Goal: Task Accomplishment & Management: Use online tool/utility

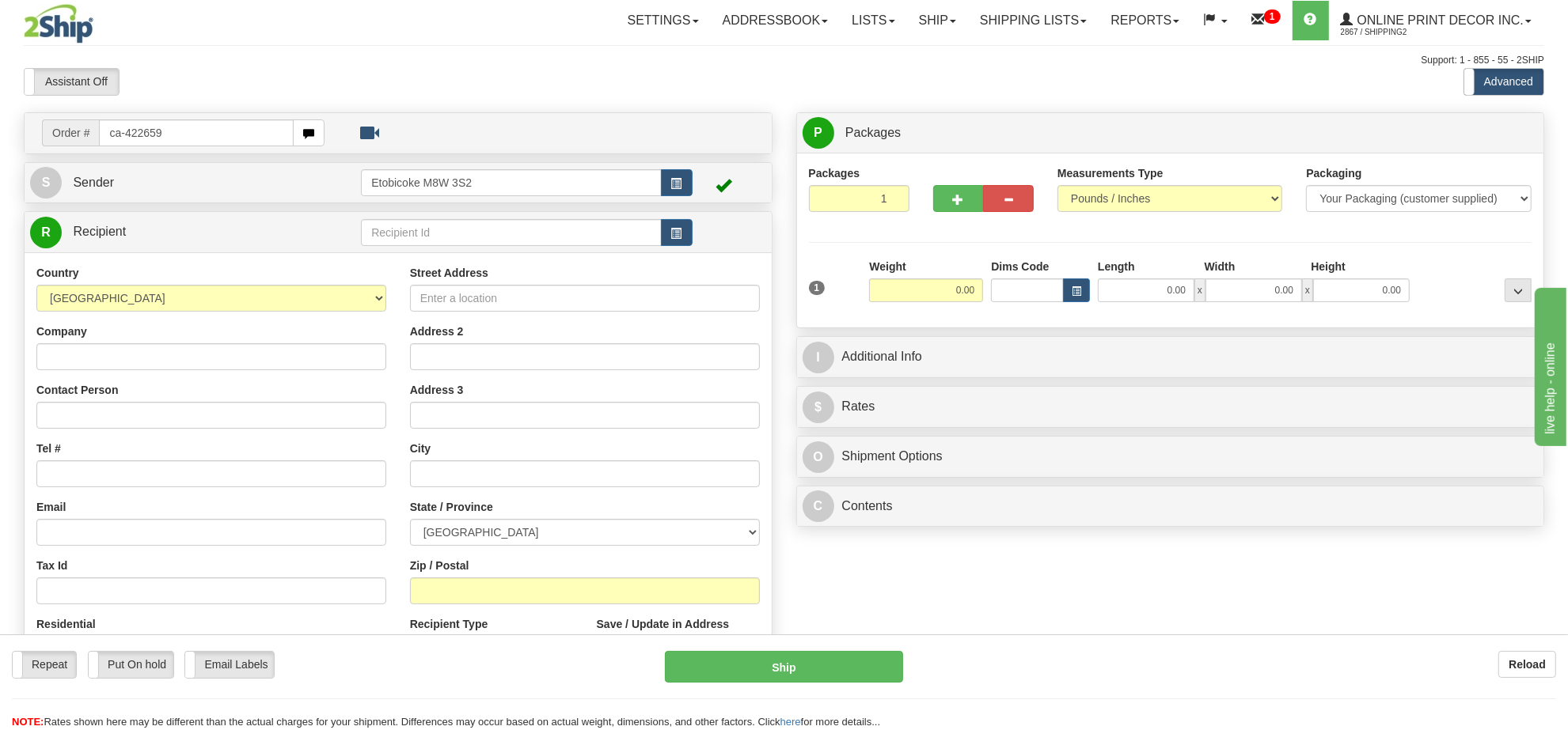
type input "ca-422659"
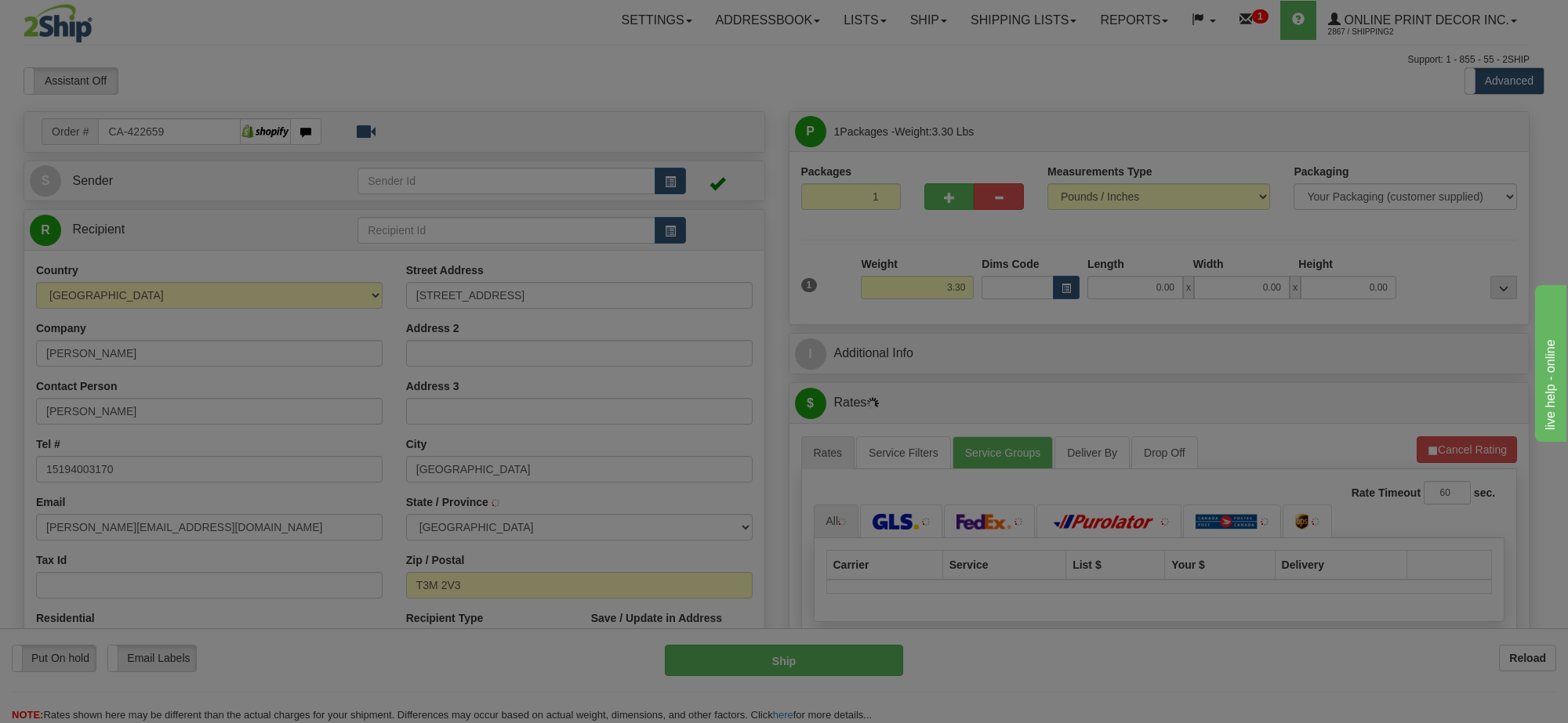
type input "CALGARY"
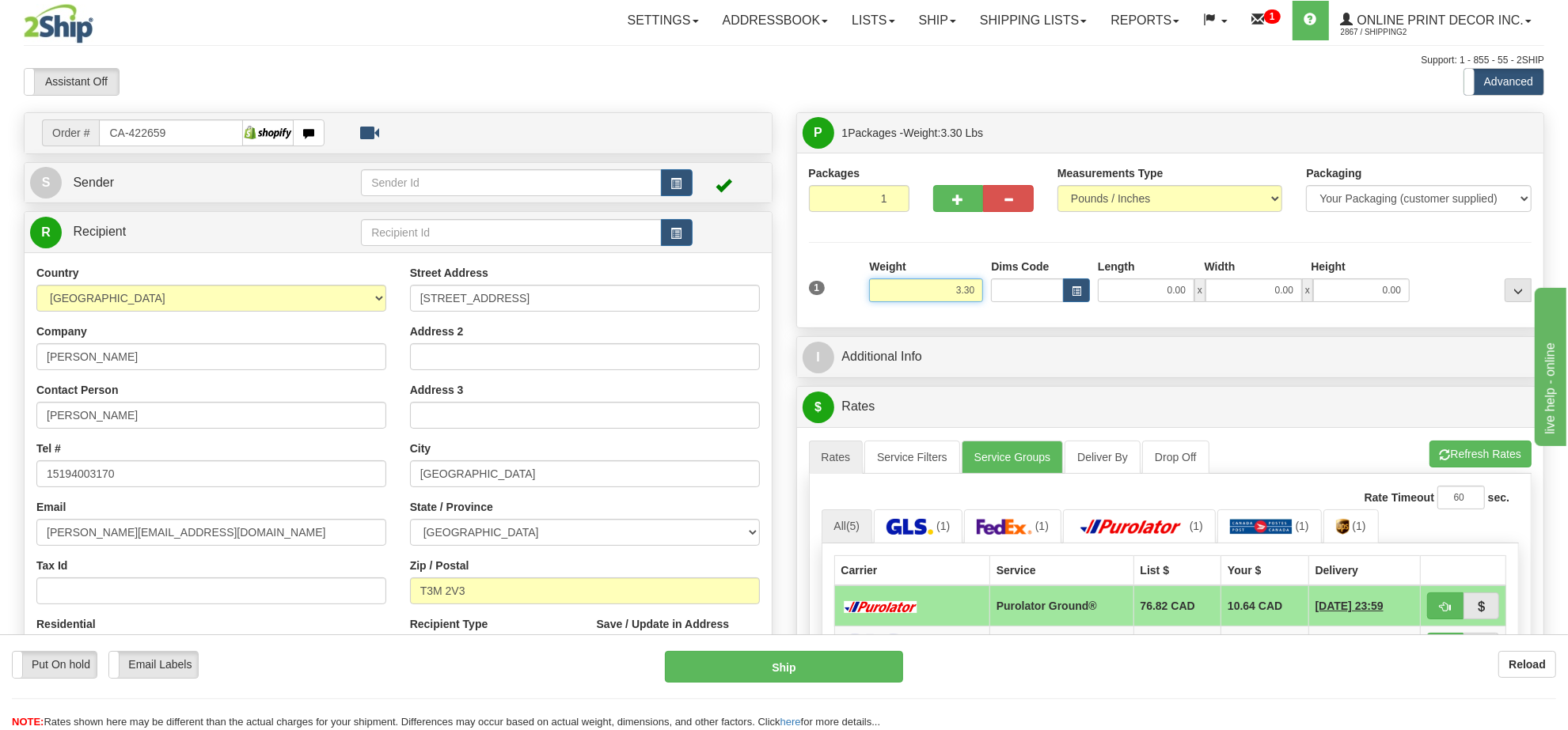
click at [916, 298] on input "3.30" at bounding box center [926, 290] width 114 height 24
click at [928, 297] on input "3.30" at bounding box center [926, 290] width 114 height 24
click at [940, 298] on input "3.30" at bounding box center [926, 290] width 114 height 24
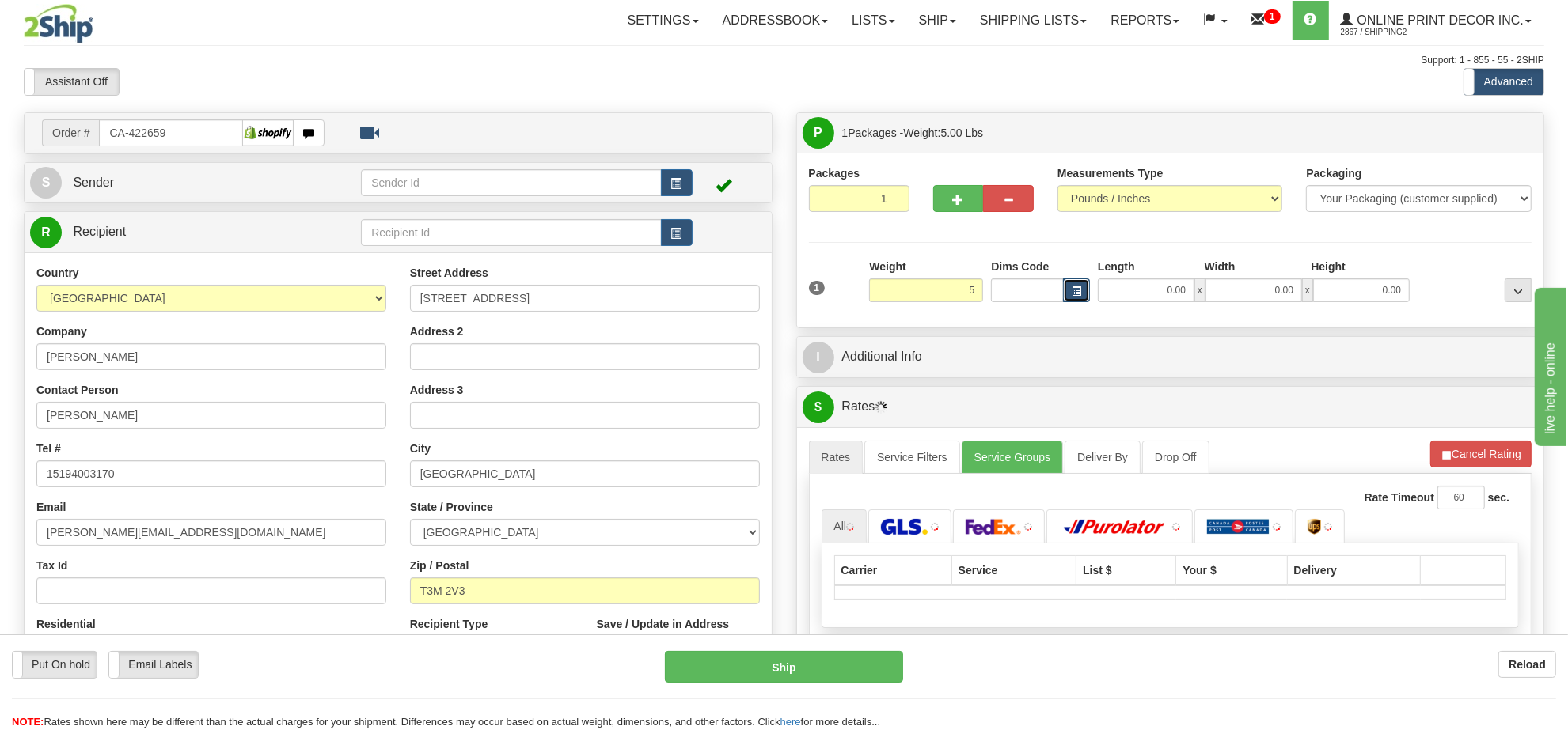
type input "5.00"
click at [1079, 286] on button "button" at bounding box center [1076, 290] width 27 height 24
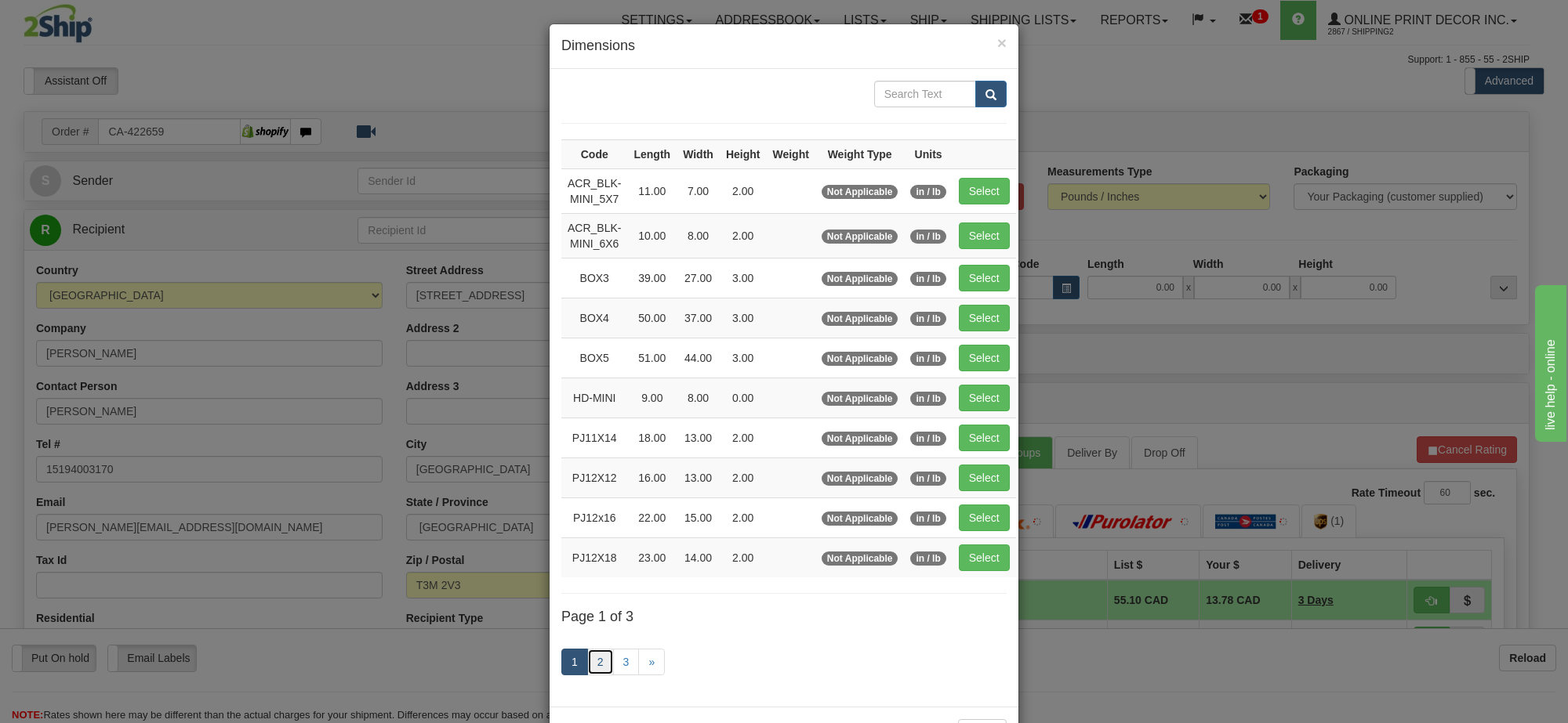
click at [588, 672] on link "2" at bounding box center [600, 662] width 27 height 27
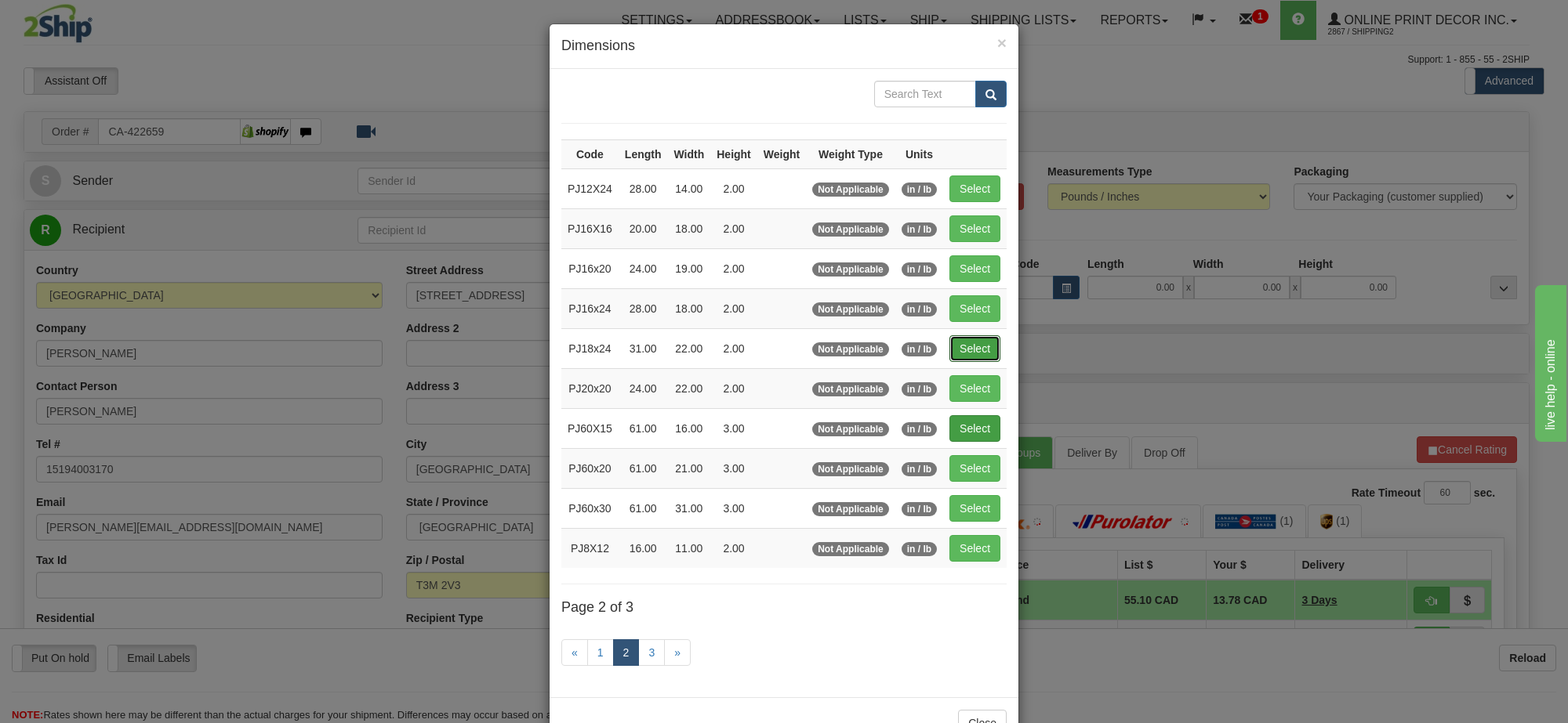
drag, startPoint x: 980, startPoint y: 366, endPoint x: 976, endPoint y: 353, distance: 13.6
click at [980, 359] on button "Select" at bounding box center [975, 349] width 51 height 27
type input "PJ18x24"
type input "31.00"
type input "22.00"
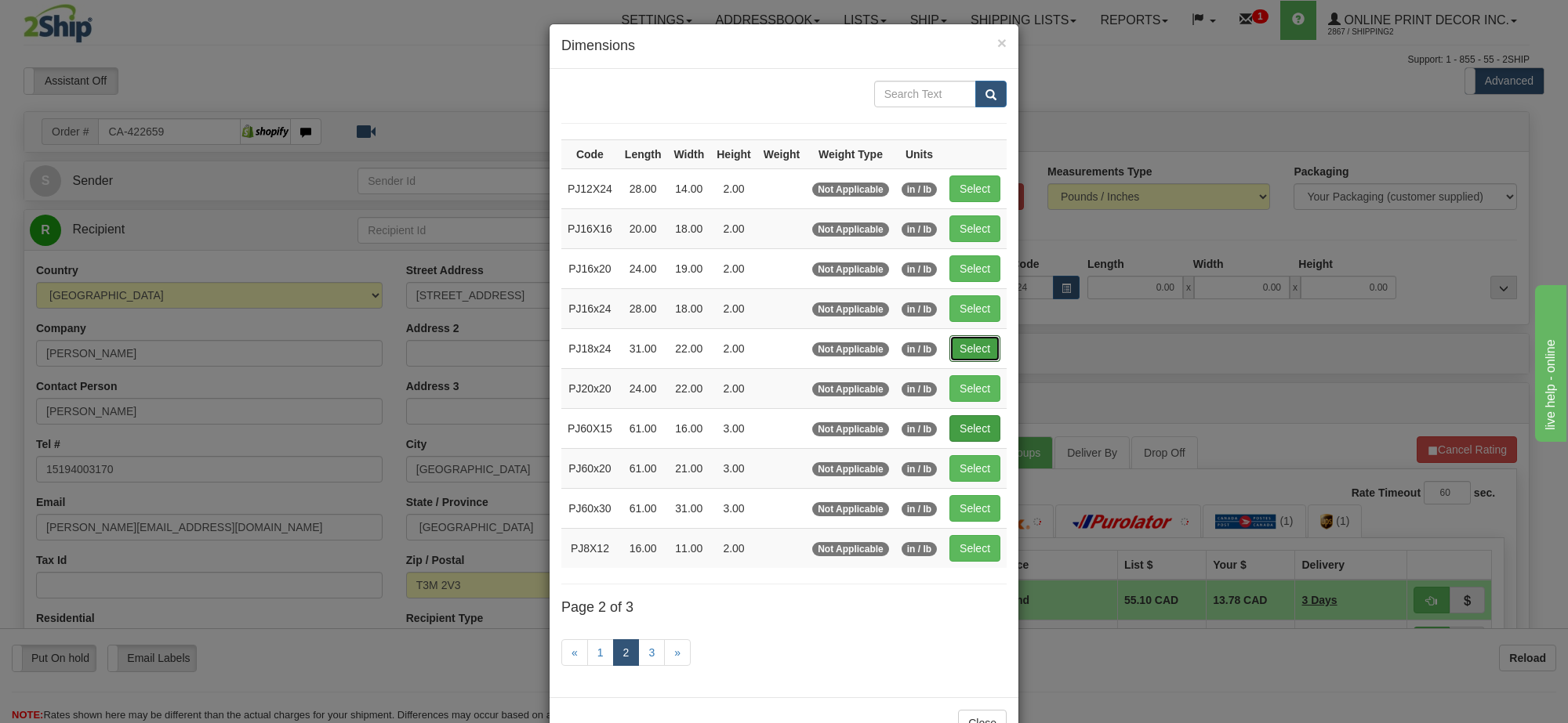
type input "2.00"
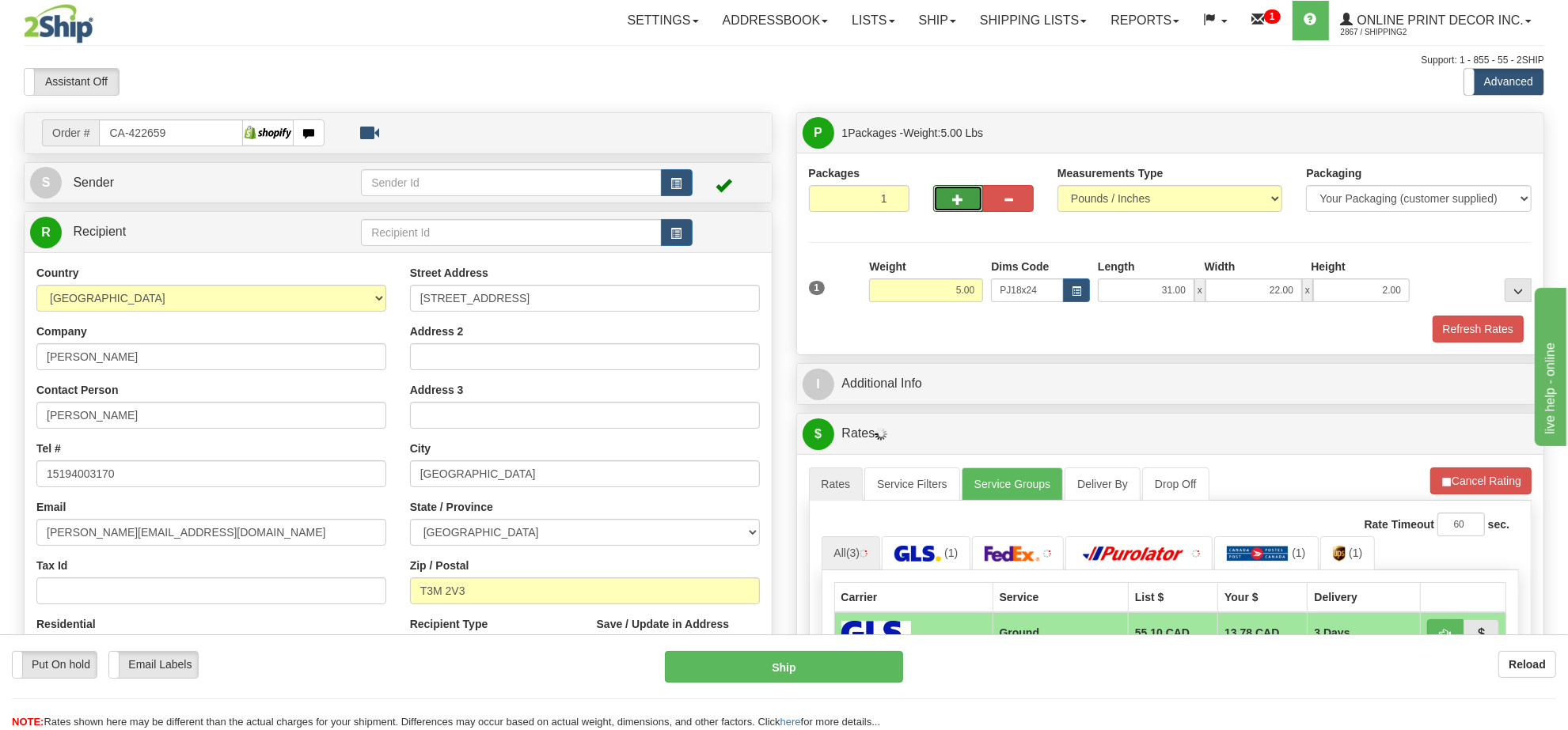
click at [962, 212] on button "button" at bounding box center [958, 198] width 51 height 27
radio input "true"
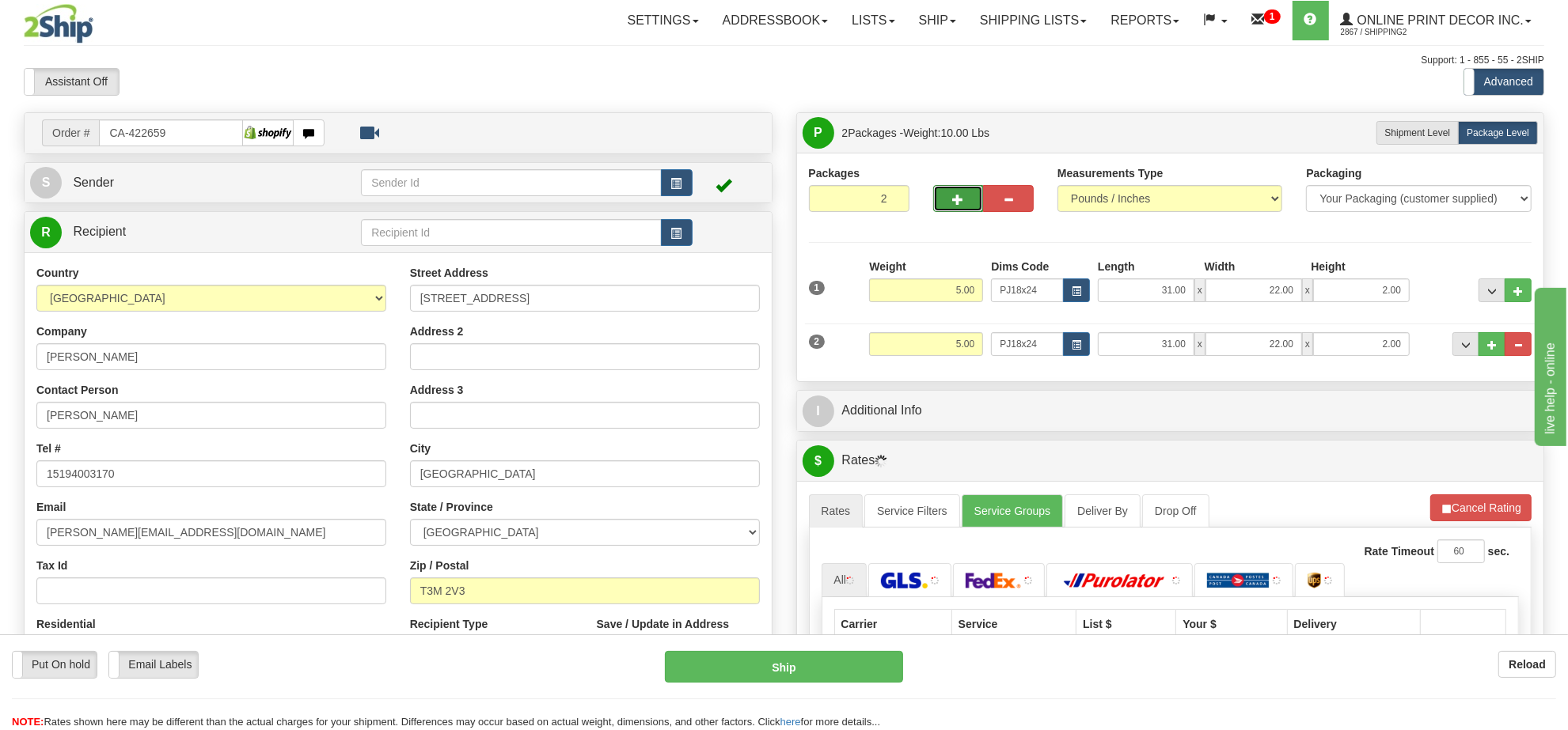
click at [955, 212] on button "button" at bounding box center [958, 198] width 51 height 27
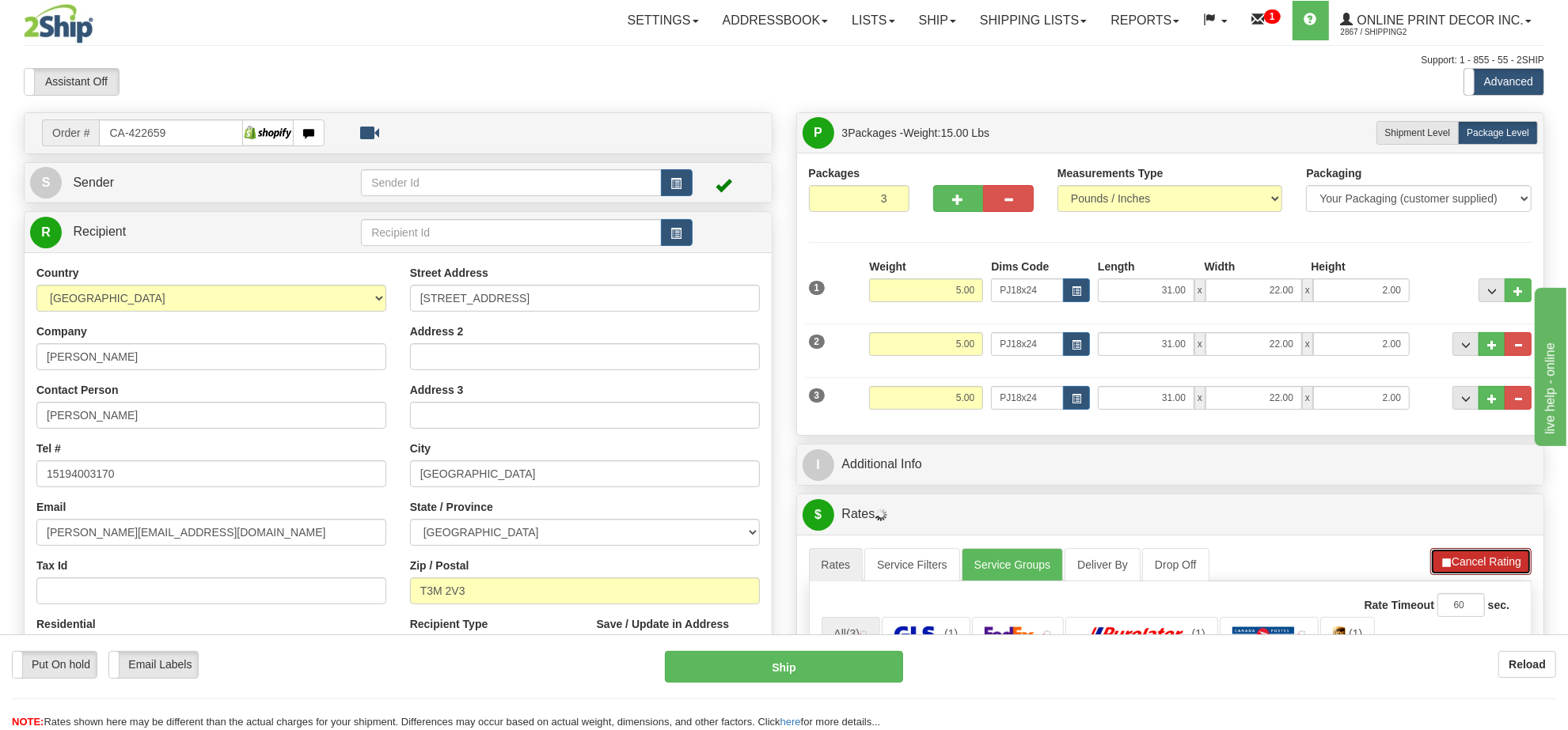
click at [1487, 556] on button "Cancel Rating" at bounding box center [1481, 561] width 101 height 27
click at [1488, 556] on button "Refresh Rates" at bounding box center [1480, 561] width 102 height 27
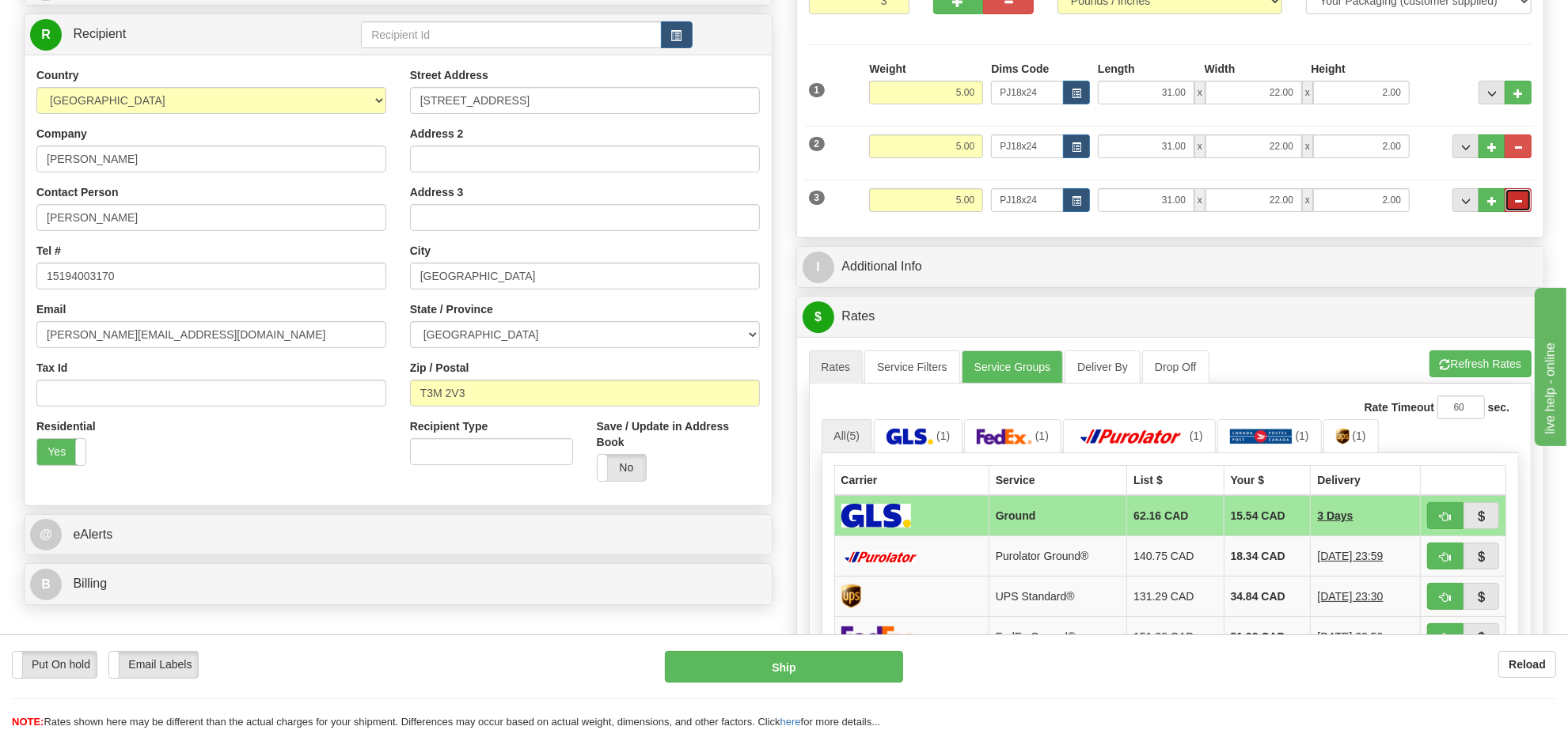
click at [1523, 208] on button "..." at bounding box center [1517, 200] width 27 height 24
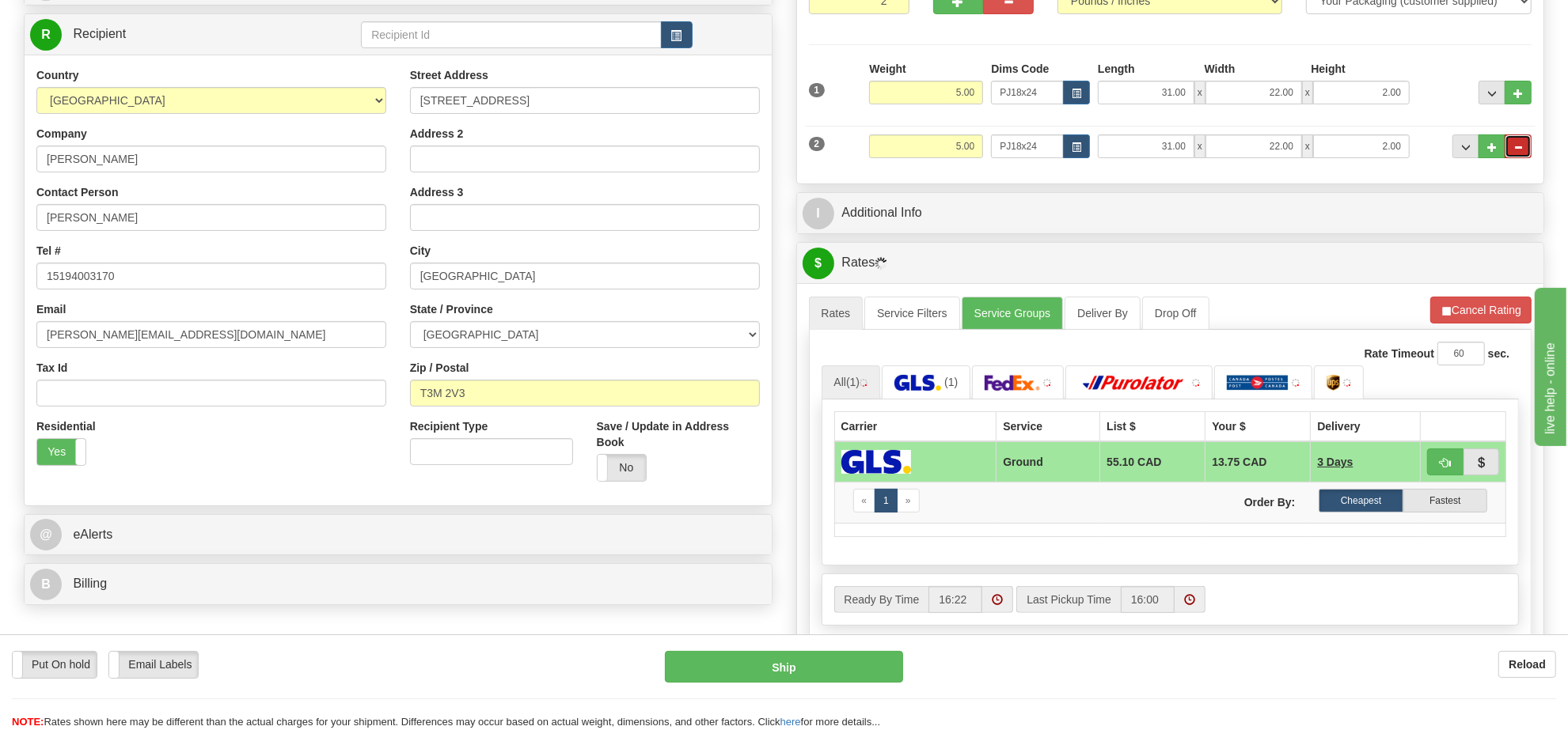
click at [1514, 151] on span "..." at bounding box center [1518, 147] width 10 height 9
type input "1"
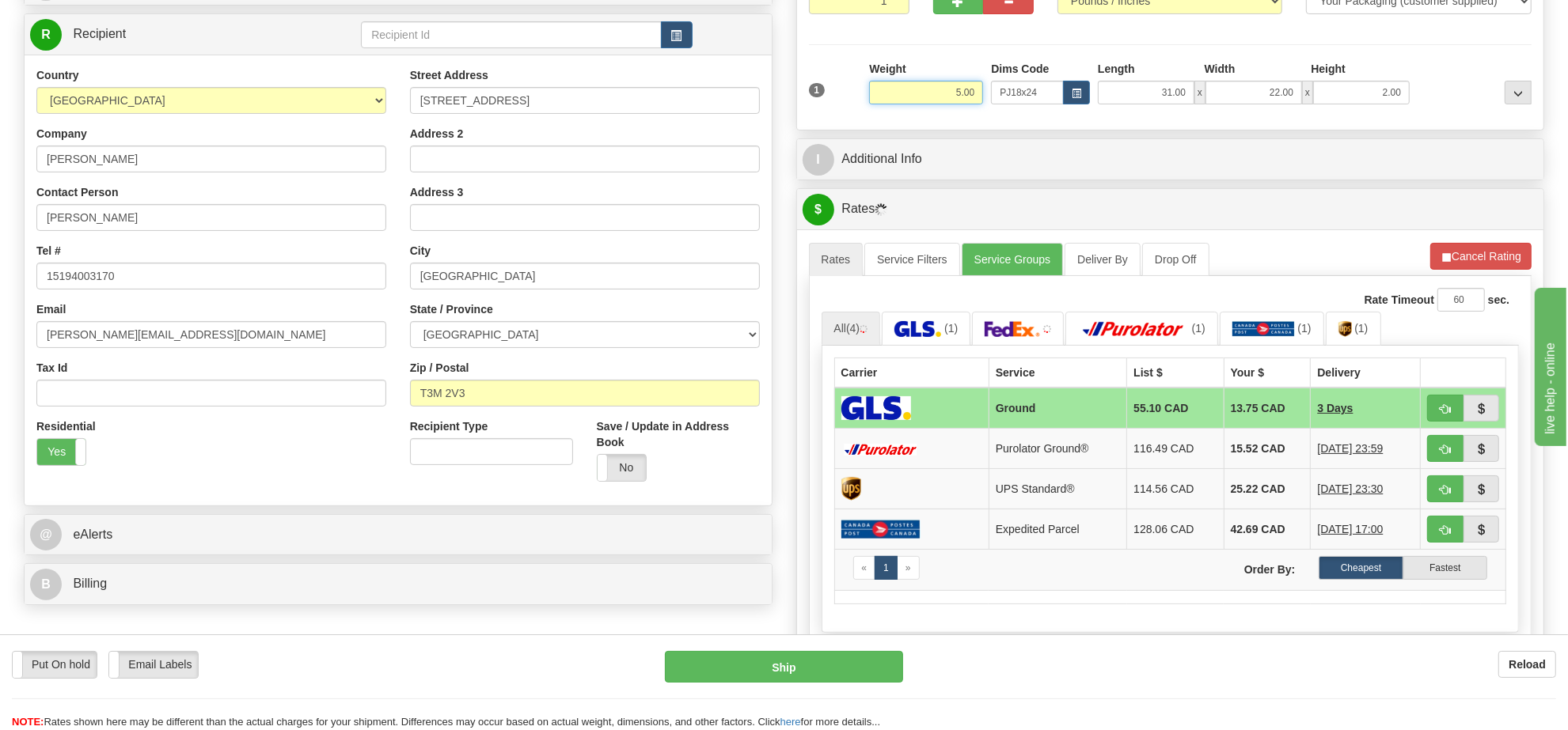
click at [928, 103] on input "5.00" at bounding box center [926, 92] width 114 height 24
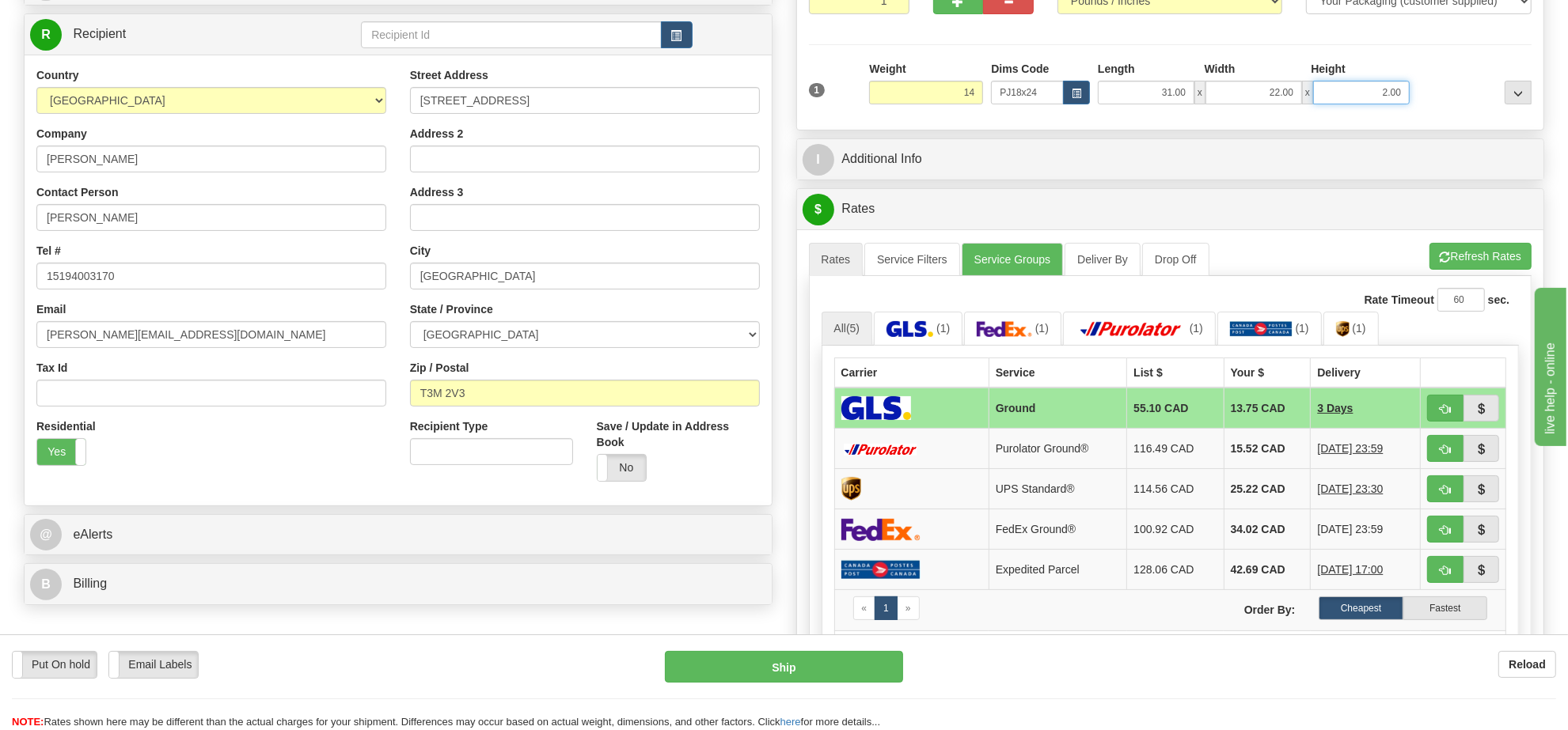
type input "14.00"
click at [1395, 87] on input "2.00" at bounding box center [1361, 92] width 96 height 24
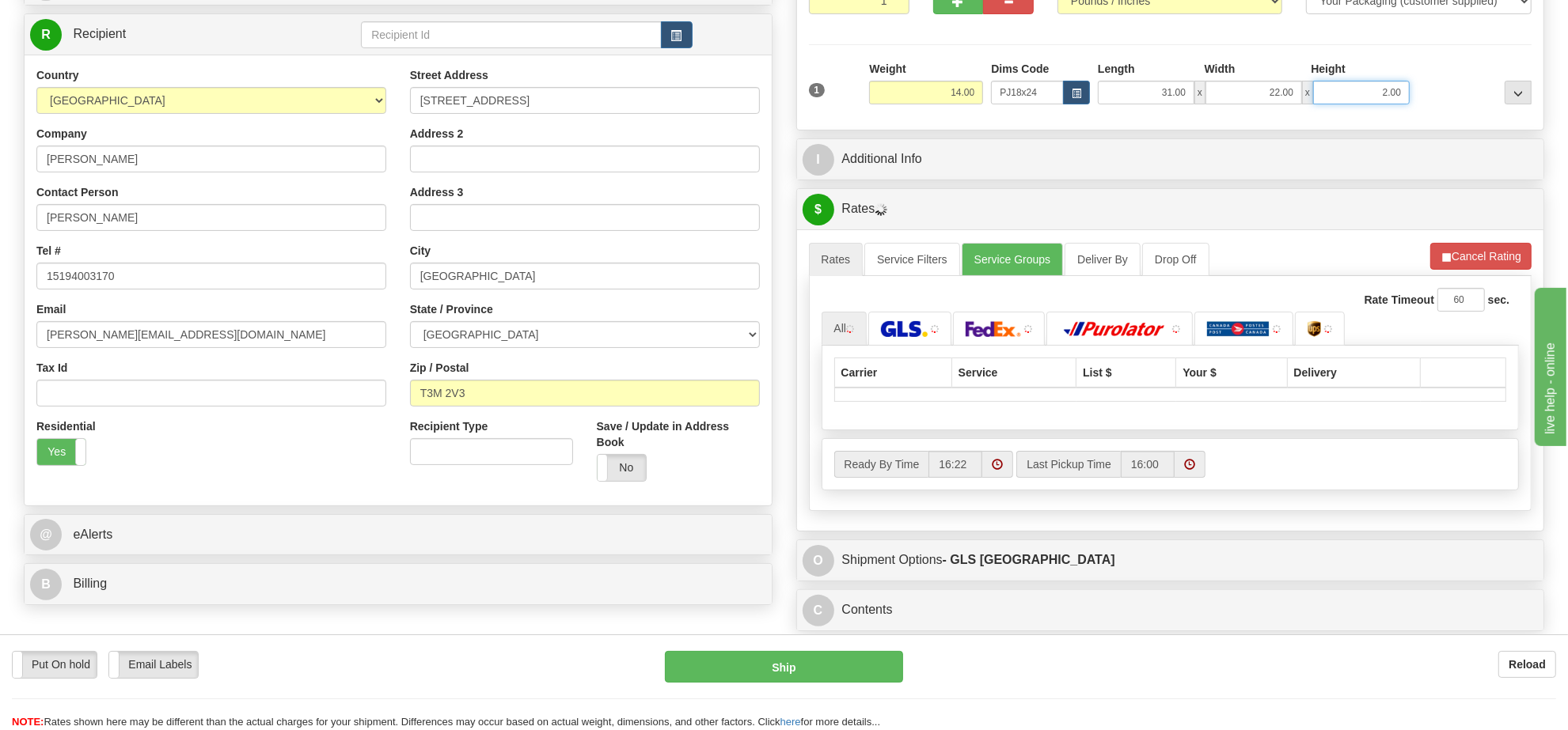
click at [1395, 87] on input "2.00" at bounding box center [1361, 92] width 96 height 24
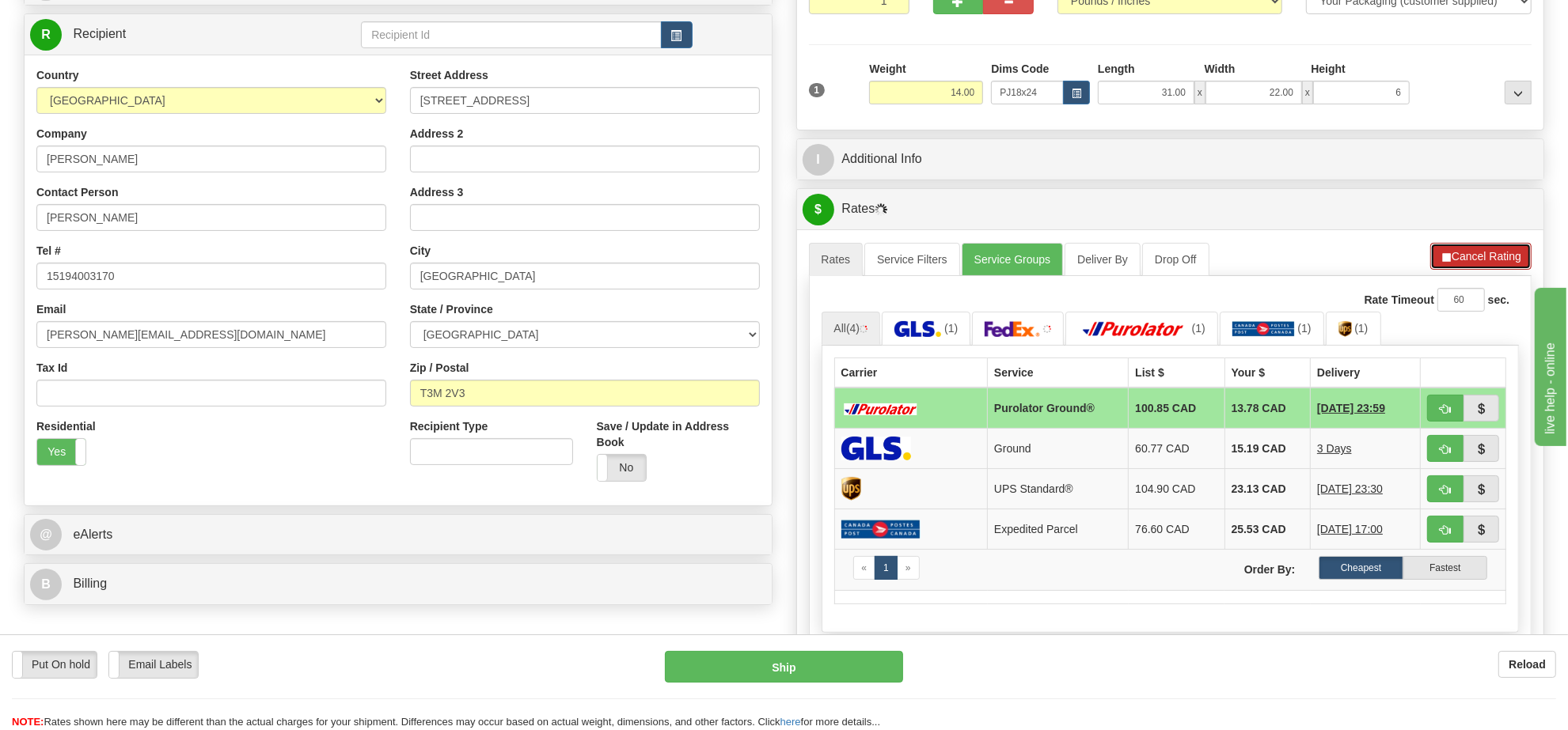
type input "6.00"
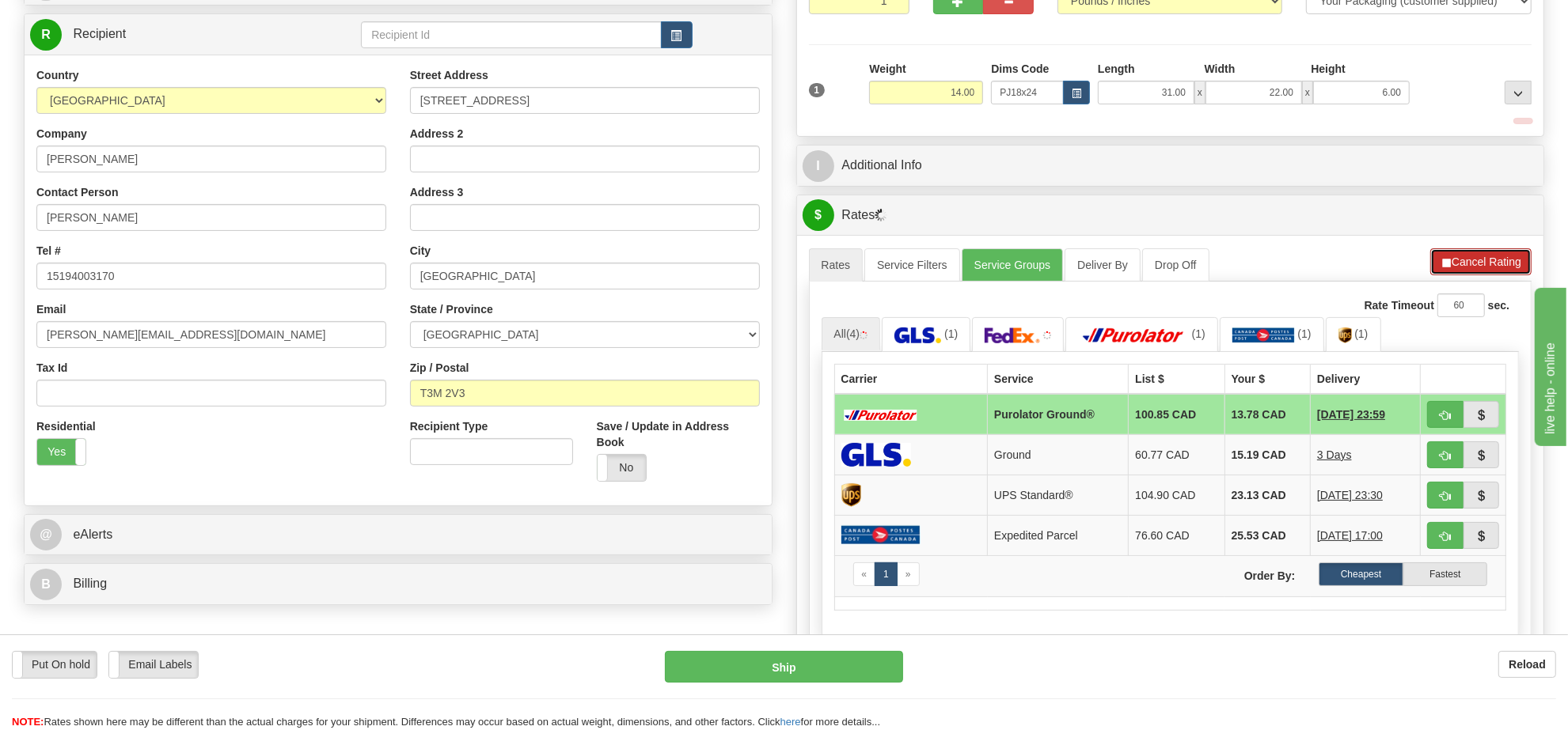
click at [1465, 250] on div "A change has been made which could impact your rate estimate. To ensure the est…" at bounding box center [1170, 486] width 747 height 504
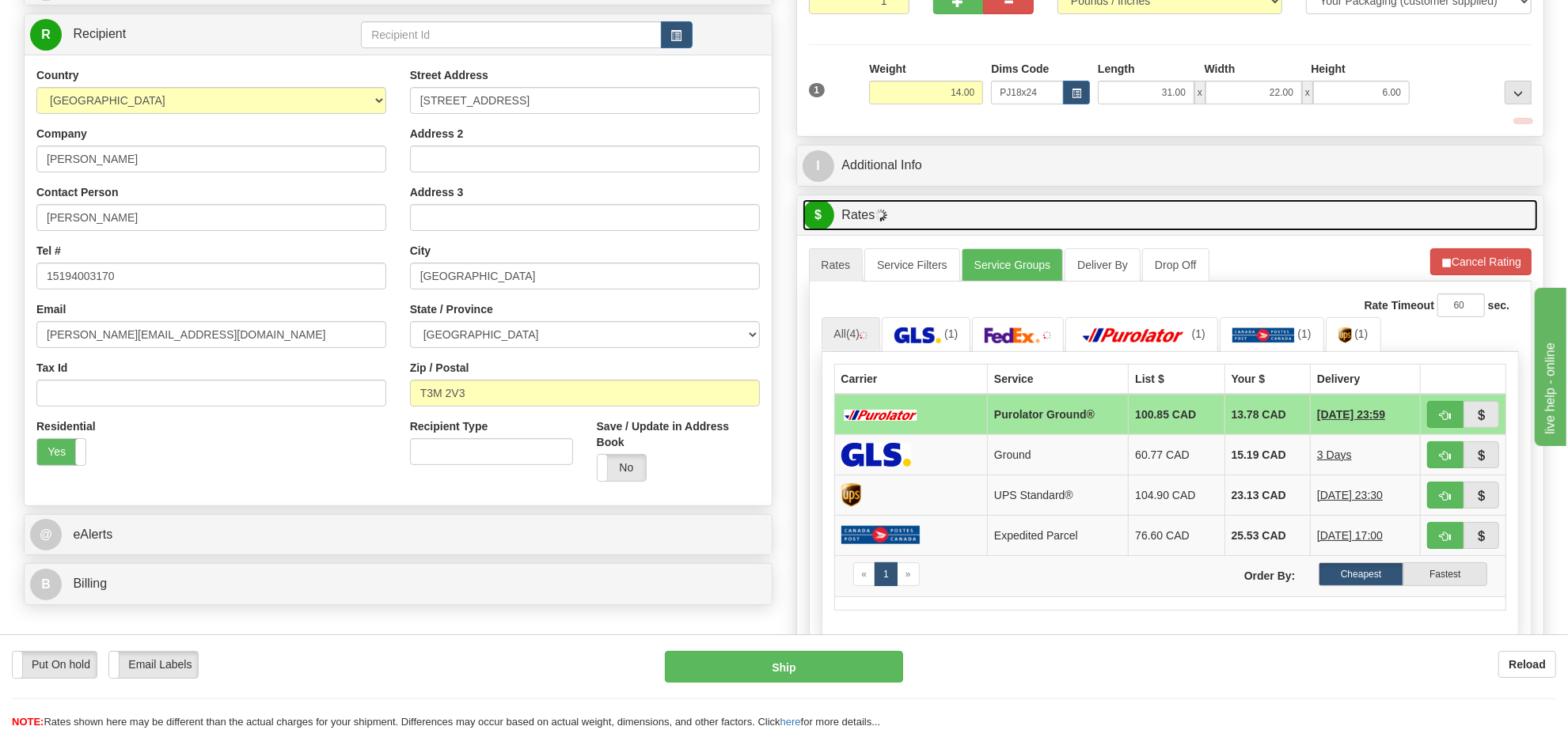
click at [1465, 232] on link "$ Rates" at bounding box center [1170, 216] width 736 height 33
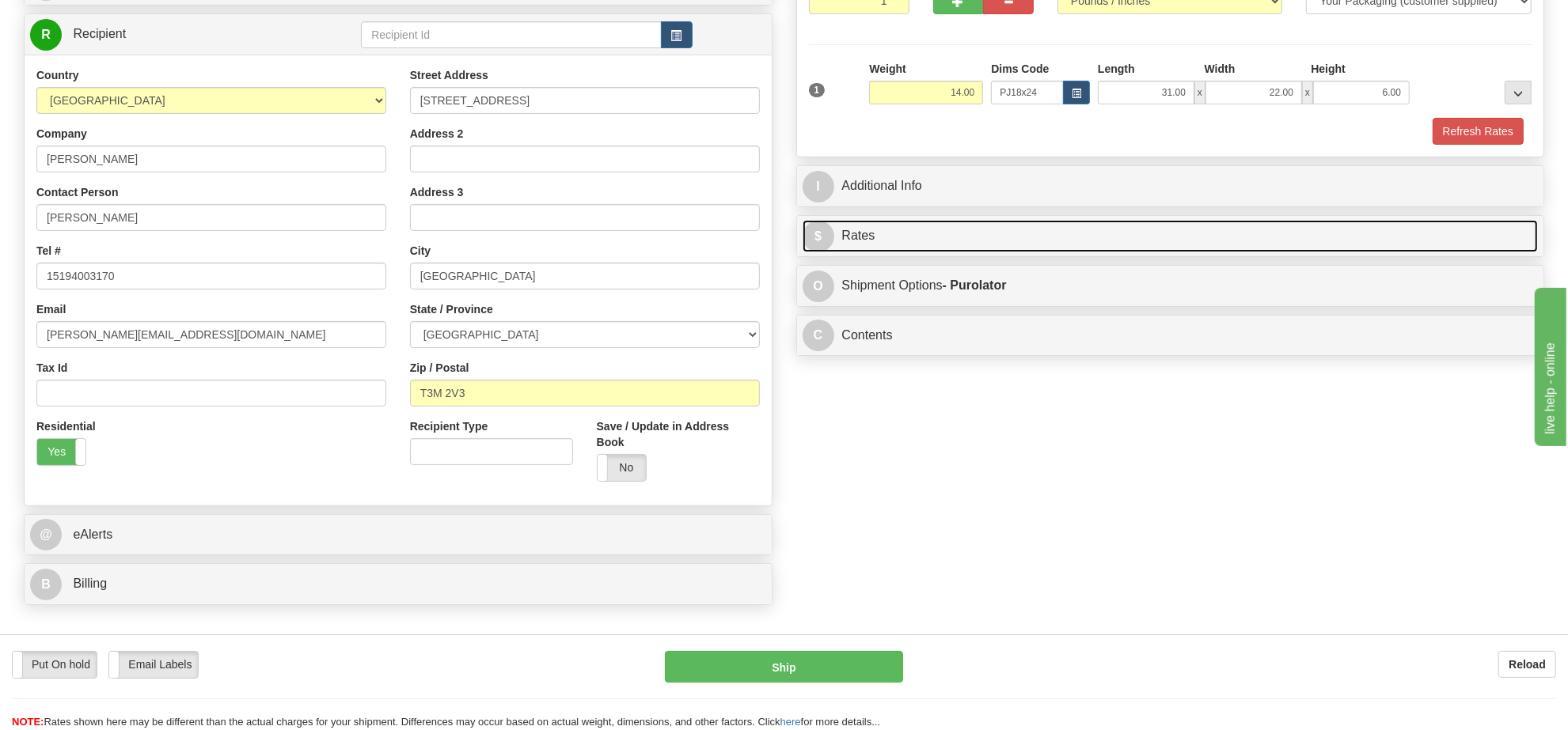
click at [1462, 240] on link "$ Rates" at bounding box center [1170, 236] width 736 height 33
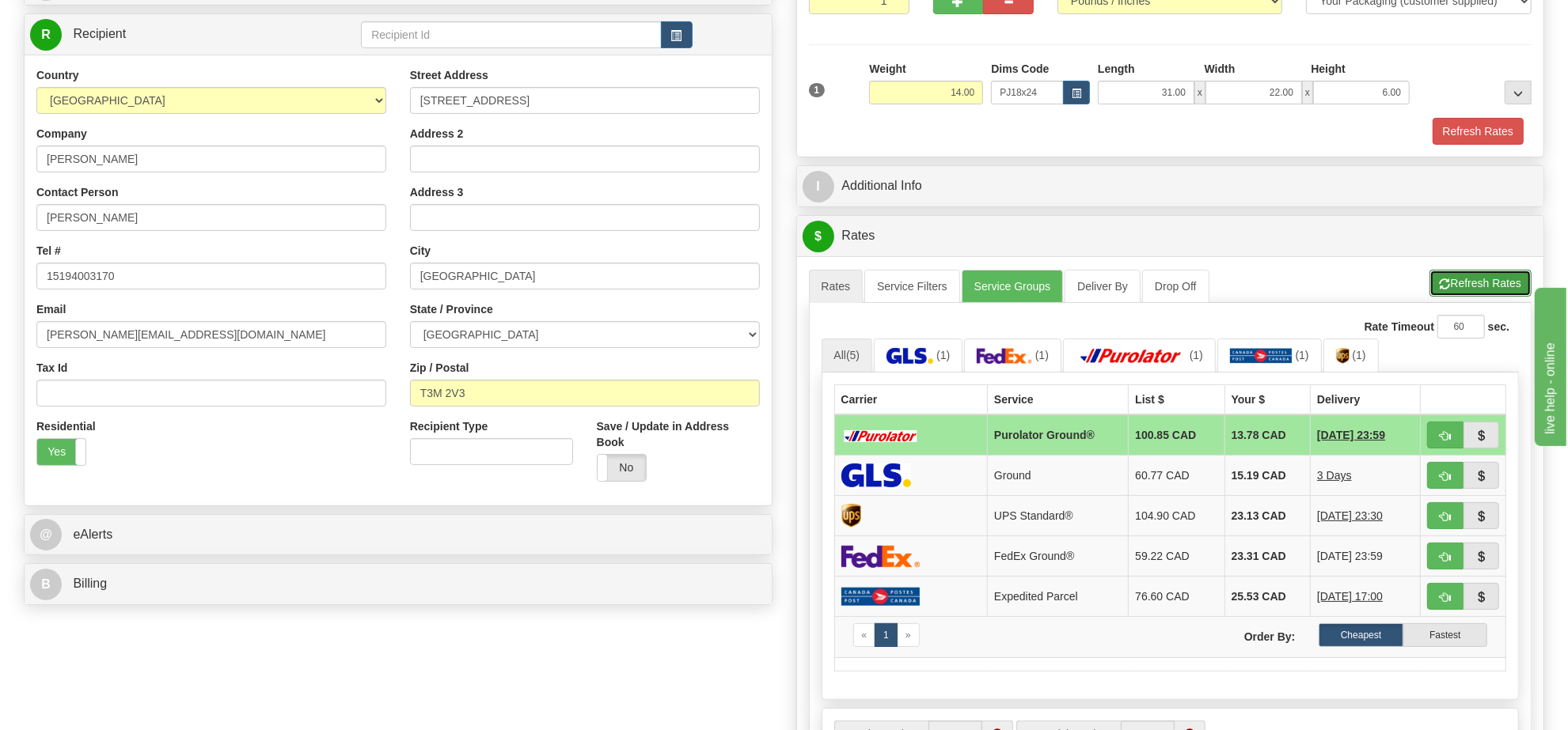
click at [1460, 277] on button "Refresh Rates" at bounding box center [1480, 283] width 102 height 27
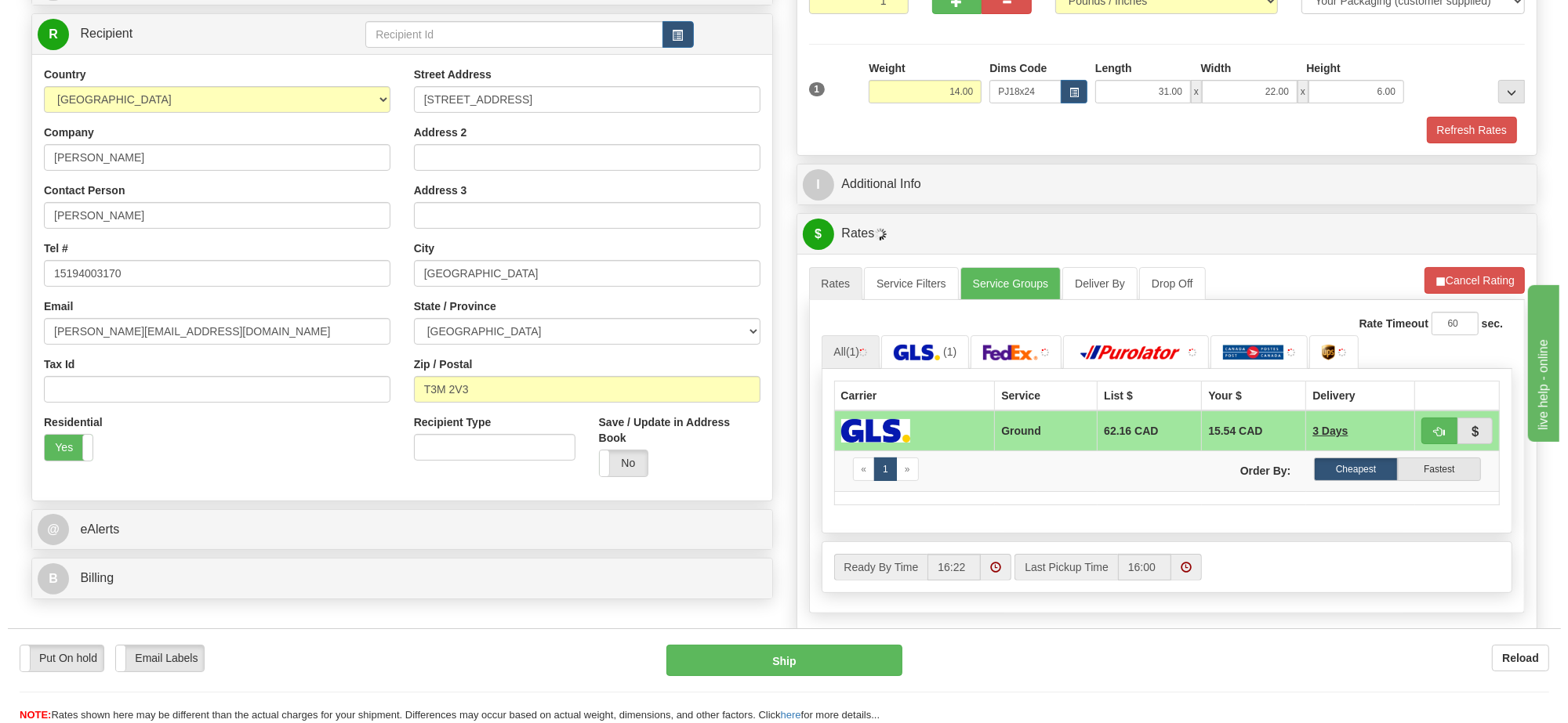
scroll to position [294, 0]
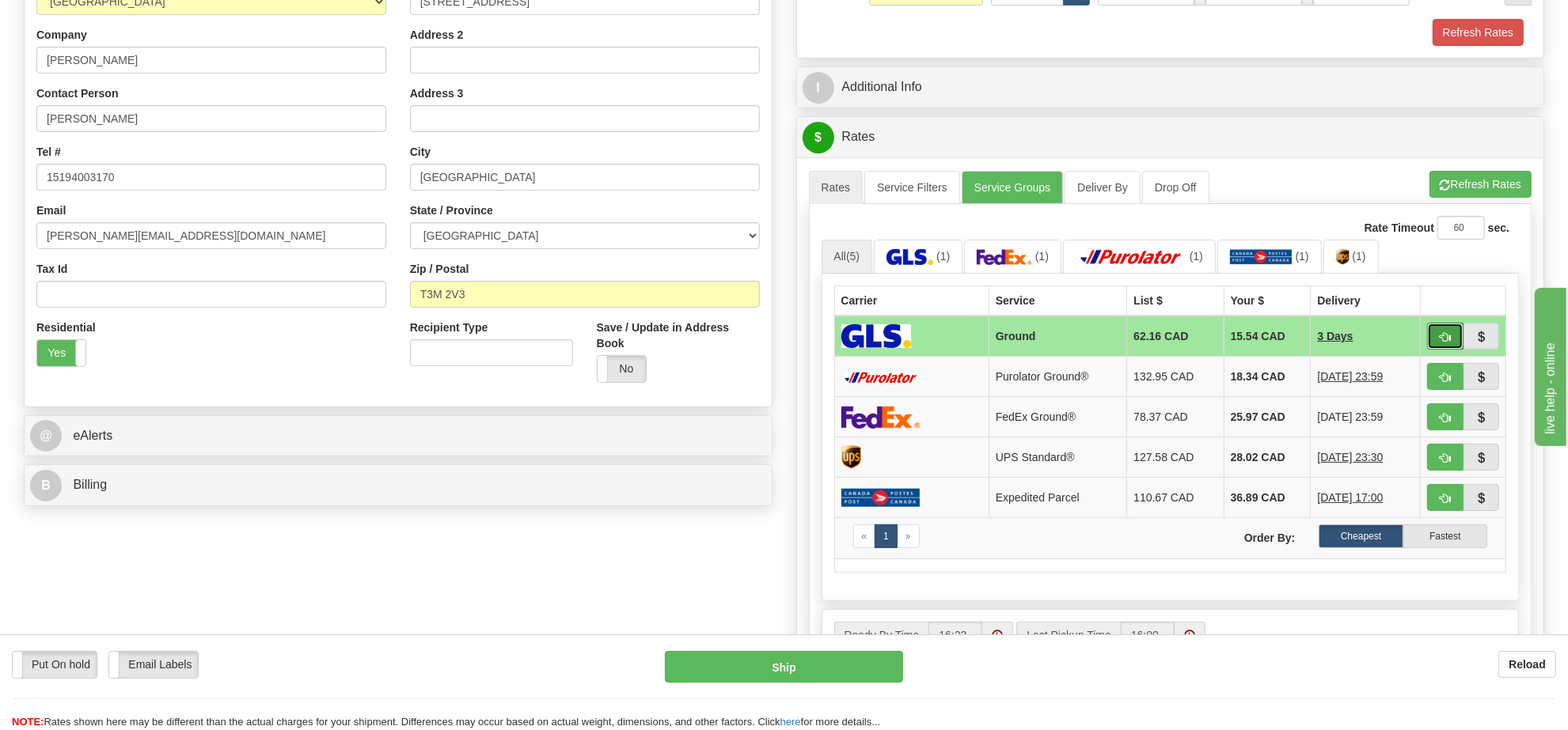
click at [1447, 342] on span "button" at bounding box center [1445, 337] width 11 height 11
type input "1"
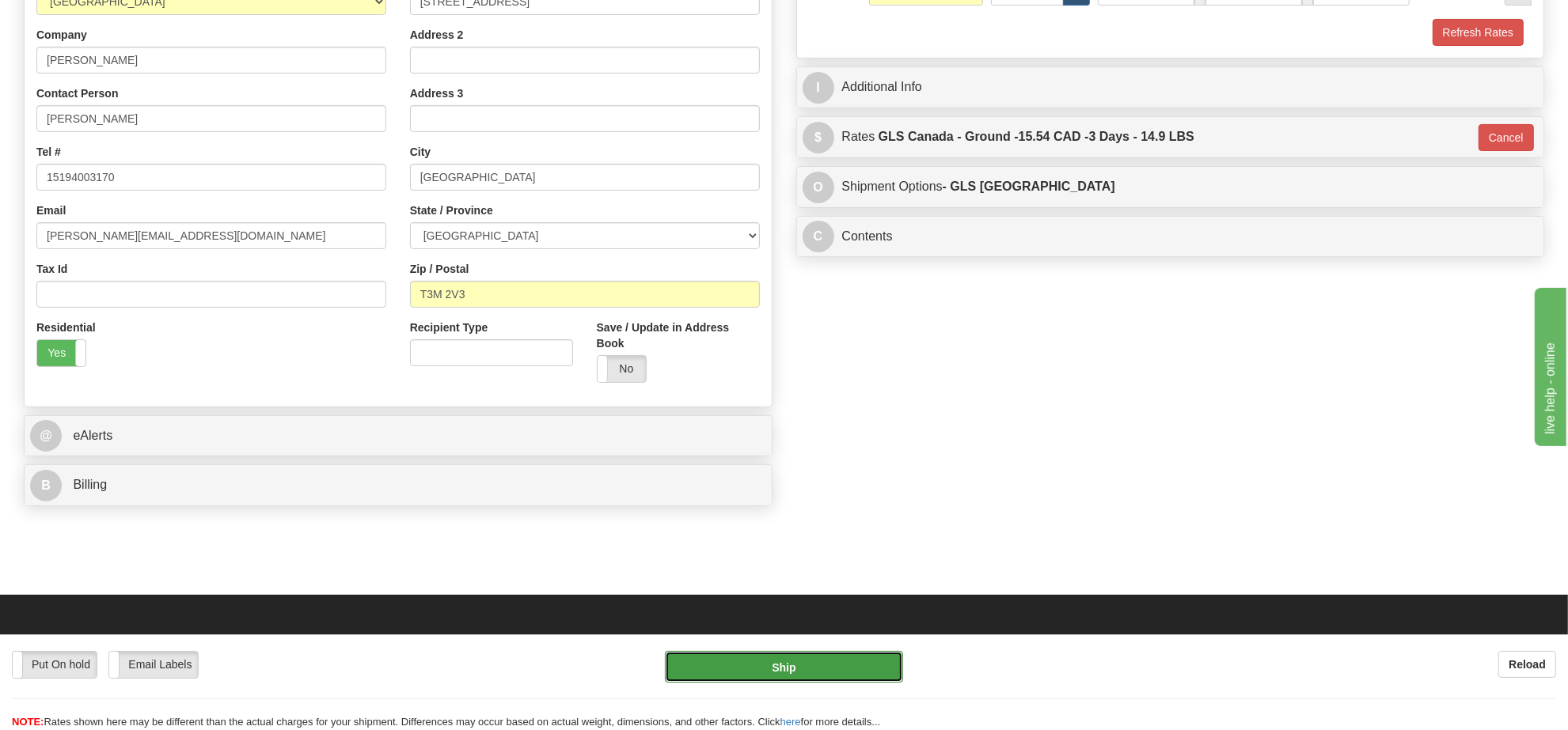
click at [790, 662] on button "Ship" at bounding box center [783, 666] width 237 height 32
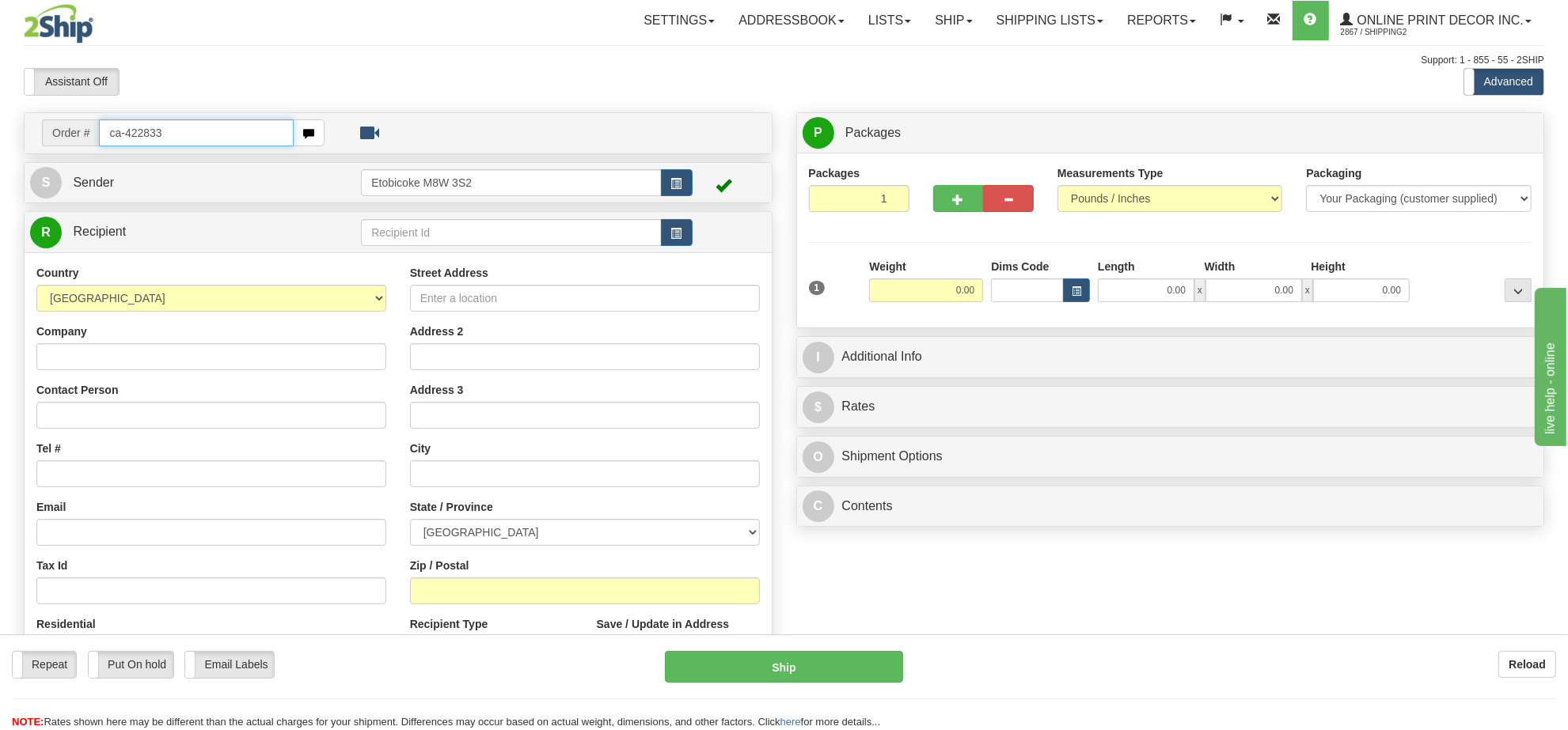
type input "ca-422833"
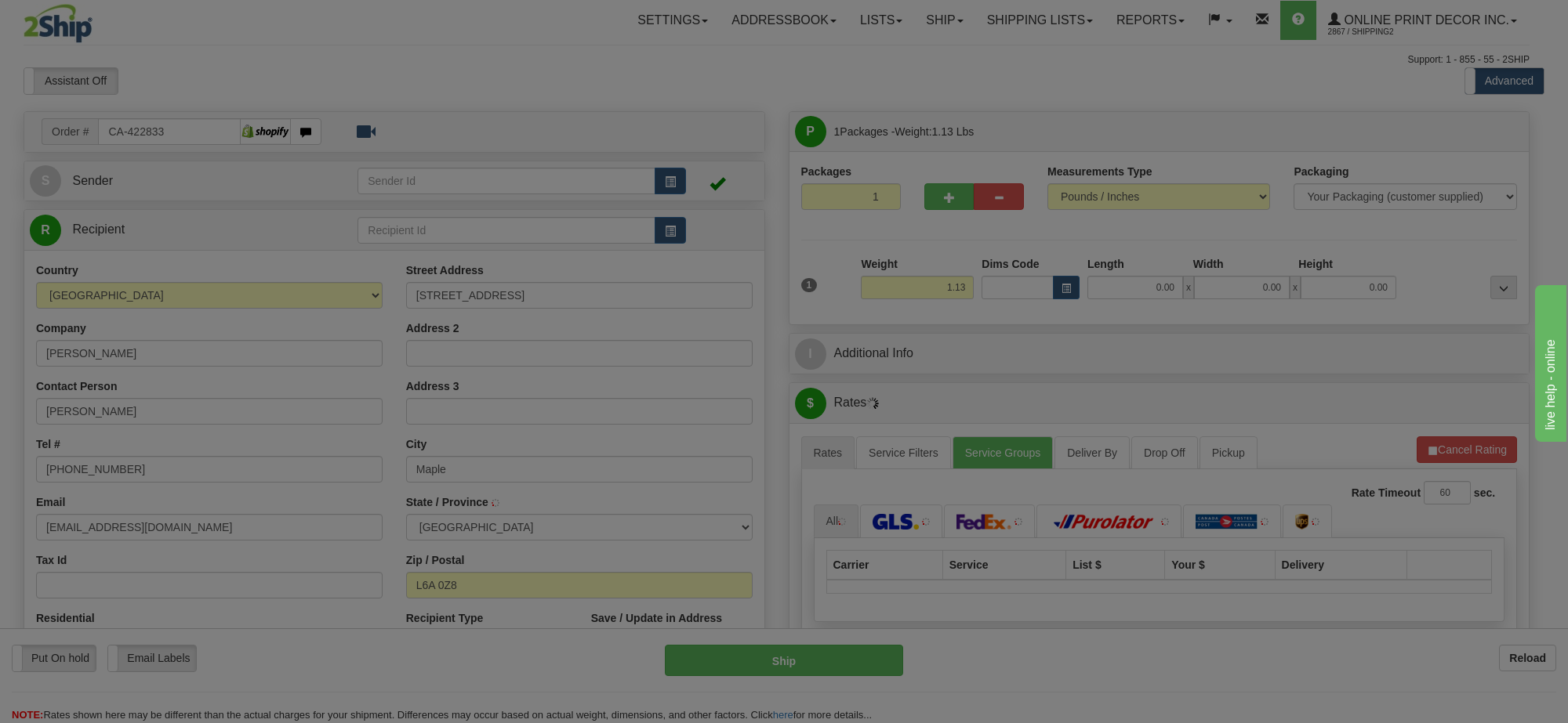
type input "MAPLE"
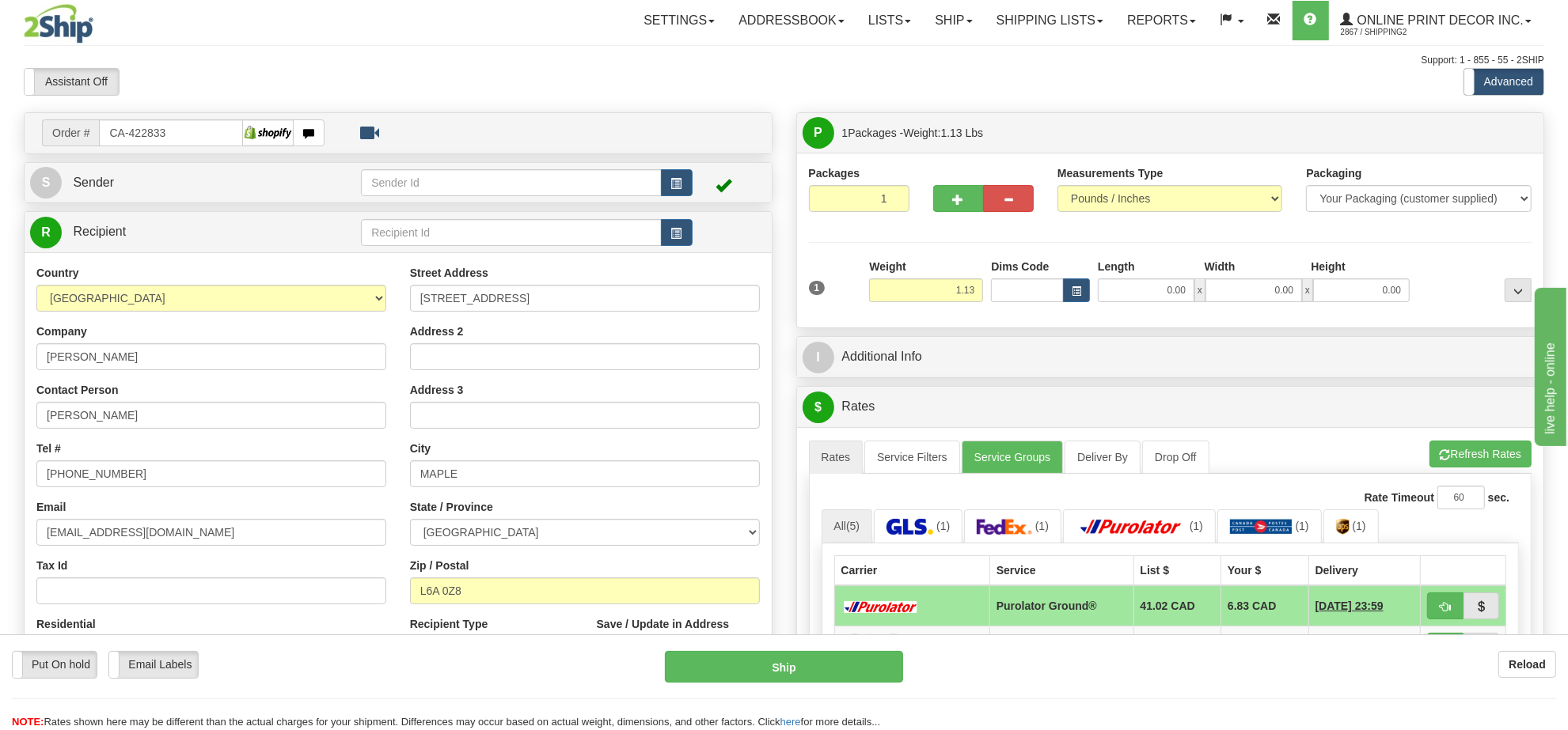
click at [906, 305] on div "Weight 1.13" at bounding box center [926, 287] width 122 height 55
click at [908, 301] on div "Weight 1.13" at bounding box center [926, 287] width 122 height 55
click at [912, 297] on input "1.13" at bounding box center [926, 290] width 114 height 24
click at [913, 295] on input "1.13" at bounding box center [926, 290] width 114 height 24
type input "2.00"
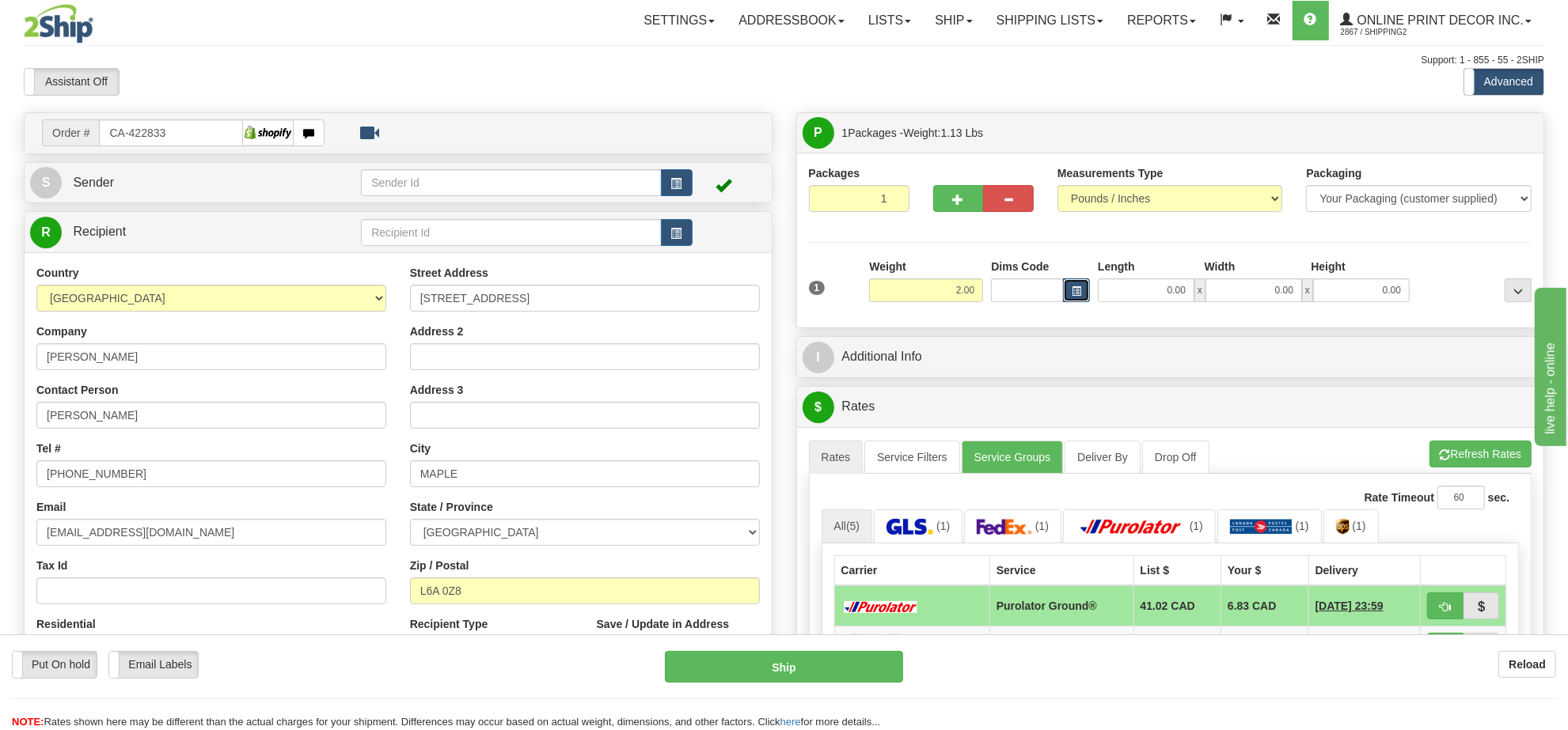
click at [1086, 291] on button "button" at bounding box center [1076, 290] width 27 height 24
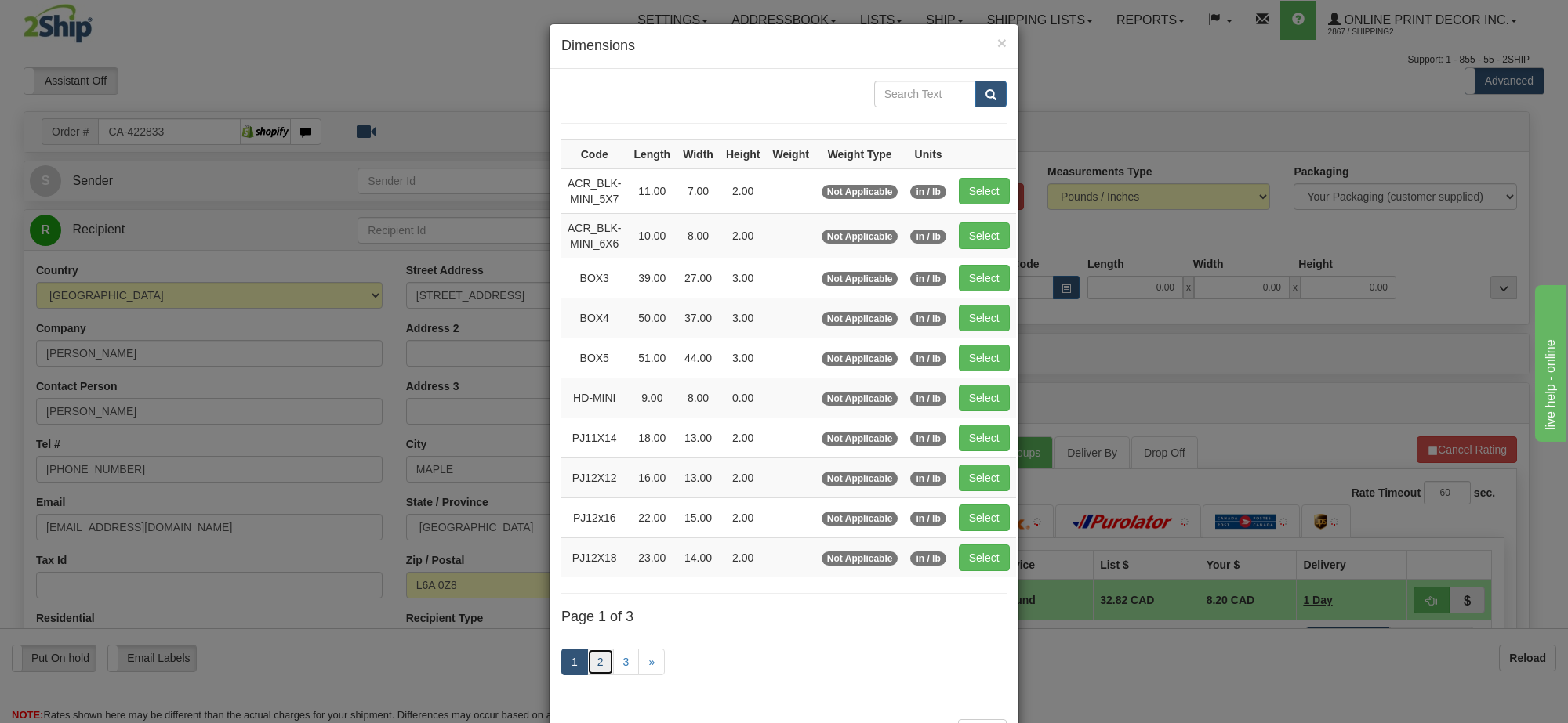
click at [593, 670] on link "2" at bounding box center [600, 662] width 27 height 27
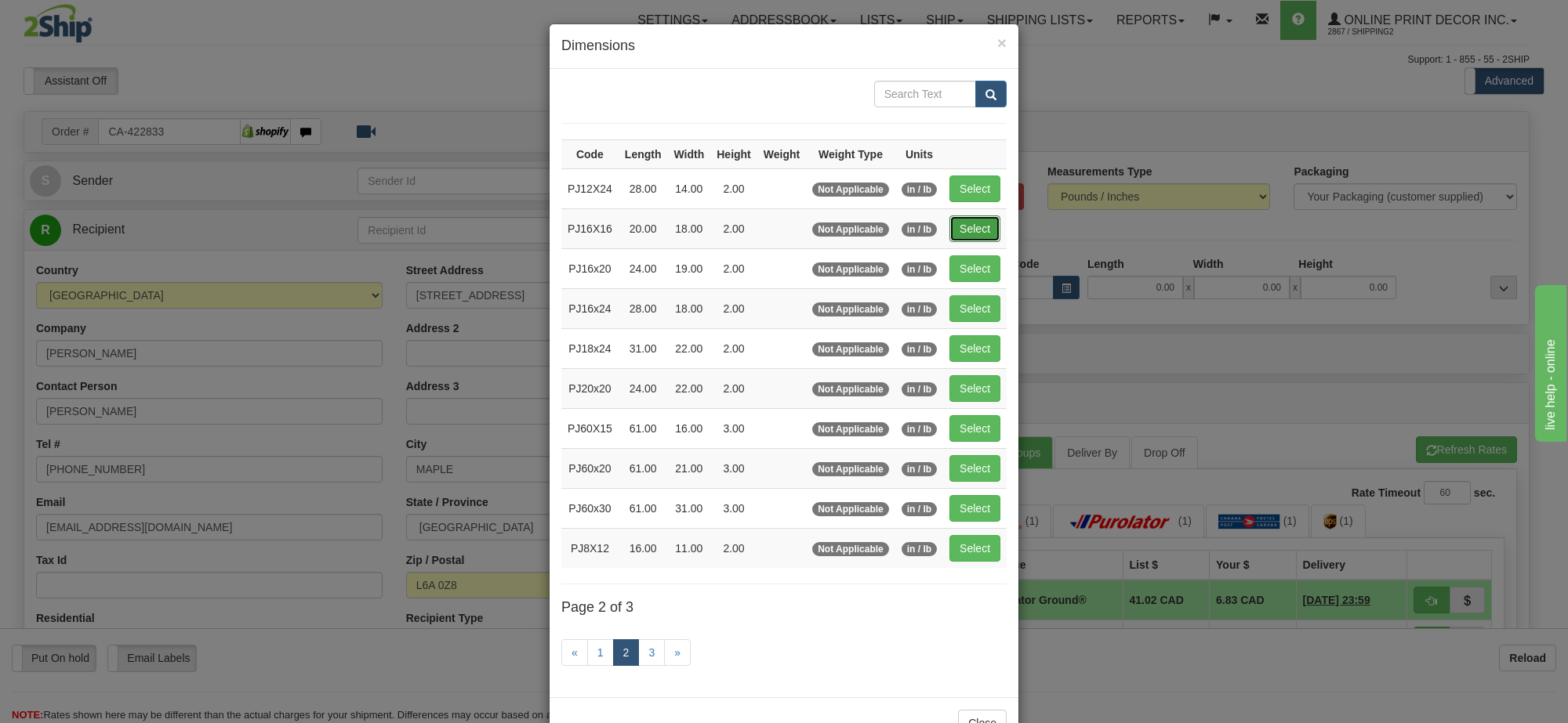
drag, startPoint x: 984, startPoint y: 232, endPoint x: 1365, endPoint y: 455, distance: 441.5
click at [986, 232] on button "Select" at bounding box center [975, 228] width 51 height 27
type input "PJ16X16"
type input "20.00"
type input "18.00"
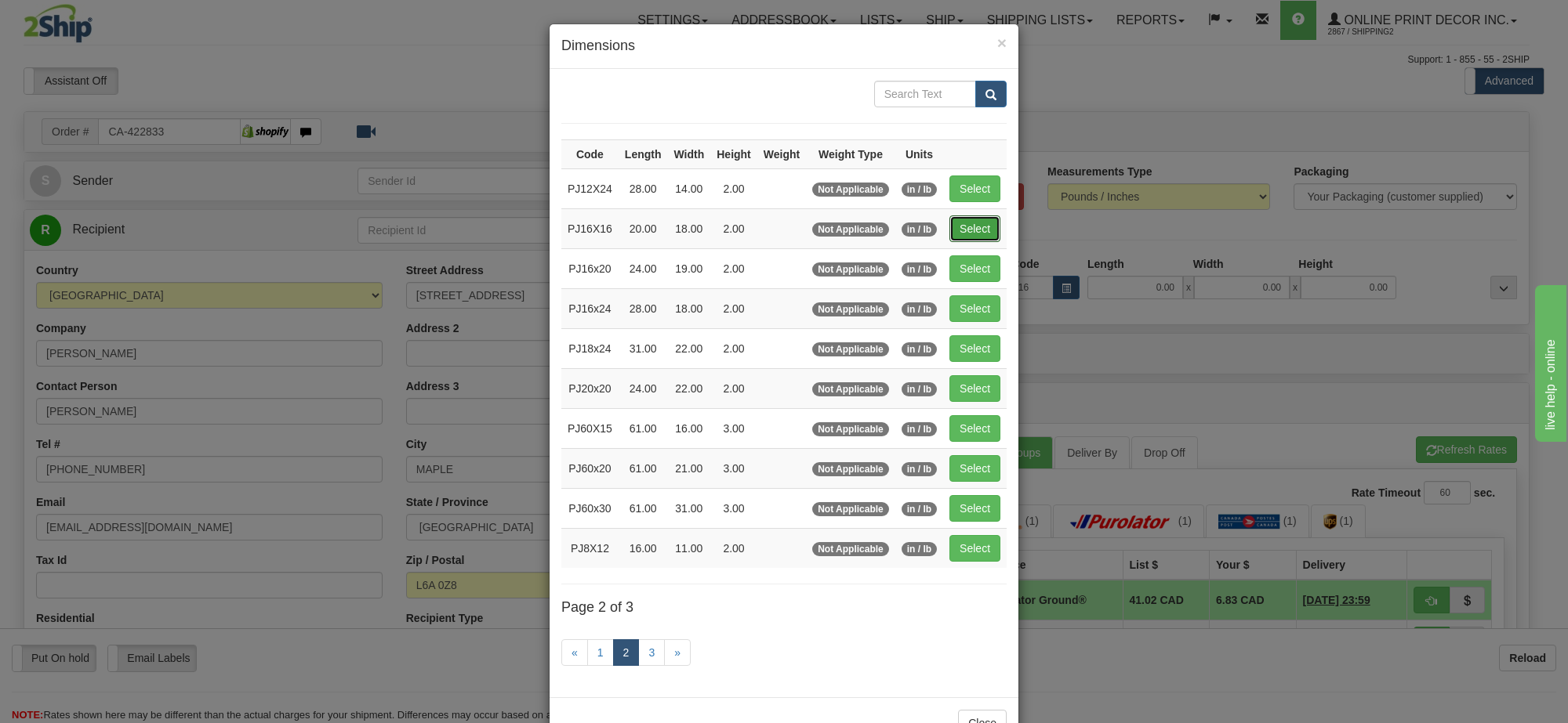
type input "2.00"
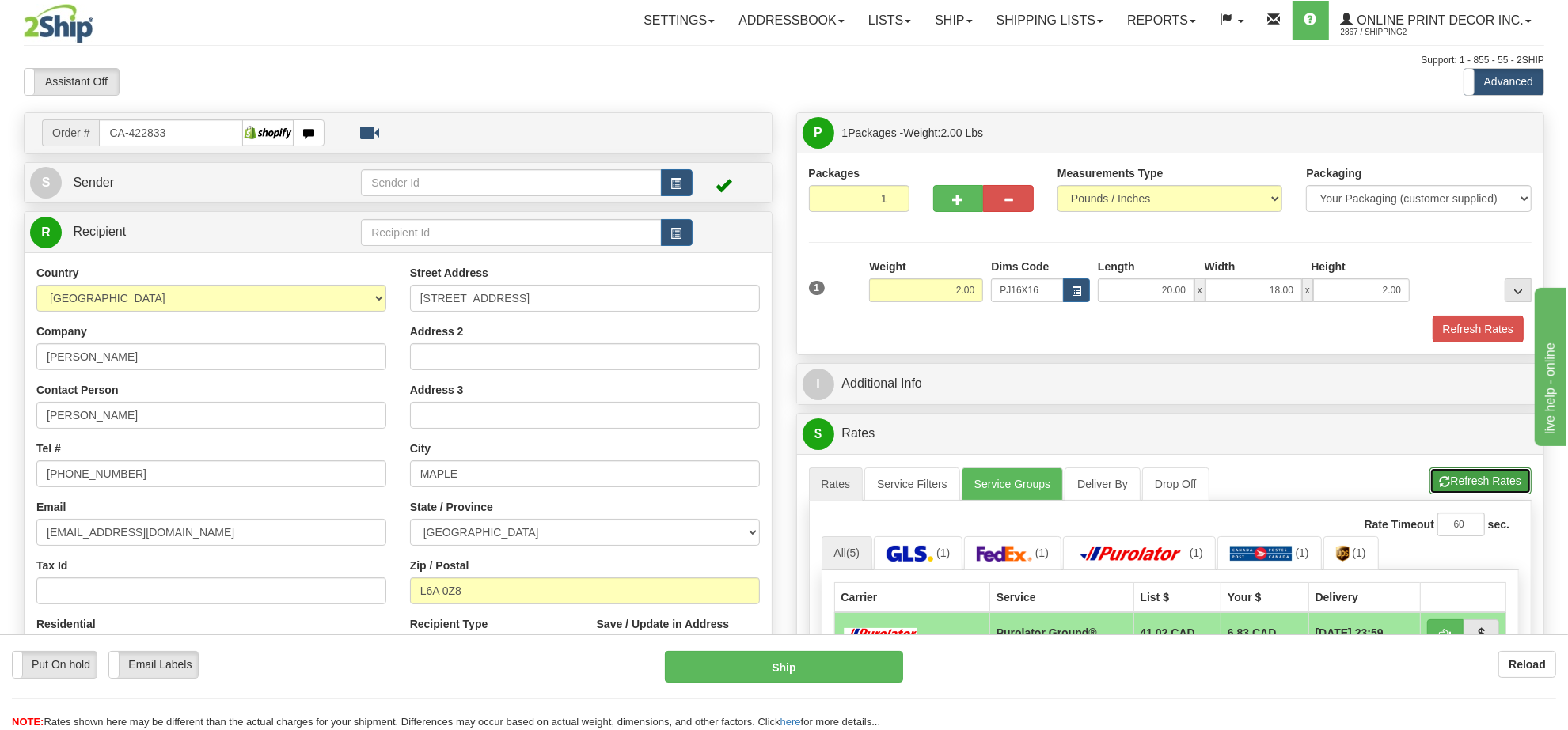
click at [1500, 475] on button "Refresh Rates" at bounding box center [1480, 481] width 102 height 27
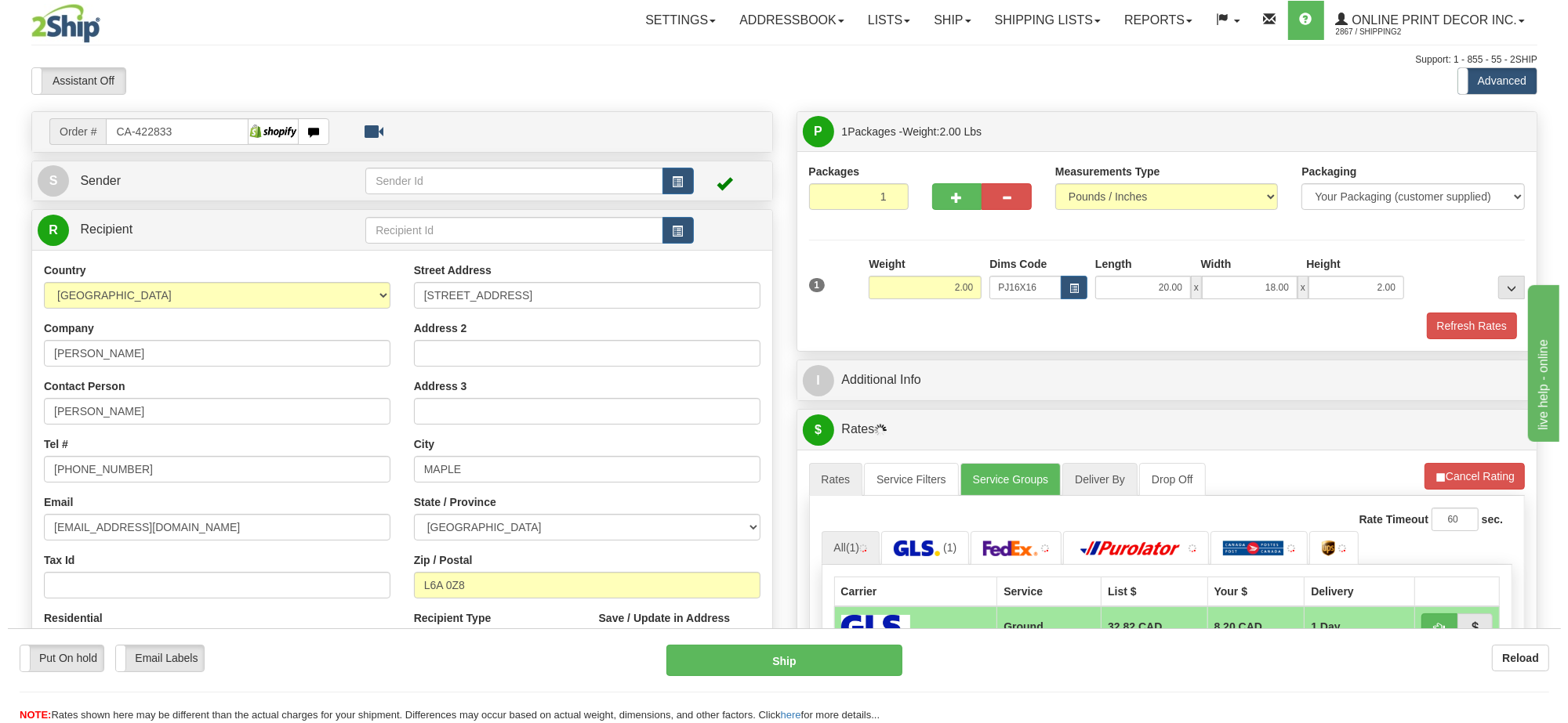
scroll to position [196, 0]
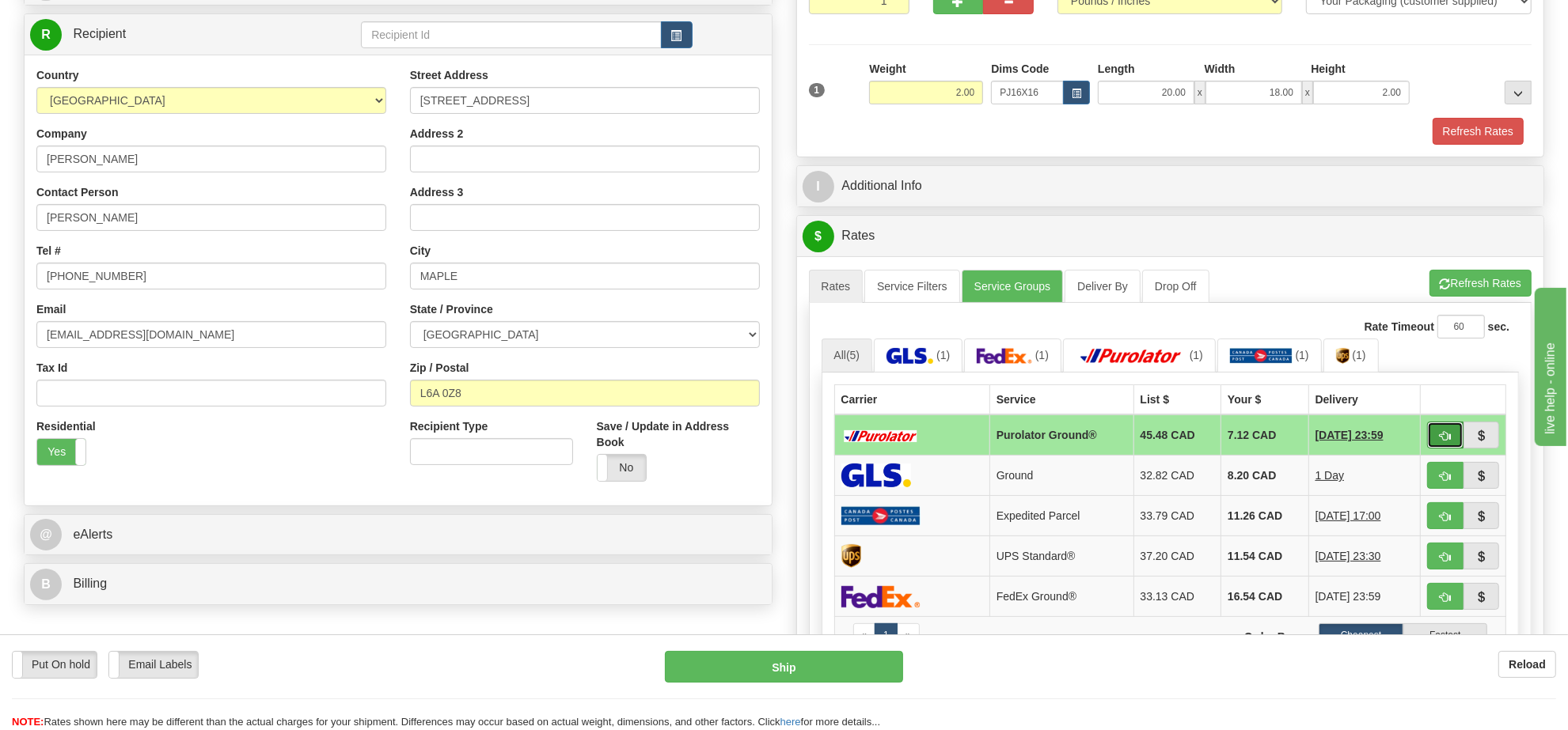
click at [1446, 442] on span "button" at bounding box center [1445, 436] width 11 height 11
type input "260"
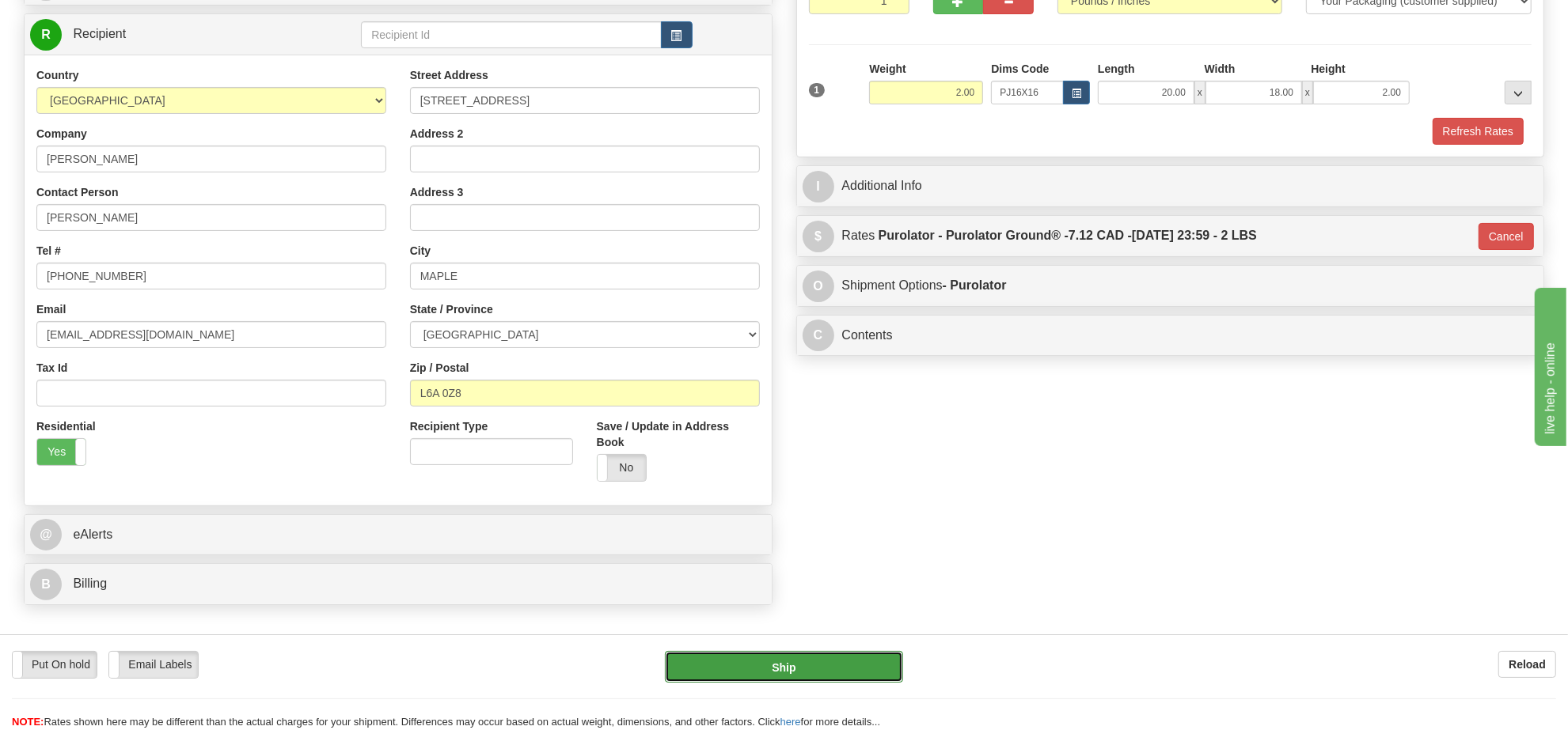
click at [861, 662] on button "Ship" at bounding box center [783, 666] width 237 height 32
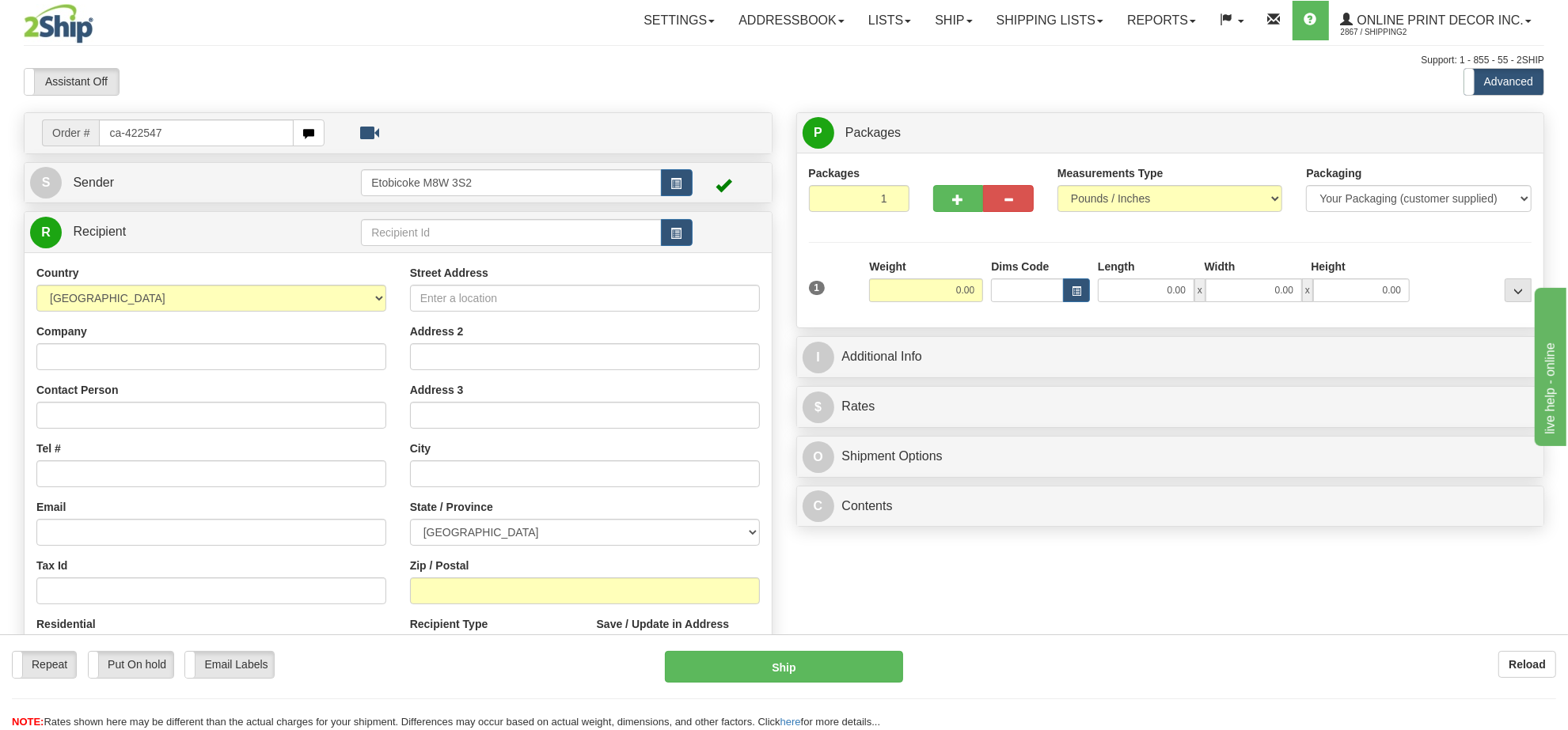
type input "ca-422547"
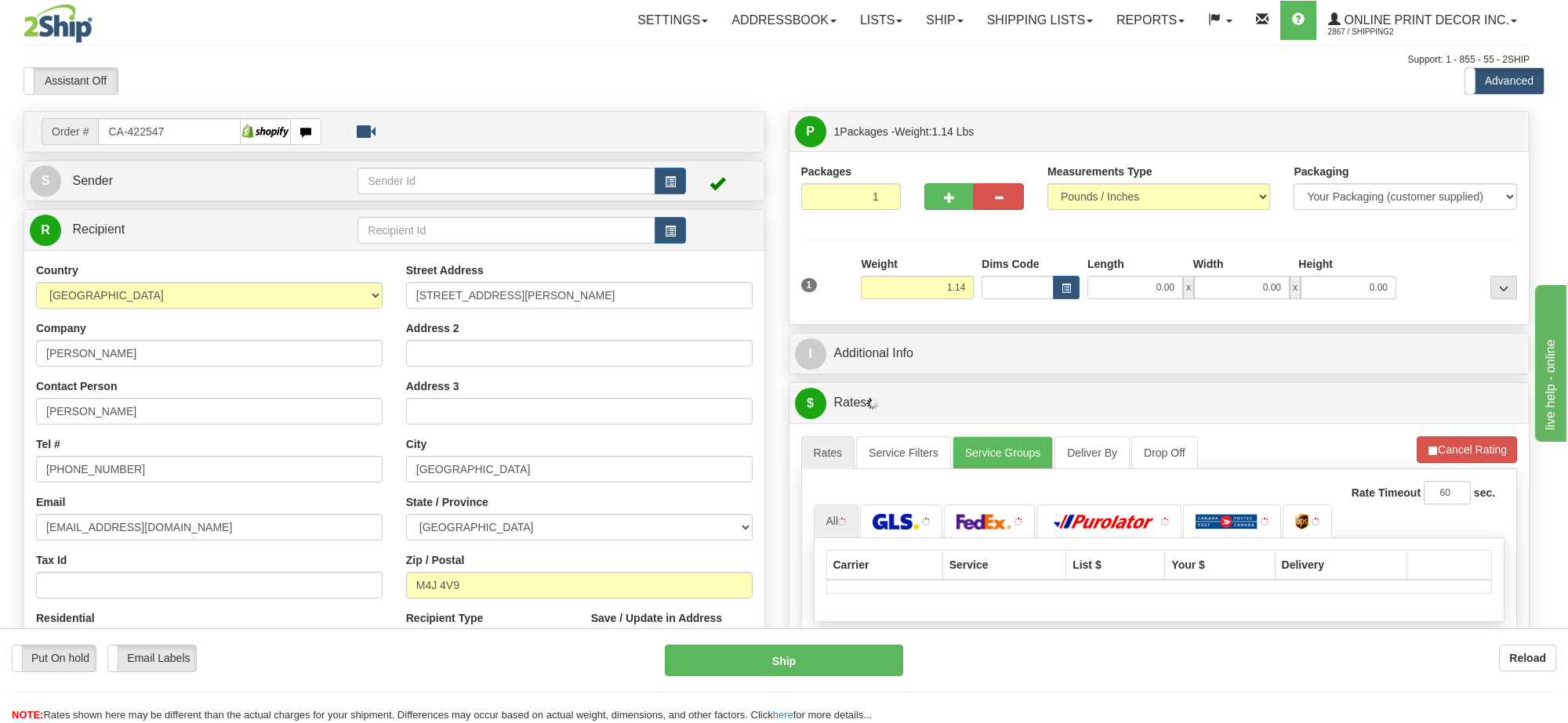
type input "[GEOGRAPHIC_DATA]"
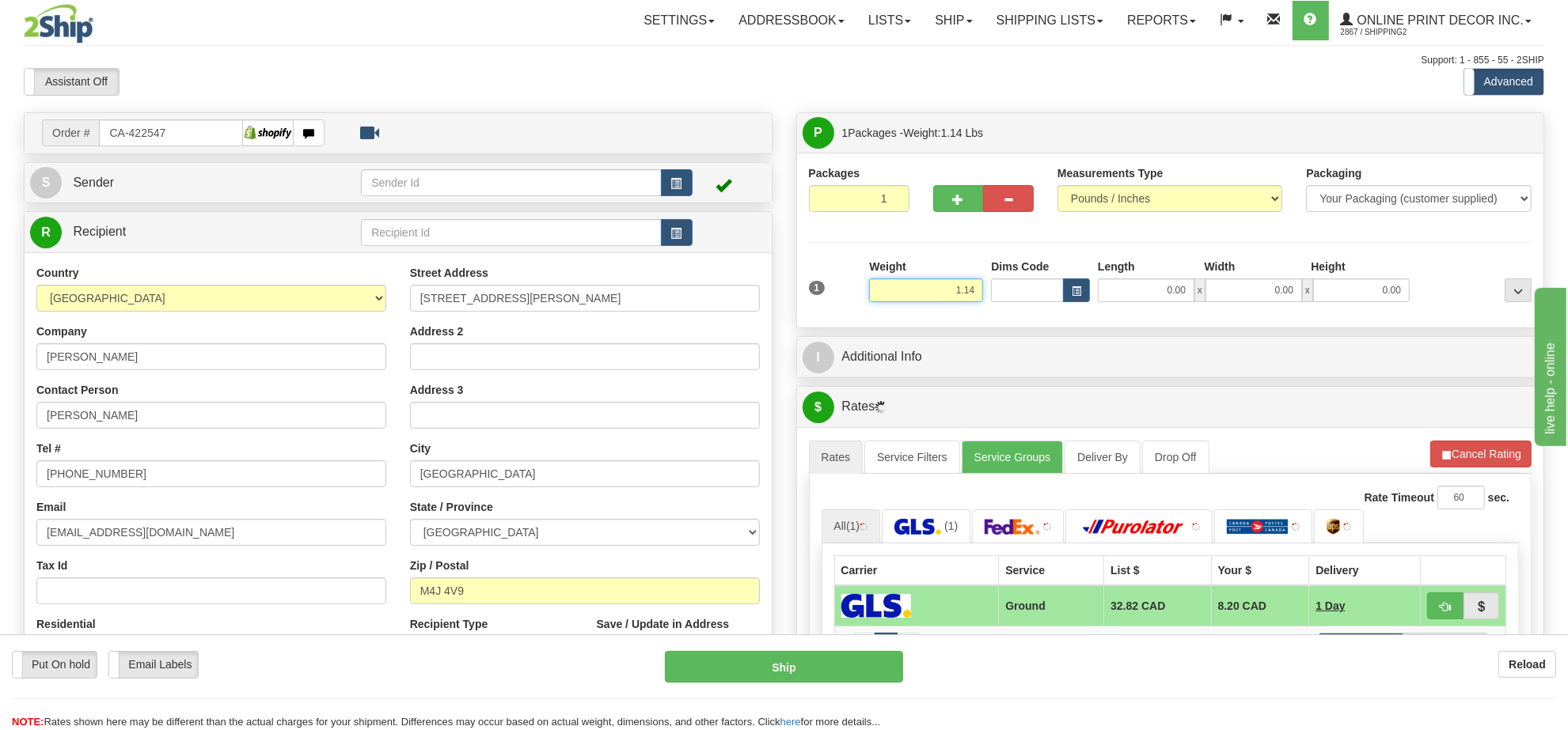
click at [950, 285] on input "1.14" at bounding box center [926, 290] width 114 height 24
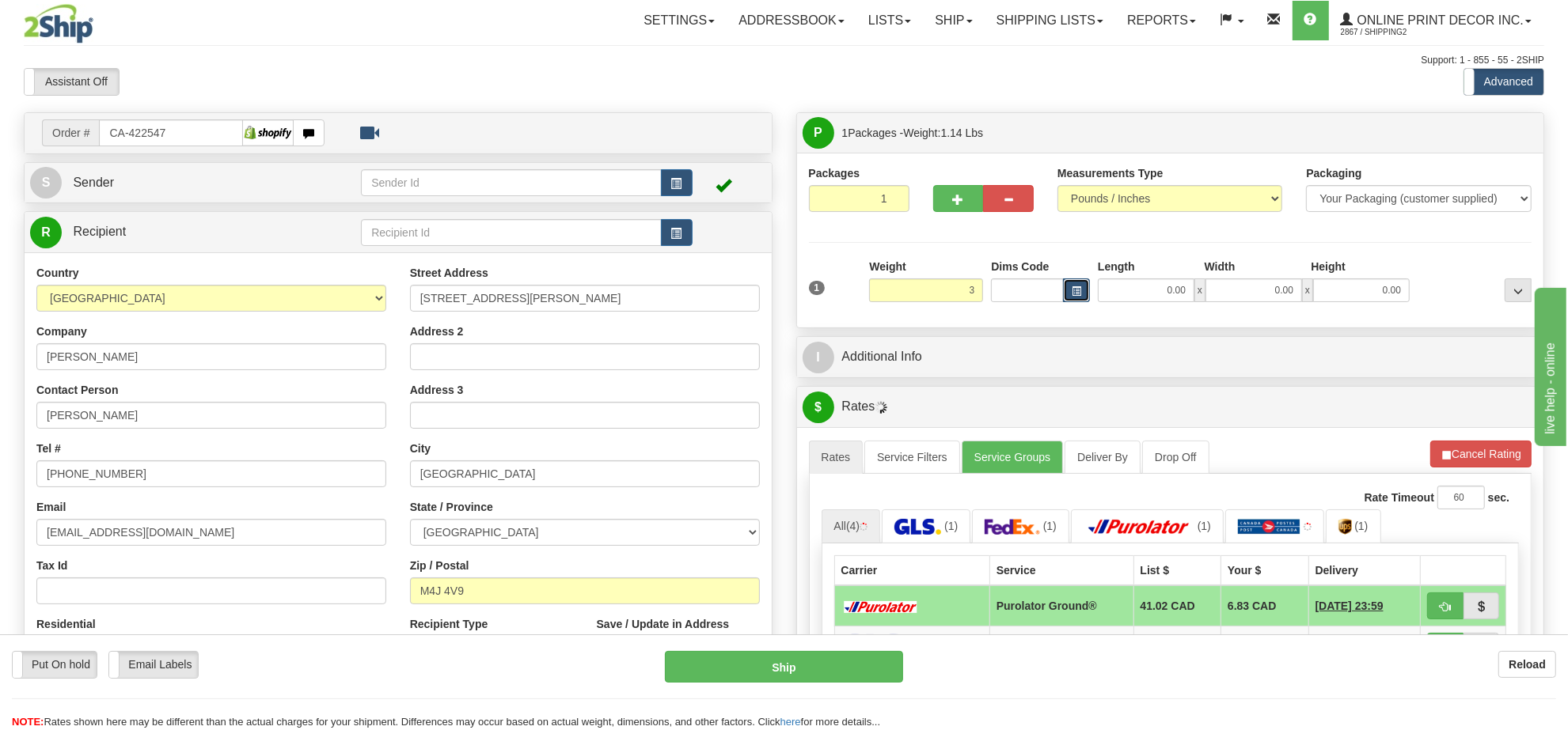
type input "3.00"
click at [1074, 287] on button "button" at bounding box center [1076, 290] width 27 height 24
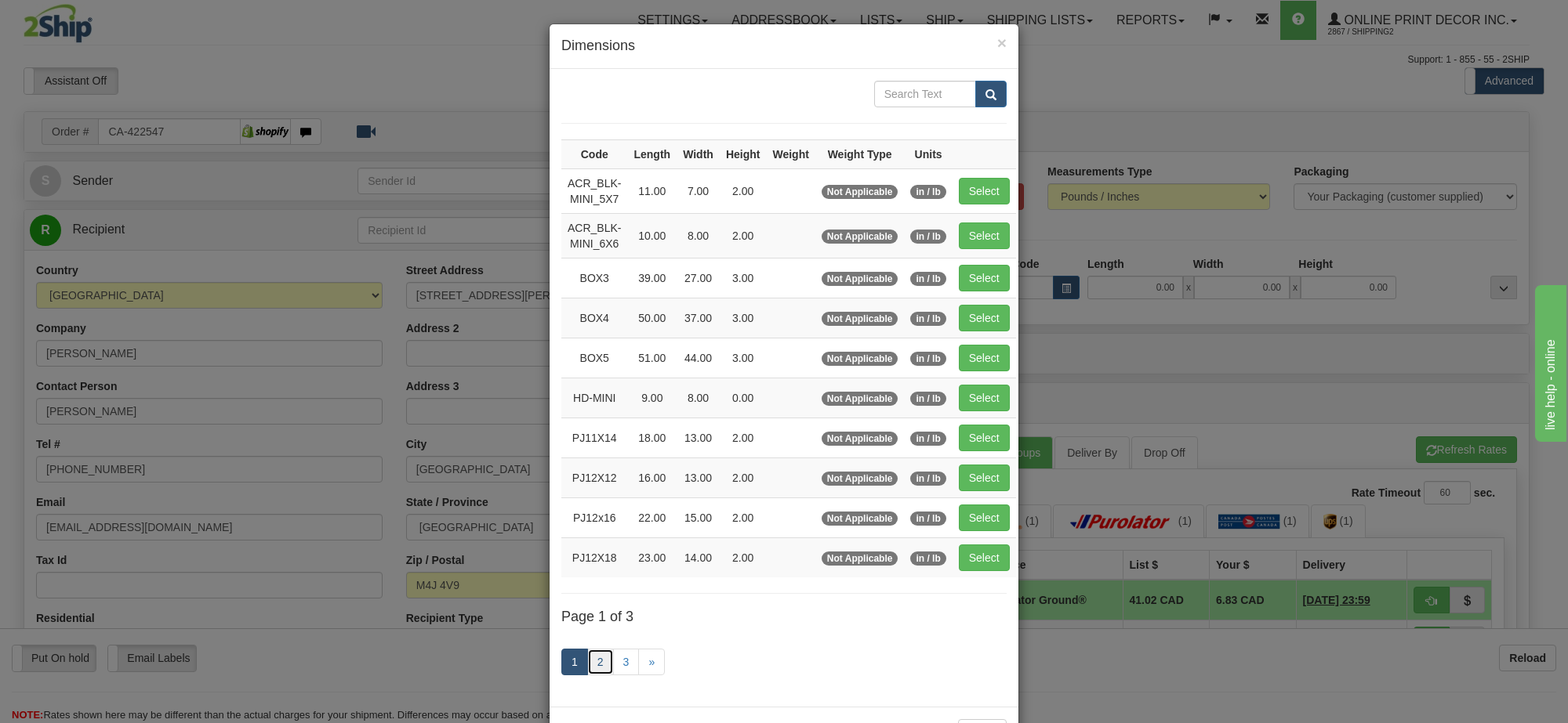
click at [593, 661] on link "2" at bounding box center [600, 662] width 27 height 27
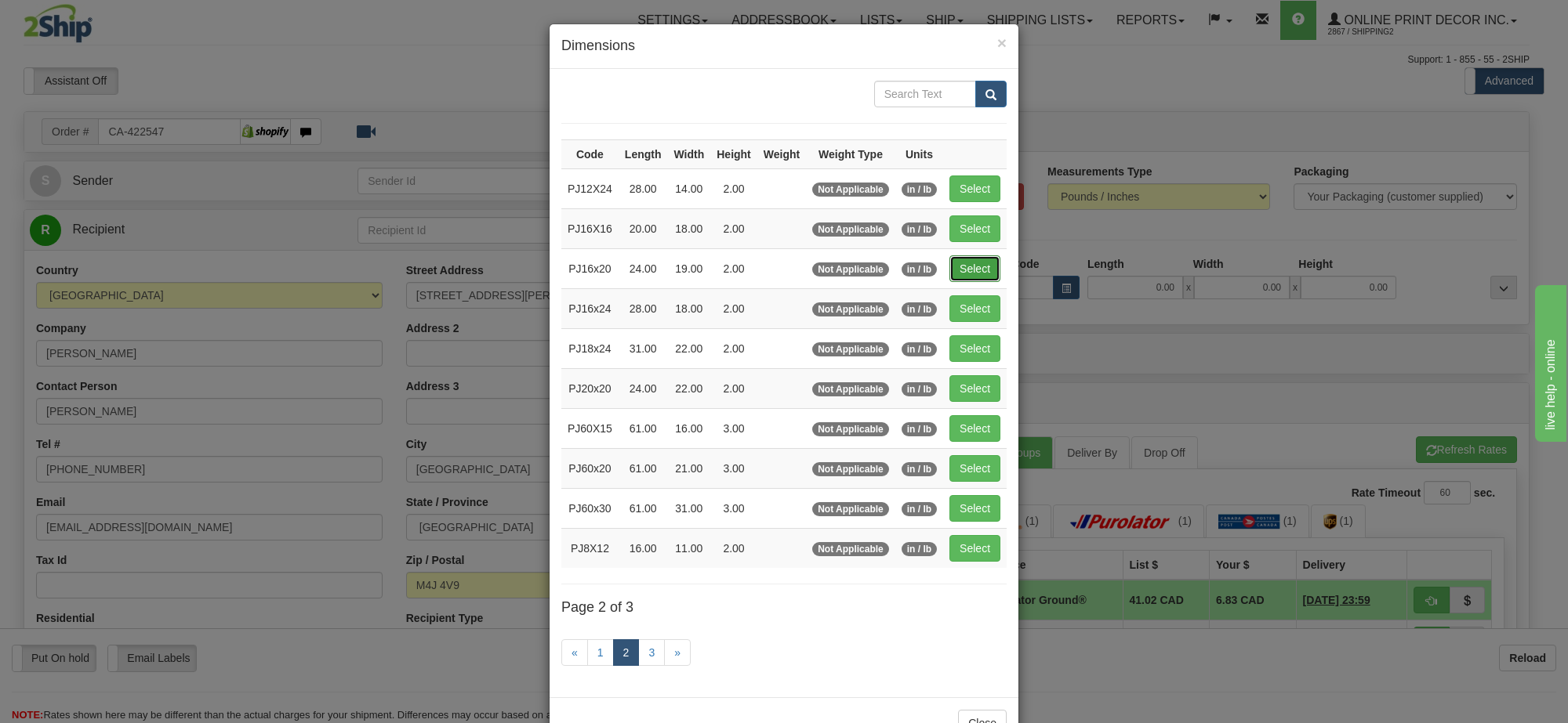
click at [993, 272] on button "Select" at bounding box center [975, 269] width 51 height 27
type input "PJ16x20"
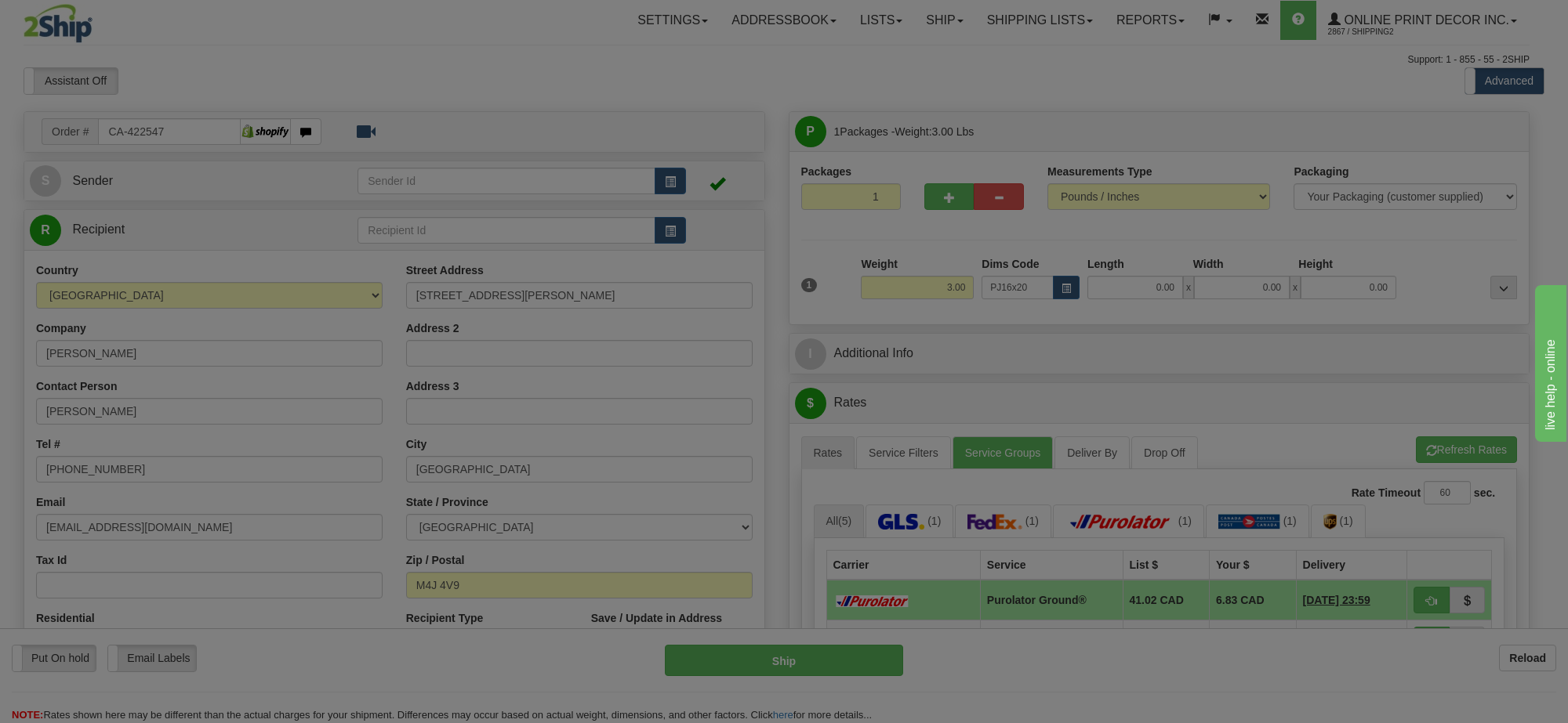
type input "24.00"
type input "19.00"
type input "2.00"
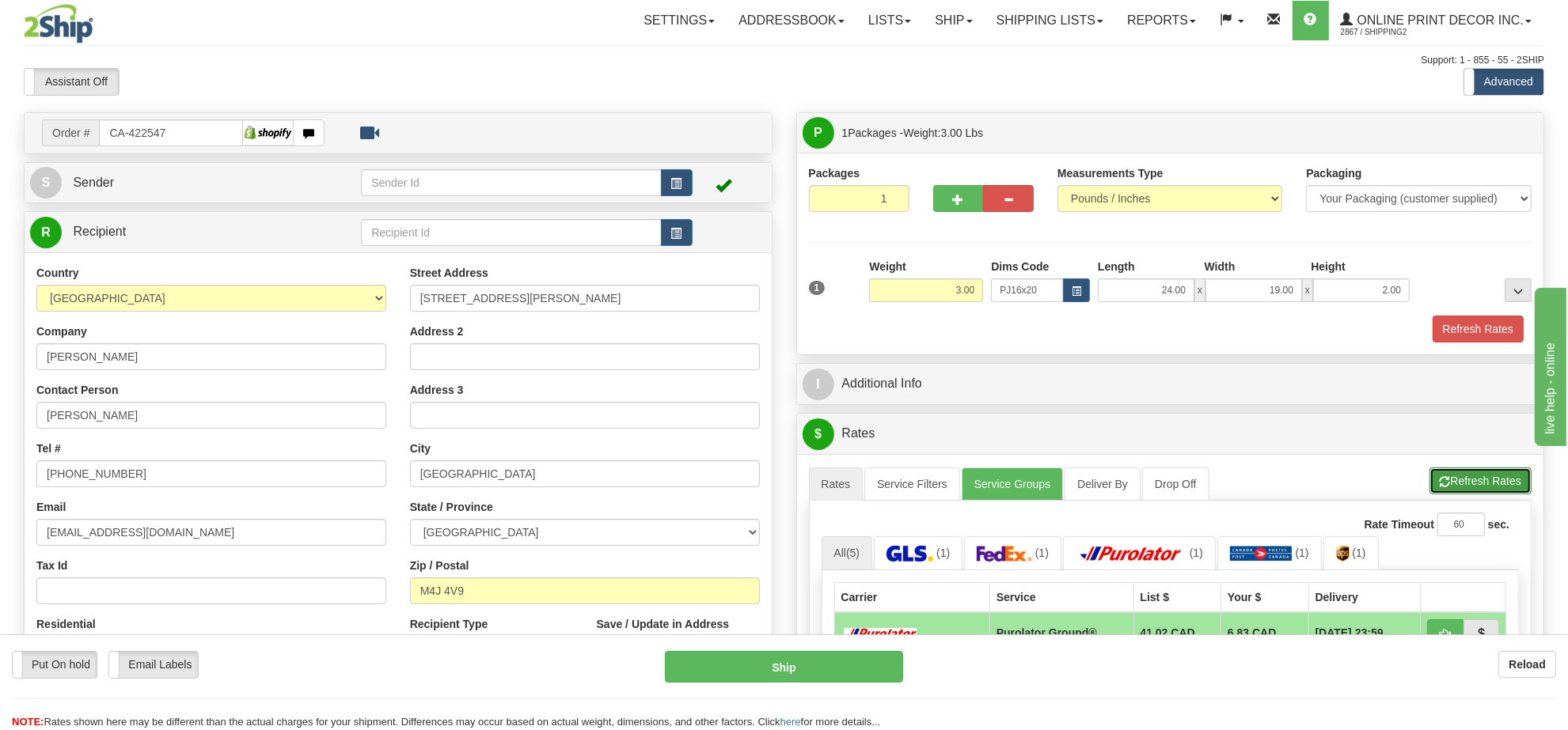
click at [1488, 490] on button "Refresh Rates" at bounding box center [1480, 481] width 102 height 27
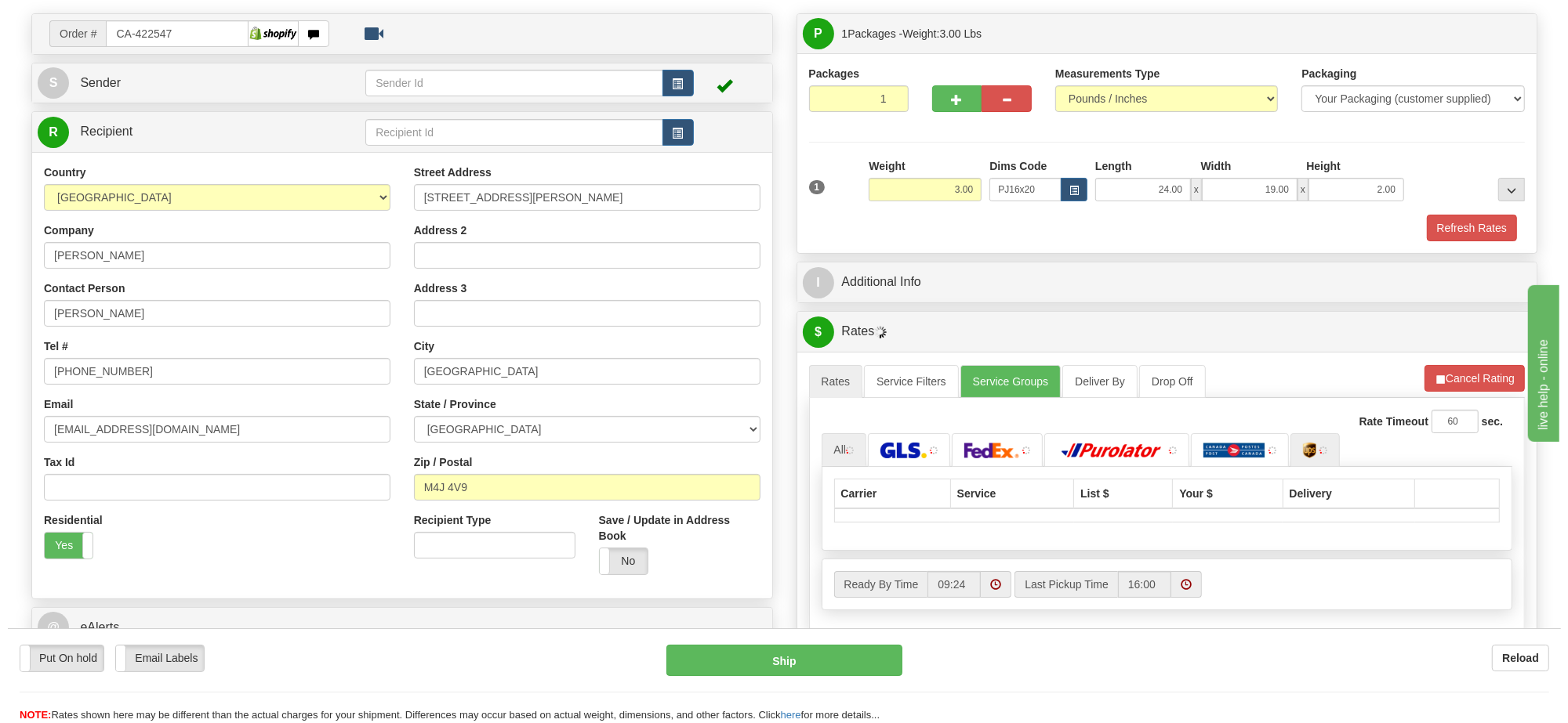
scroll to position [196, 0]
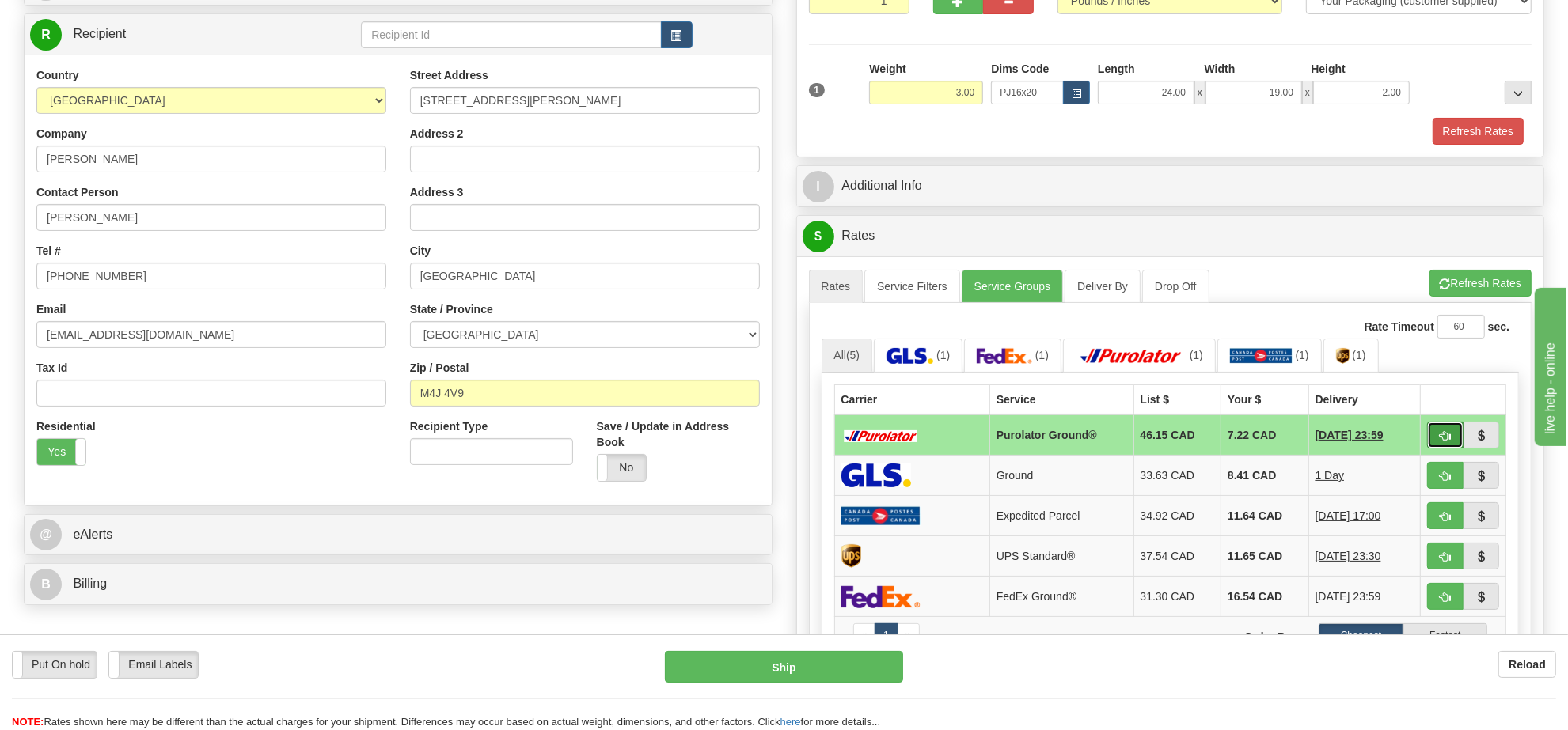
click at [1441, 439] on span "button" at bounding box center [1445, 436] width 11 height 11
type input "260"
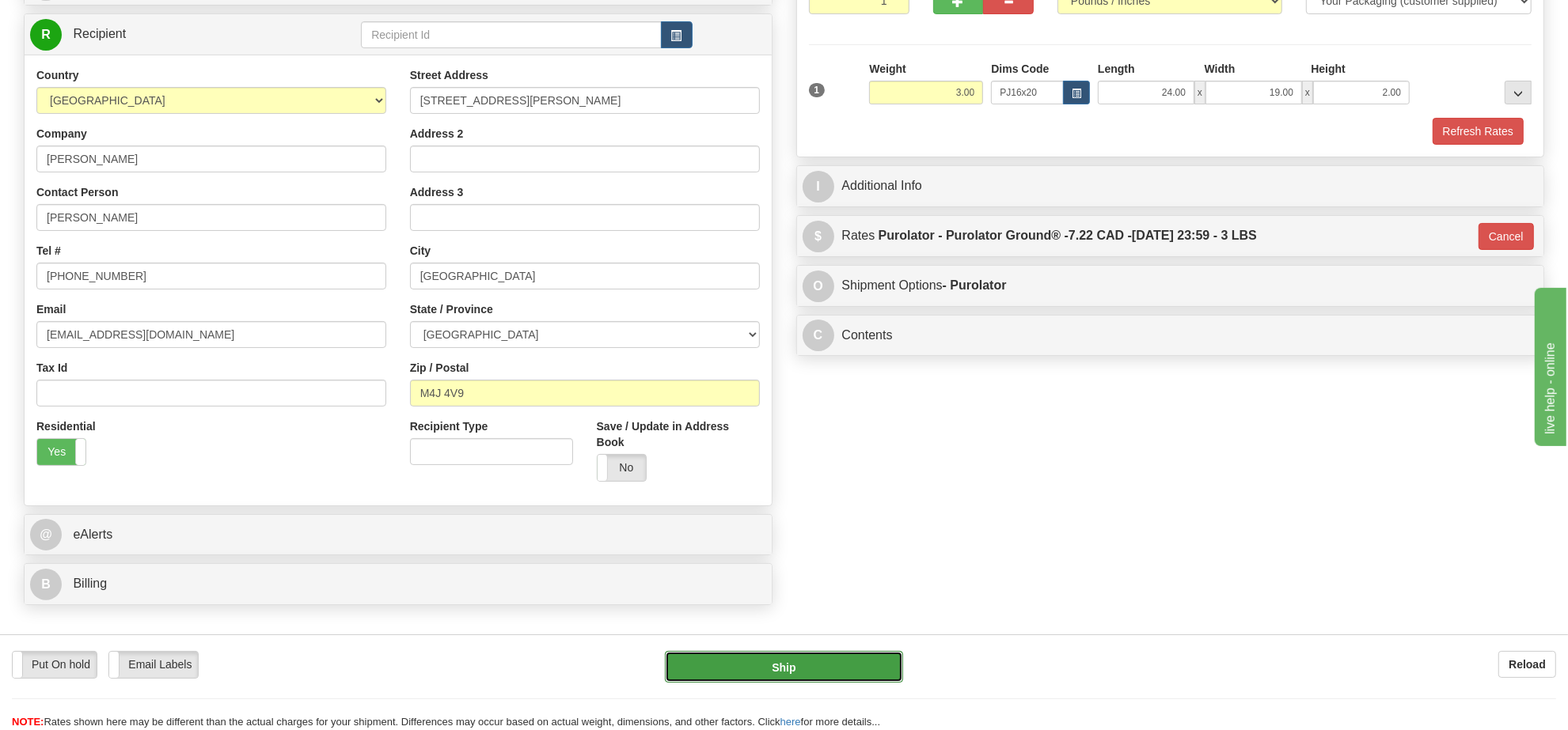
click at [765, 678] on button "Ship" at bounding box center [783, 666] width 237 height 32
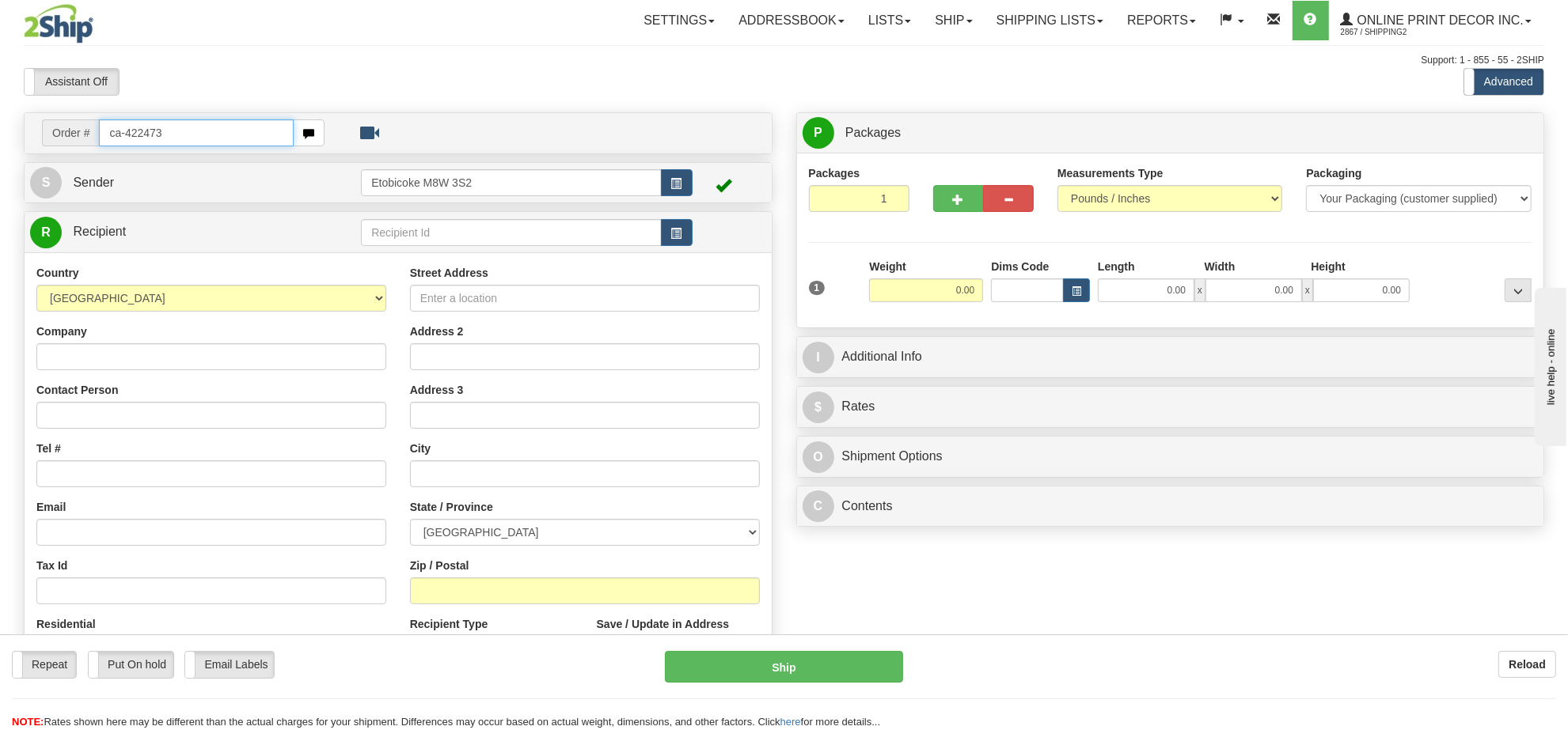
type input "ca-422473"
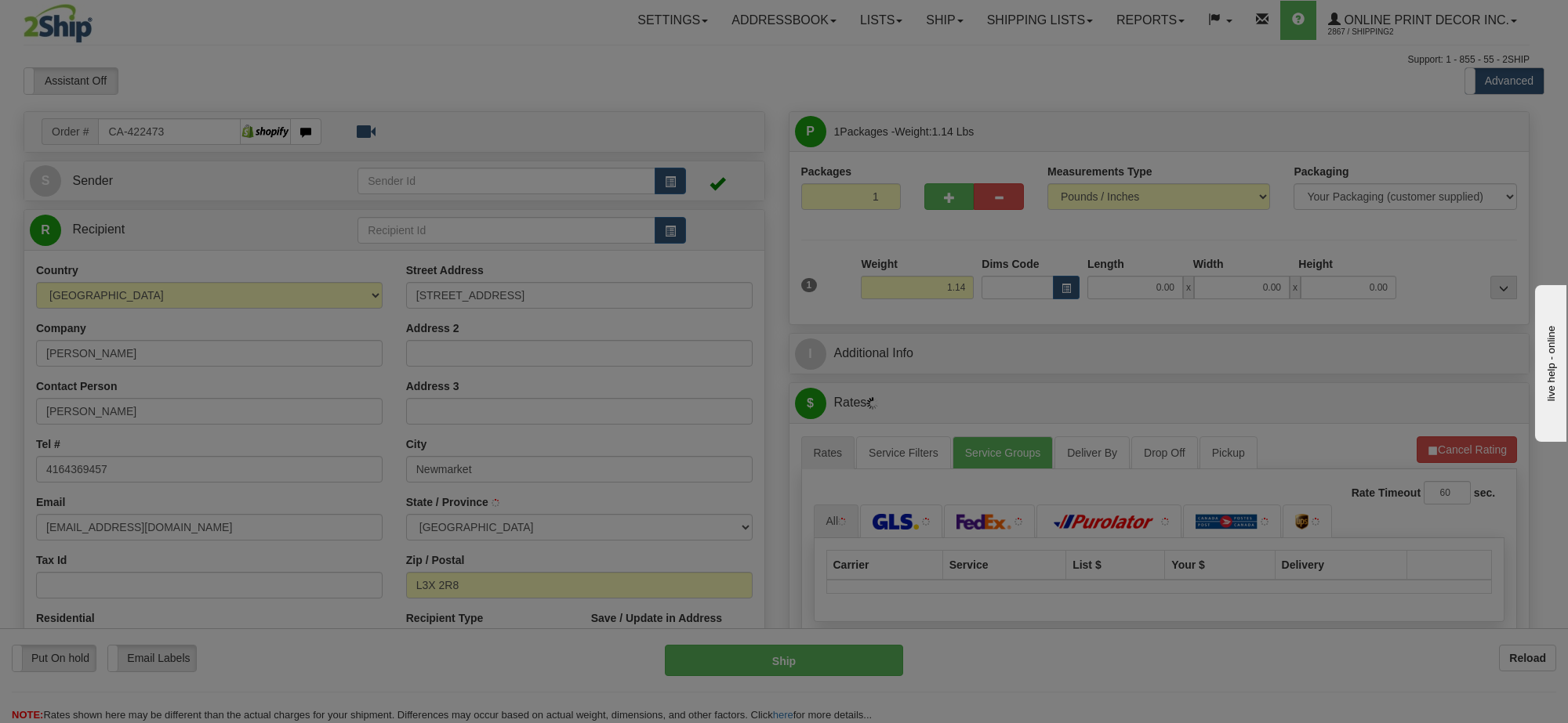
type input "NEWMARKET"
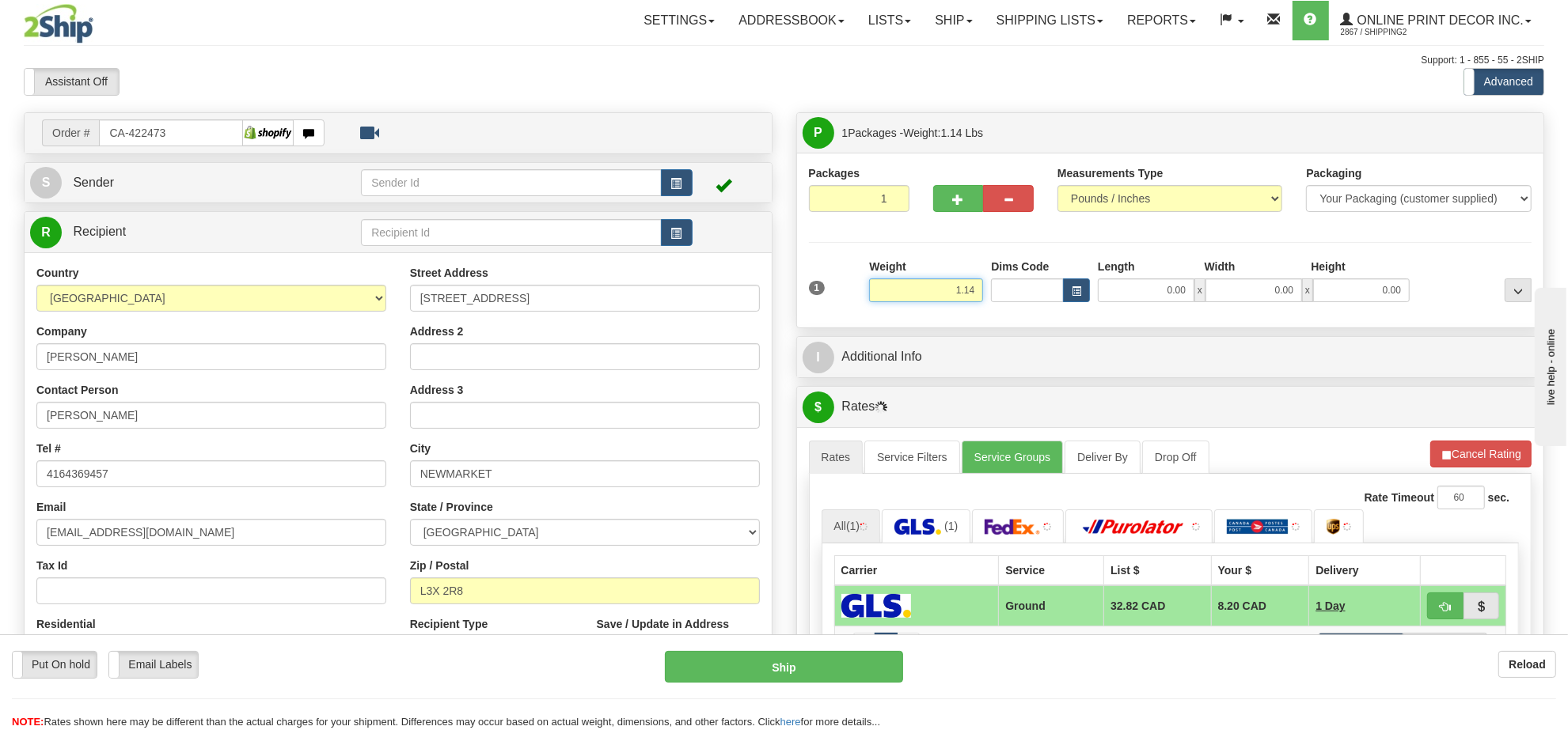
click at [942, 297] on input "1.14" at bounding box center [926, 290] width 114 height 24
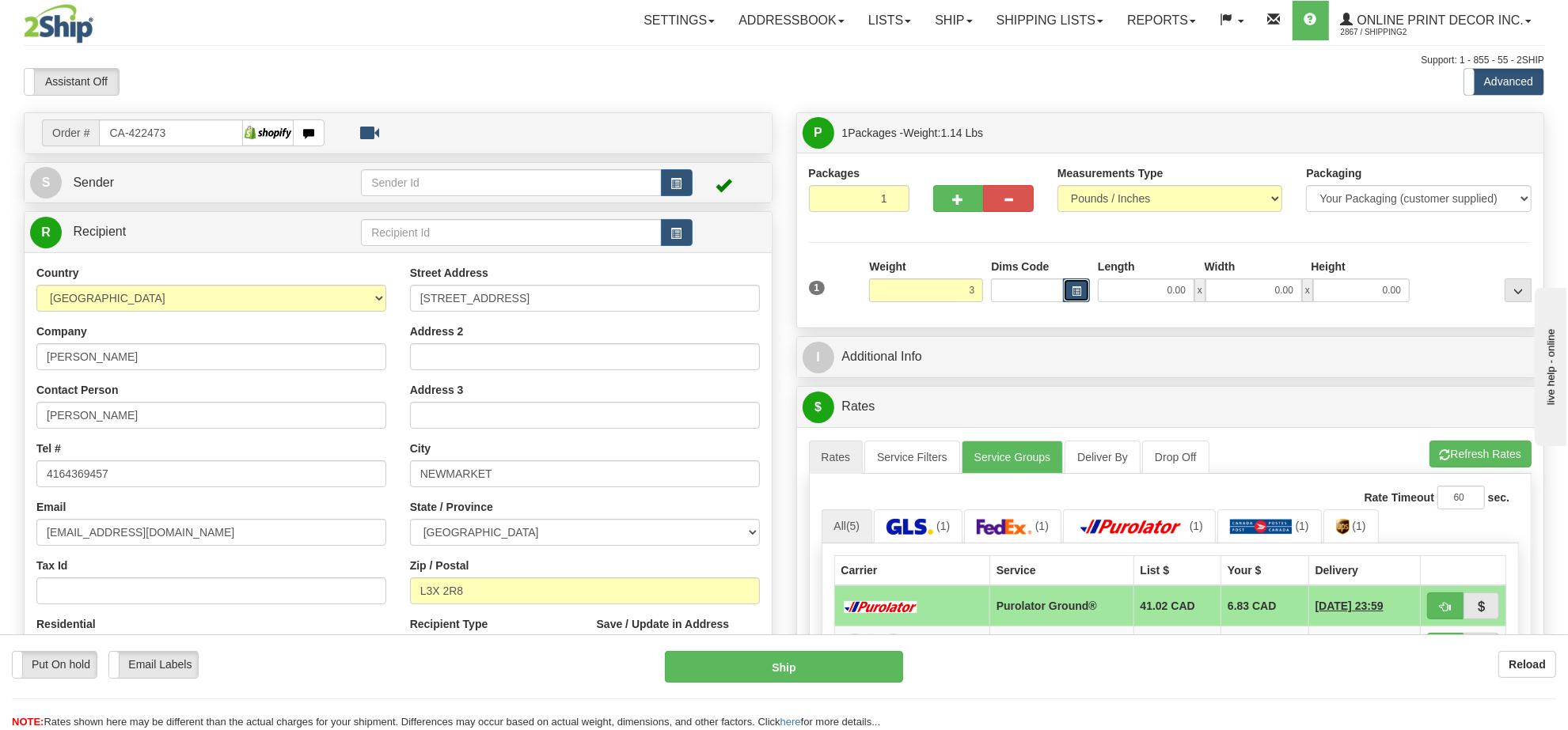
type input "3.00"
click at [1079, 290] on span "button" at bounding box center [1077, 291] width 10 height 9
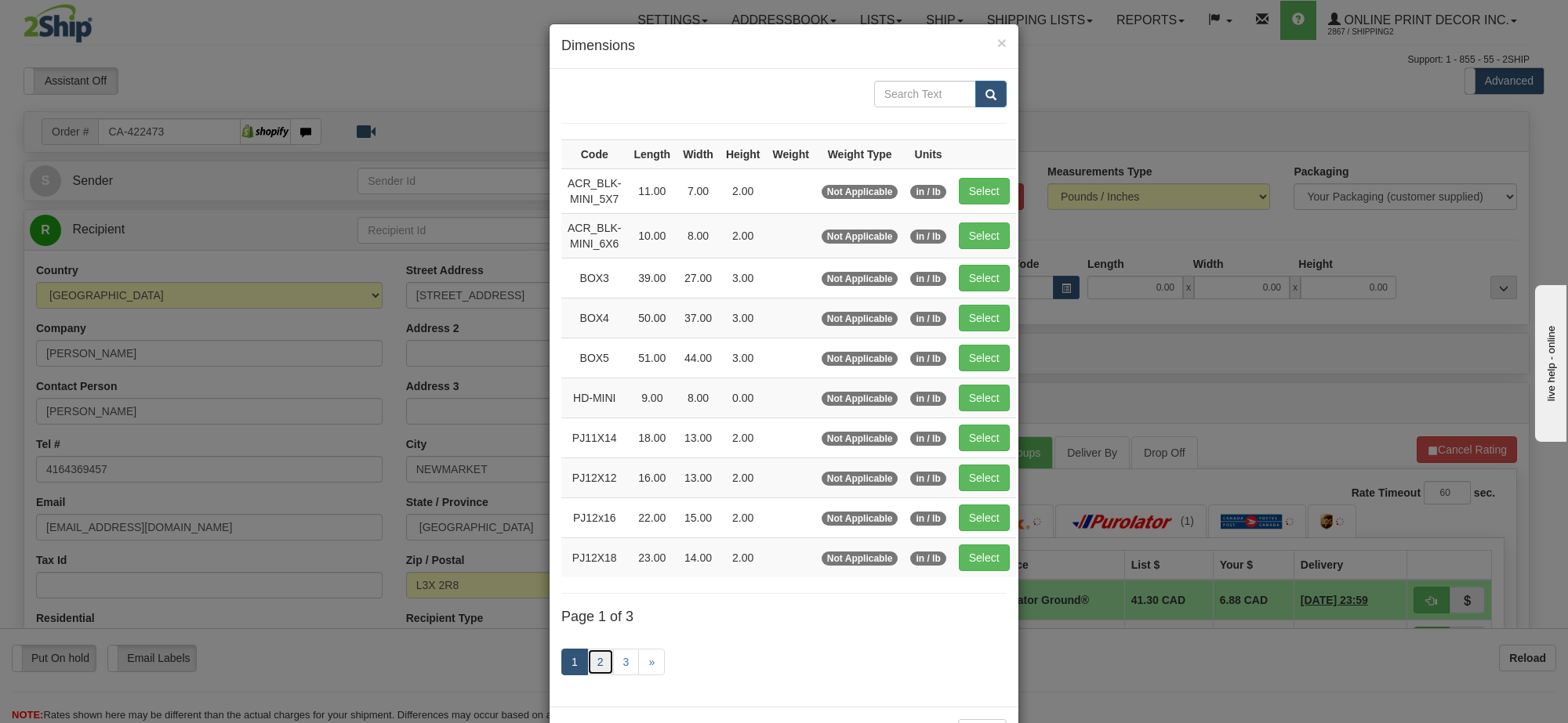
click at [587, 671] on link "2" at bounding box center [600, 662] width 27 height 27
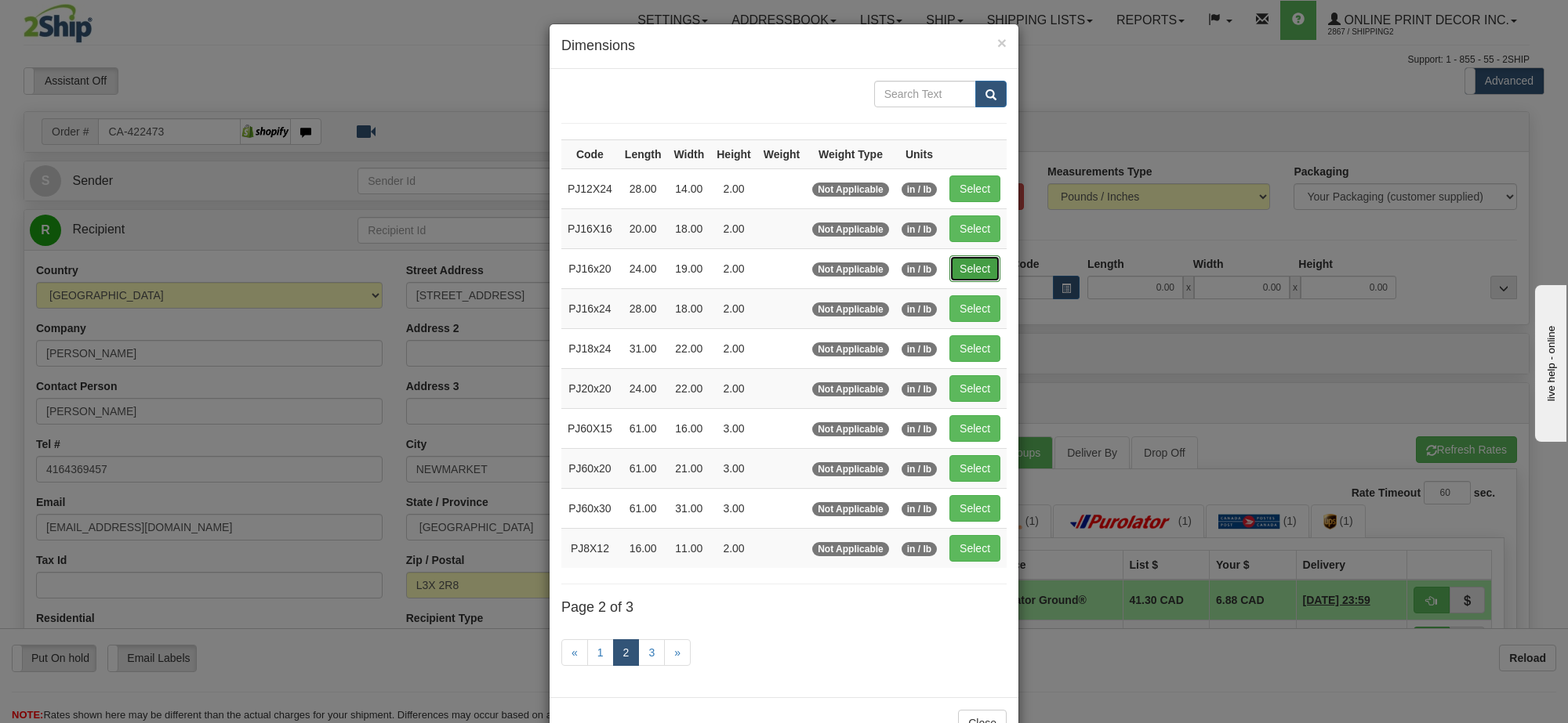
click at [959, 271] on button "Select" at bounding box center [975, 269] width 51 height 27
type input "PJ16x20"
type input "24.00"
type input "19.00"
type input "2.00"
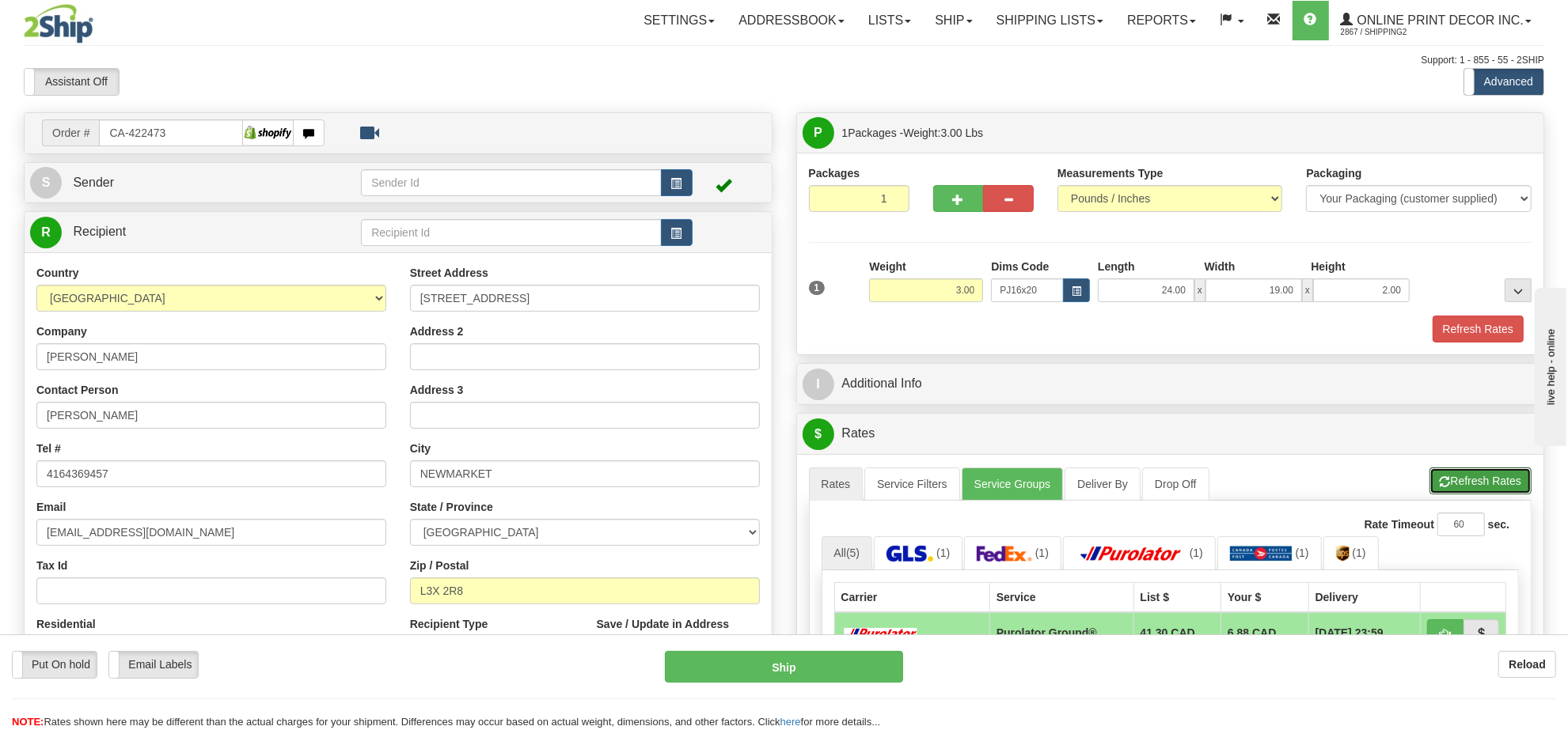
click at [1450, 479] on button "Refresh Rates" at bounding box center [1480, 481] width 102 height 27
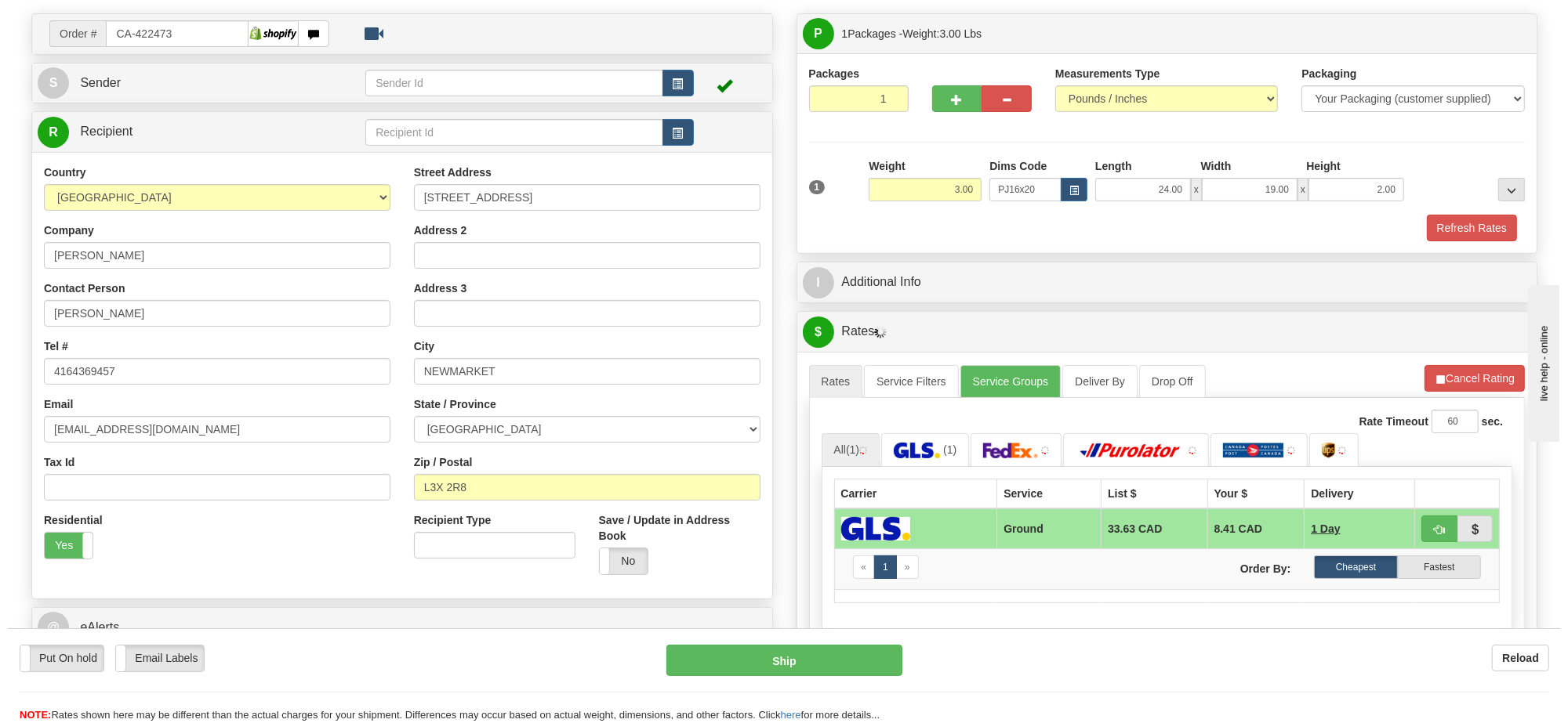
scroll to position [294, 0]
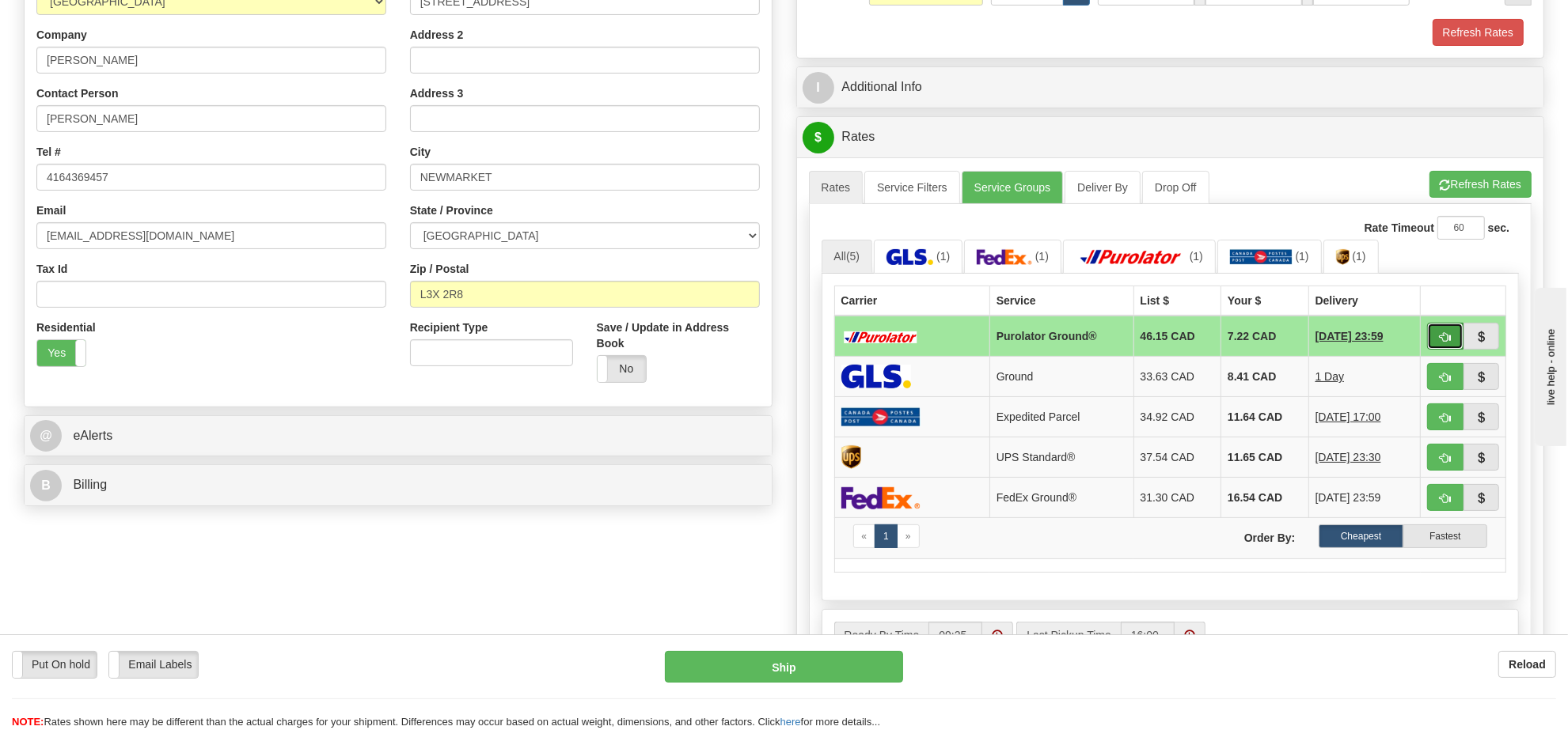
click at [1435, 349] on button "button" at bounding box center [1445, 336] width 37 height 27
type input "260"
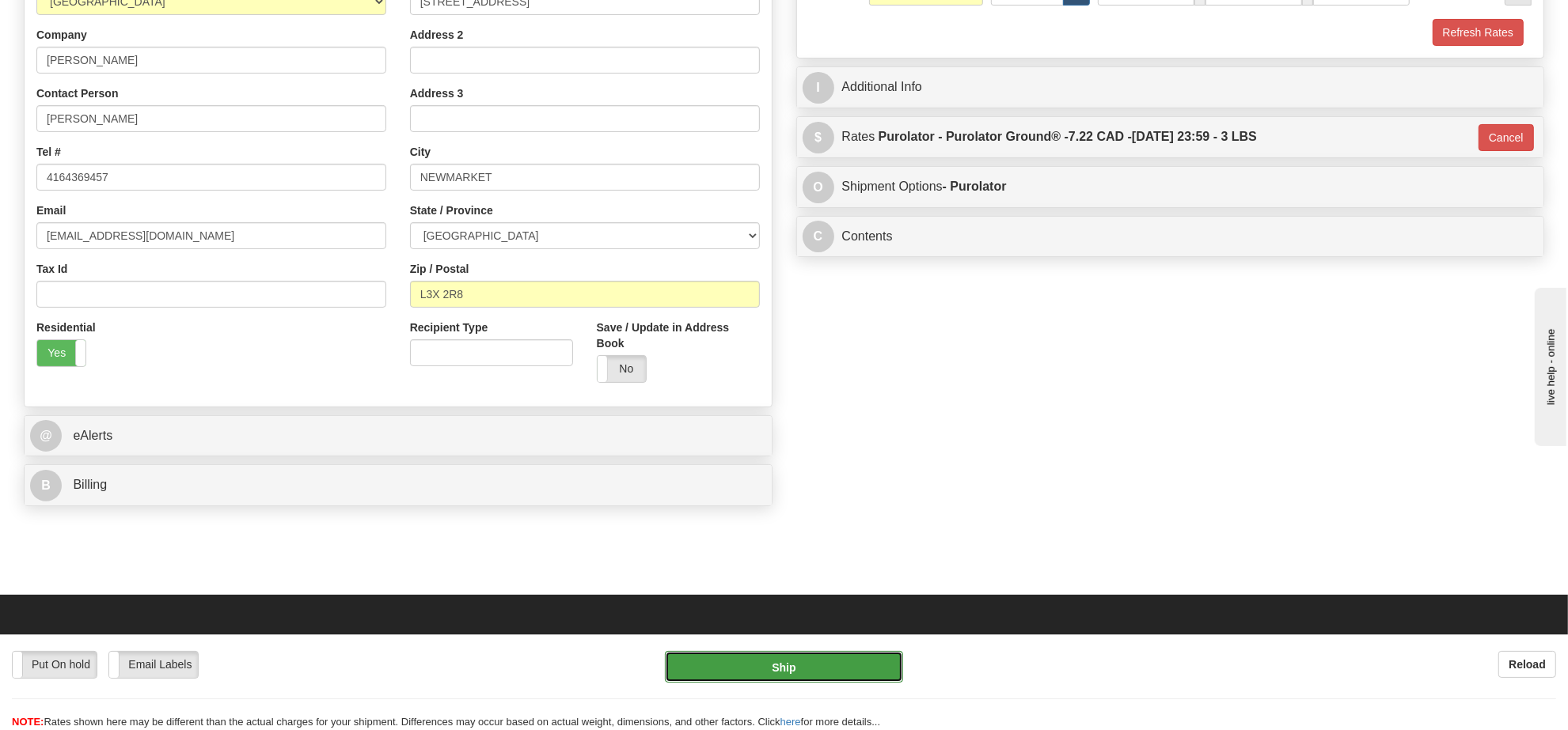
click at [843, 670] on button "Ship" at bounding box center [783, 666] width 237 height 32
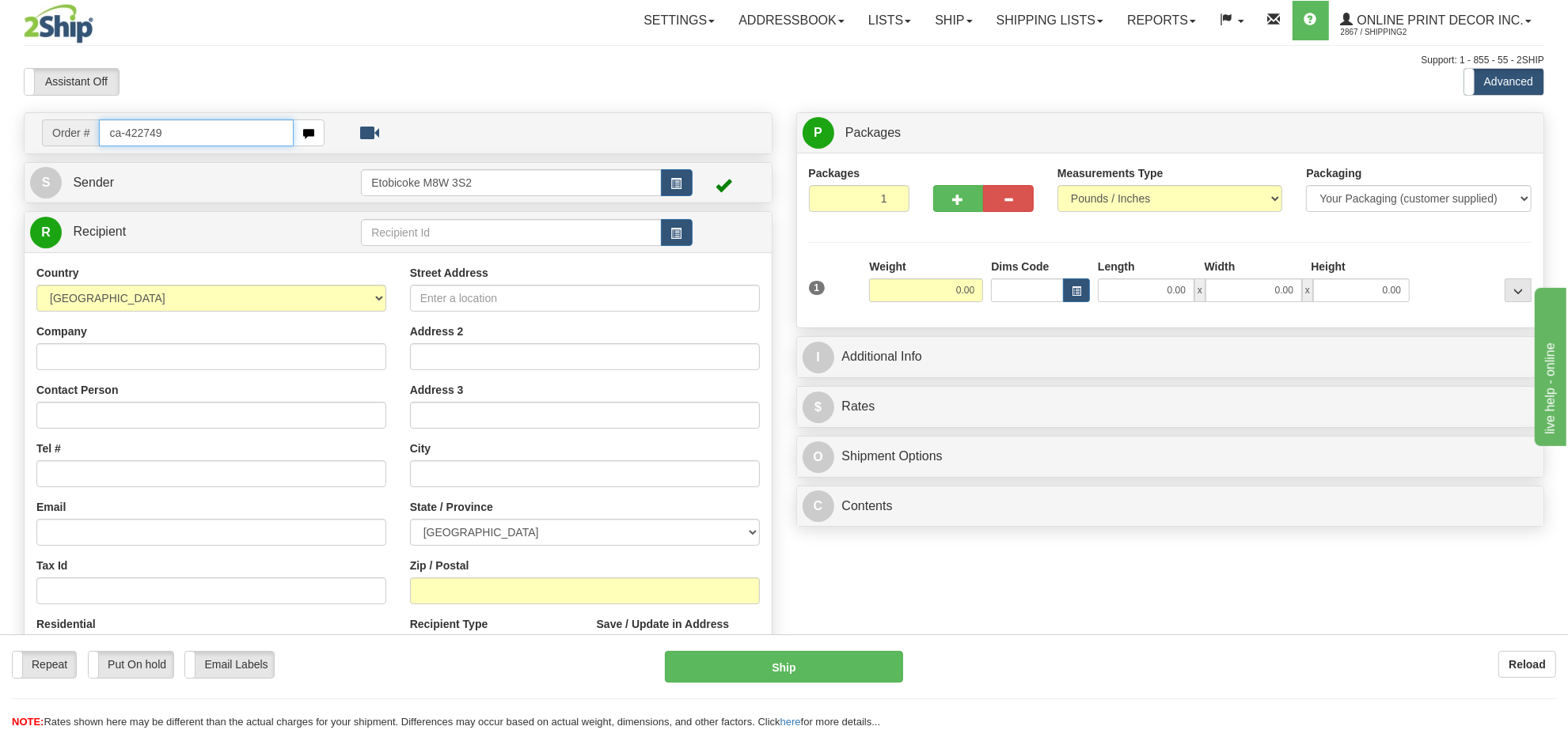
type input "ca-422749"
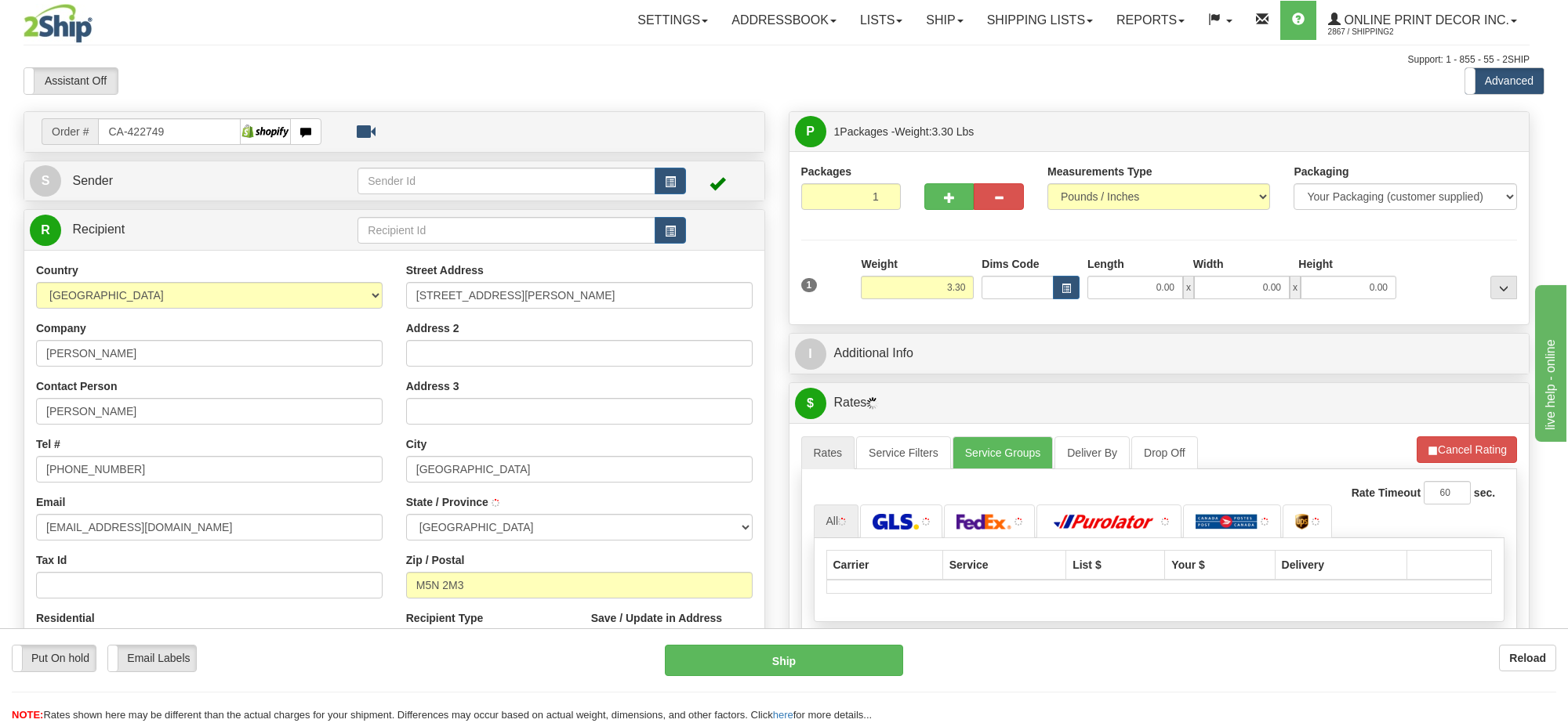
type input "[GEOGRAPHIC_DATA]"
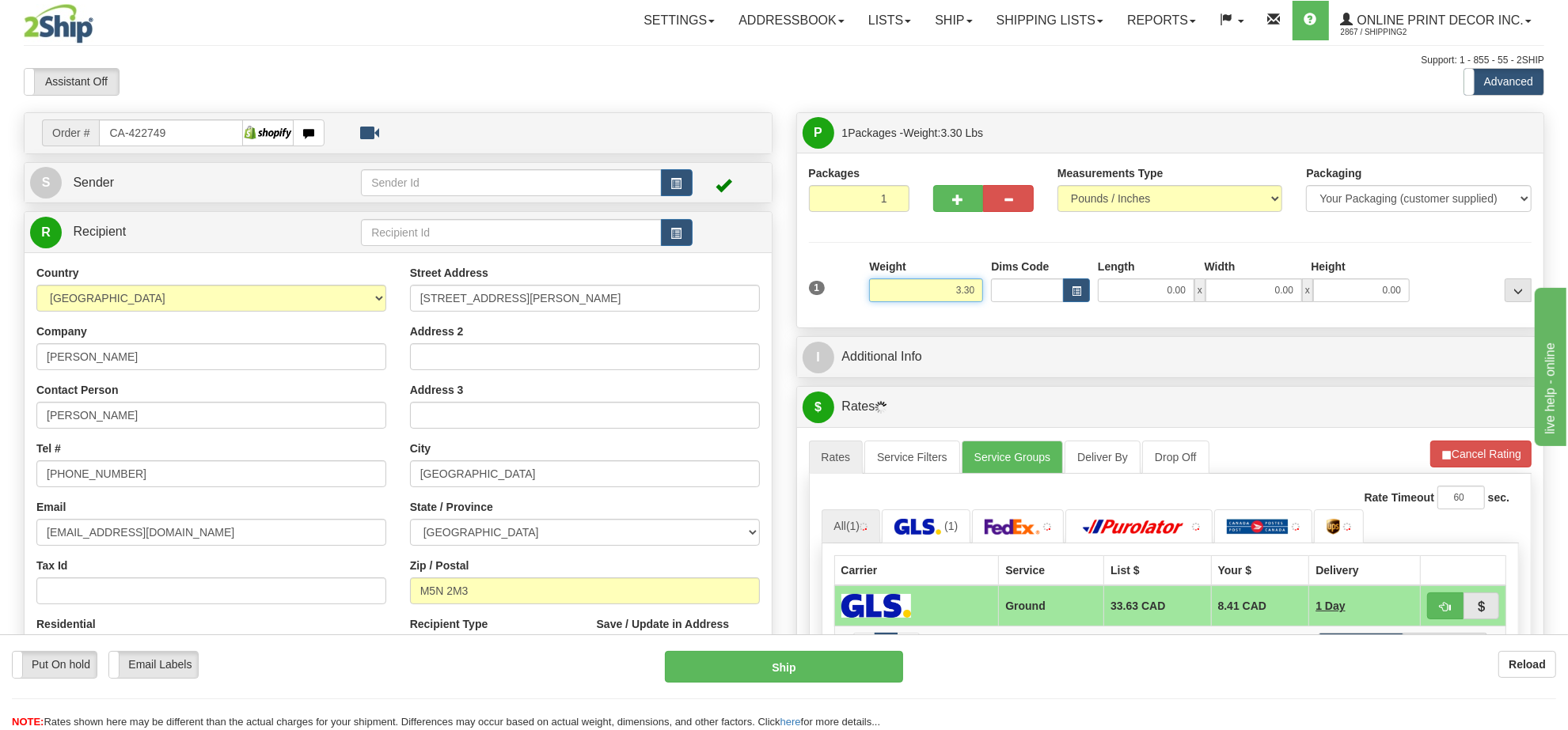
click at [952, 288] on input "3.30" at bounding box center [926, 290] width 114 height 24
click at [952, 290] on input "3.30" at bounding box center [926, 290] width 114 height 24
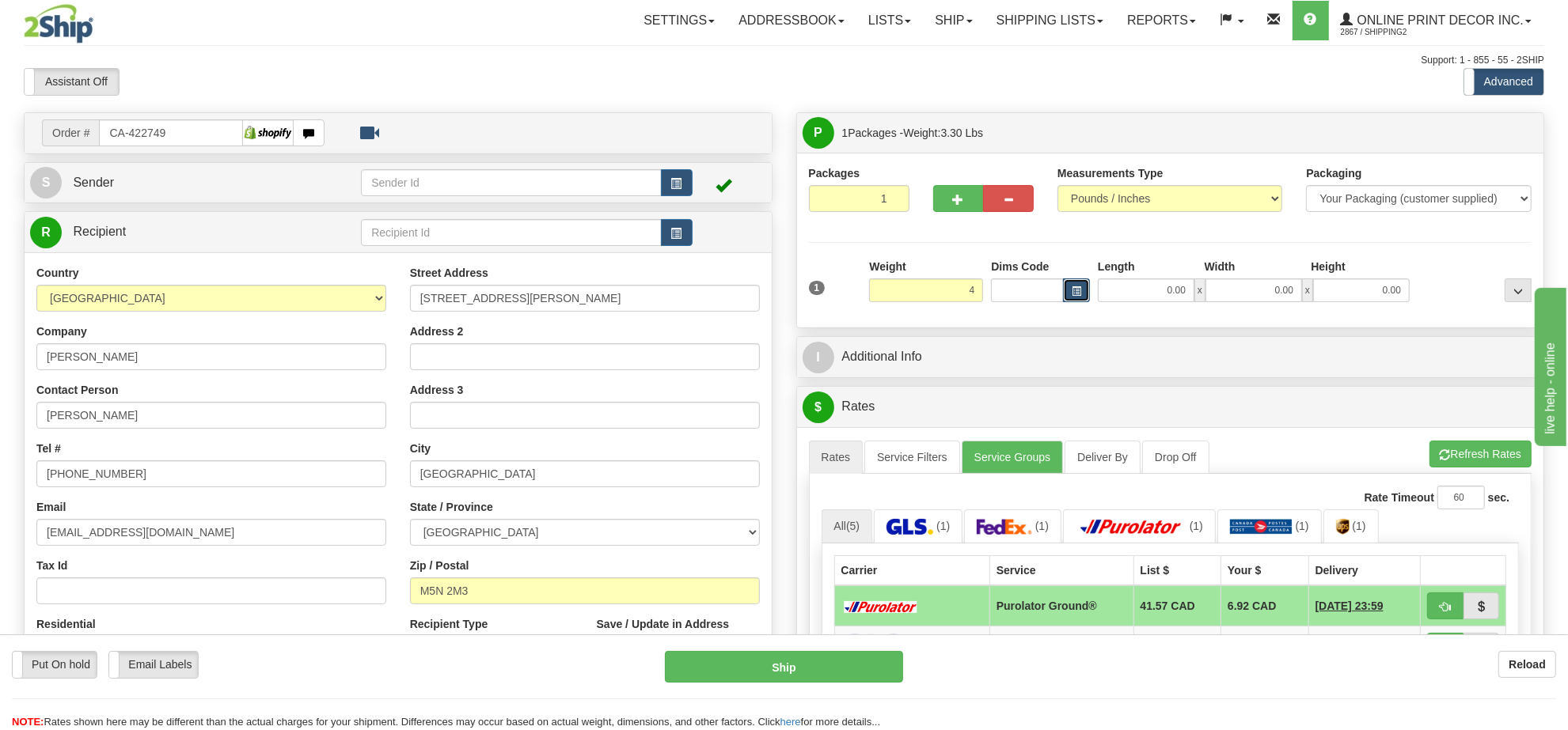
type input "4.00"
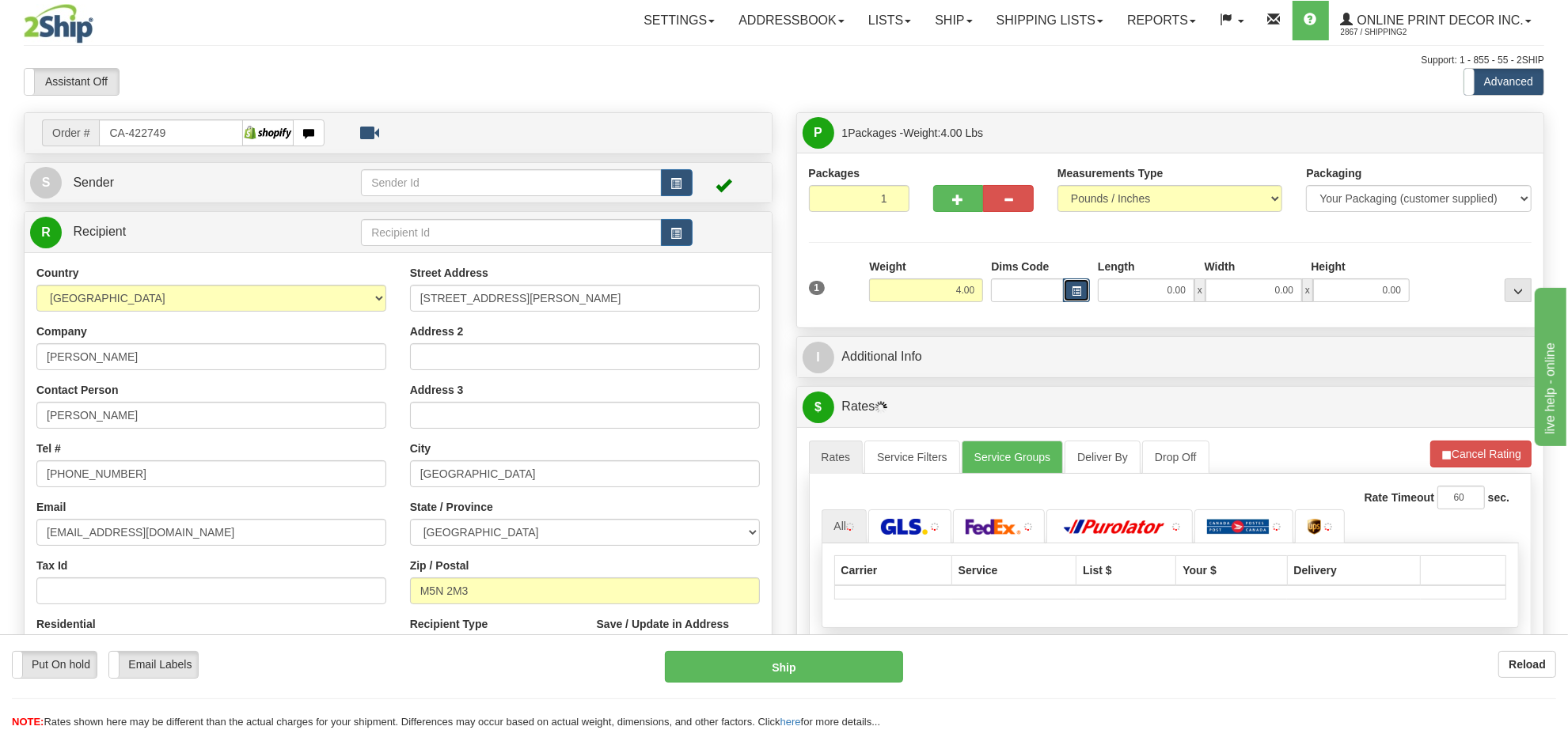
click at [1086, 290] on button "button" at bounding box center [1076, 290] width 27 height 24
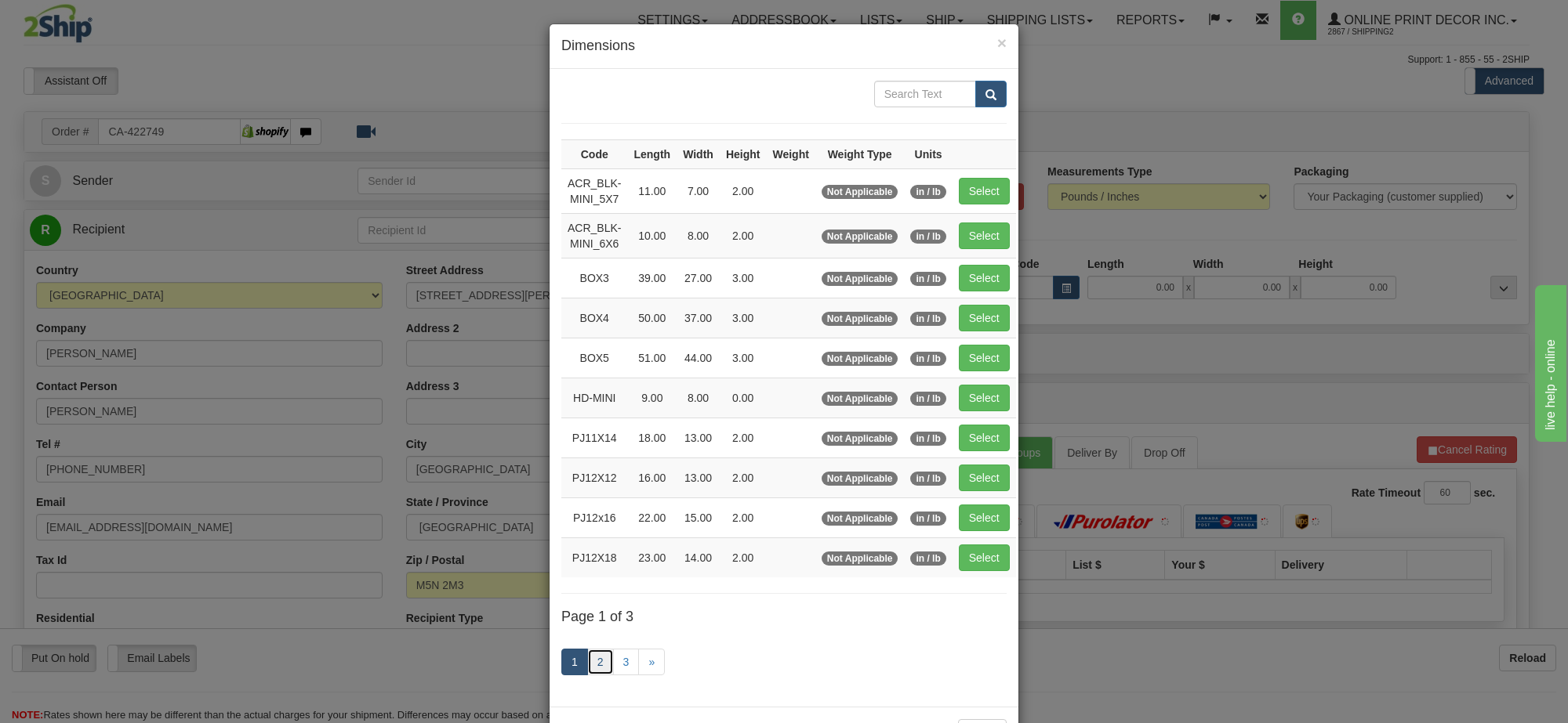
click at [589, 663] on link "2" at bounding box center [600, 662] width 27 height 27
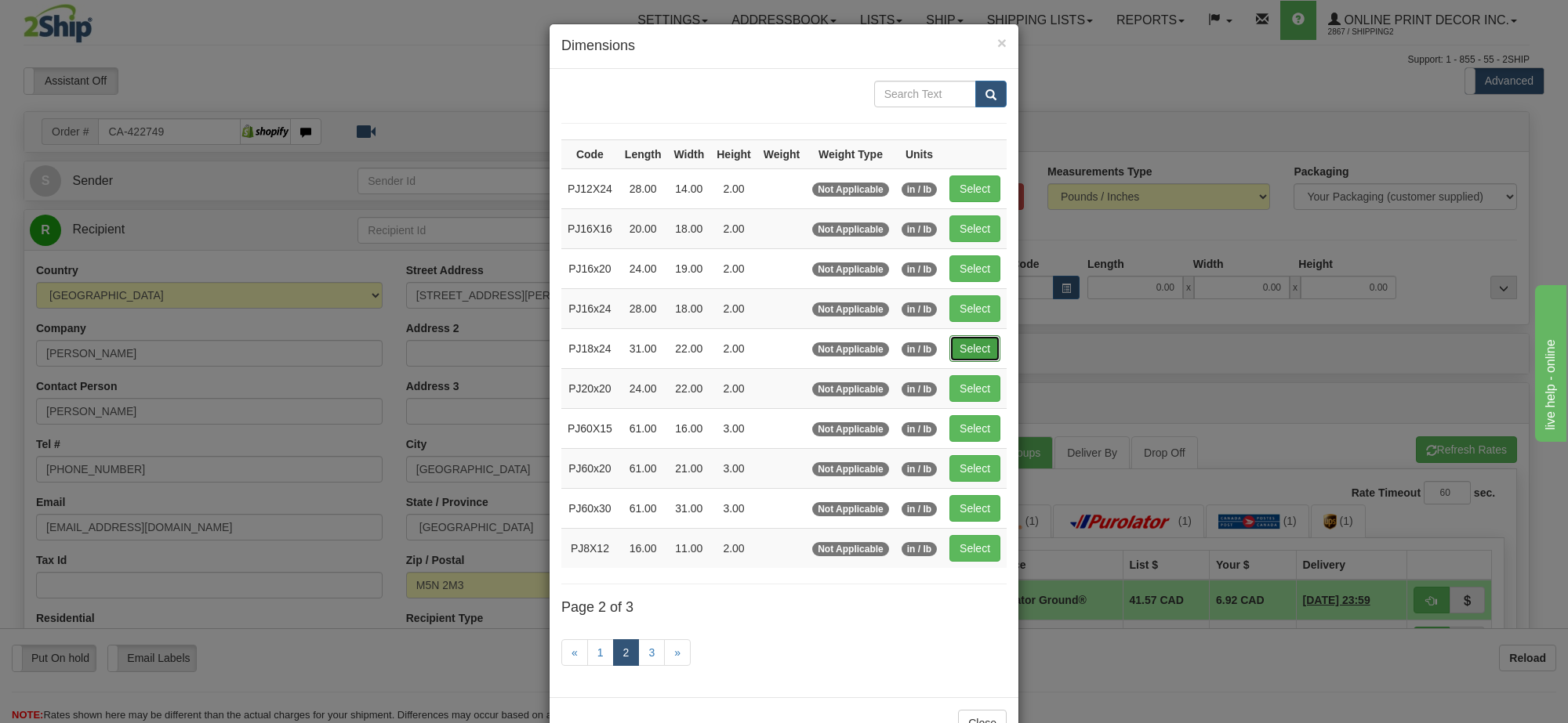
click at [968, 362] on button "Select" at bounding box center [975, 349] width 51 height 27
type input "PJ18x24"
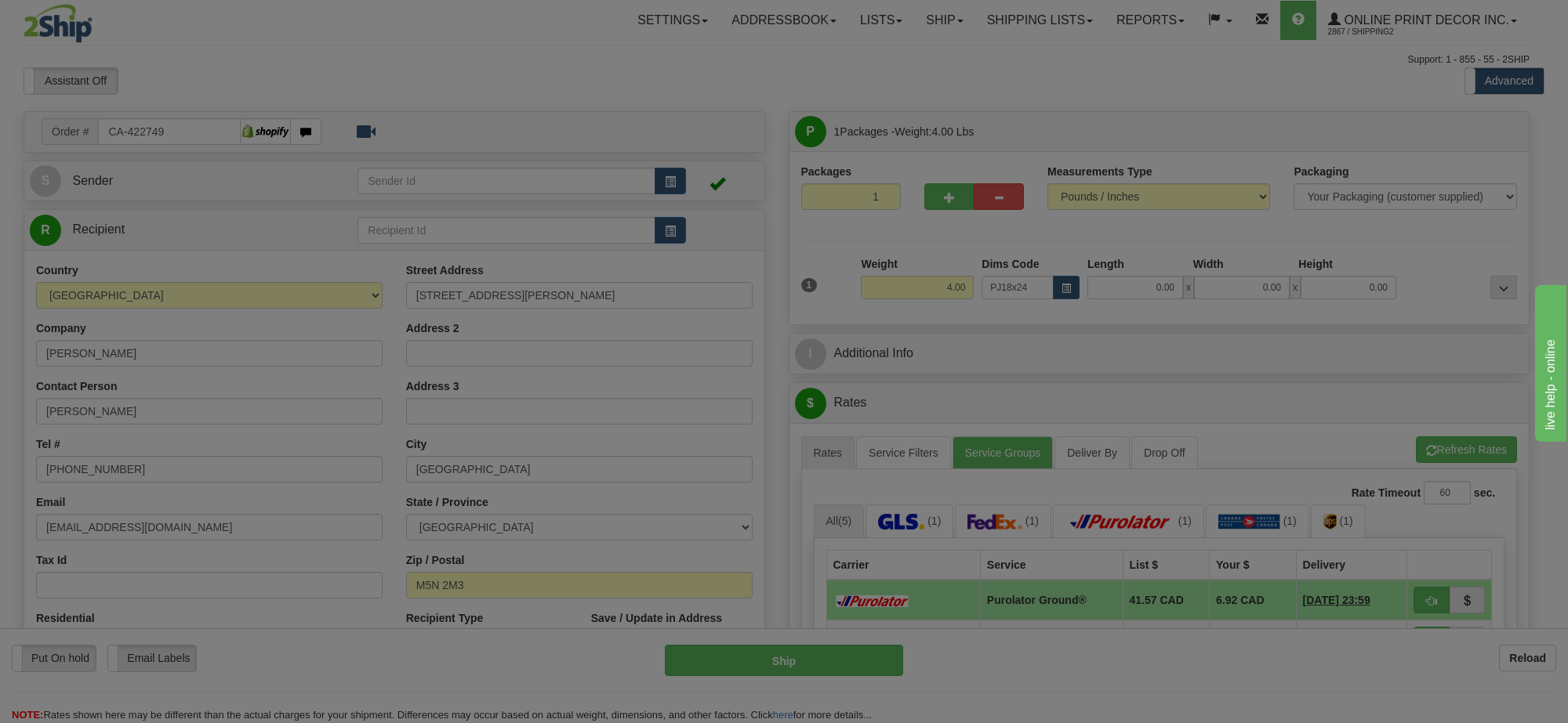
type input "31.00"
type input "22.00"
type input "2.00"
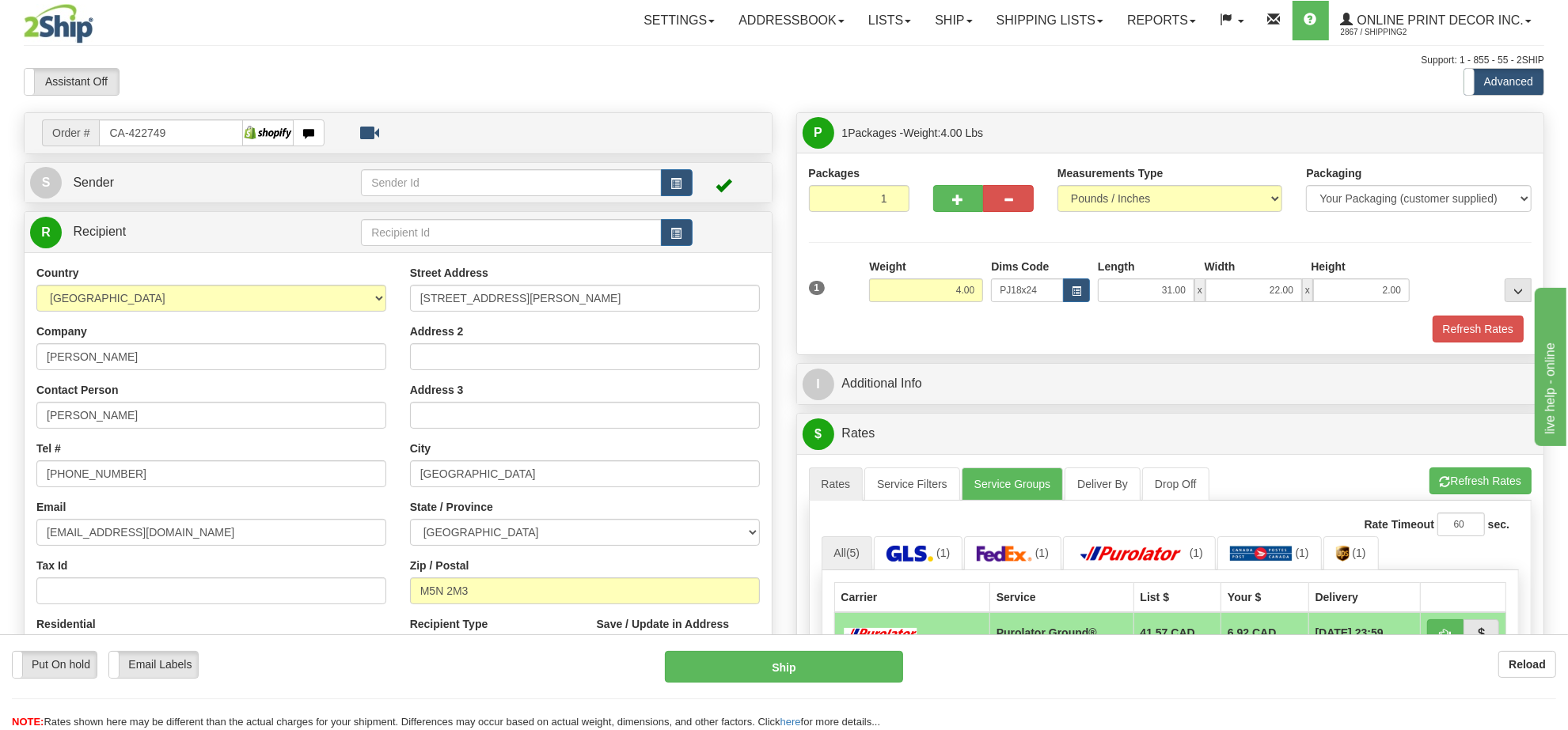
click at [924, 188] on div at bounding box center [983, 196] width 124 height 61
click at [939, 188] on button "button" at bounding box center [958, 198] width 51 height 27
radio input "true"
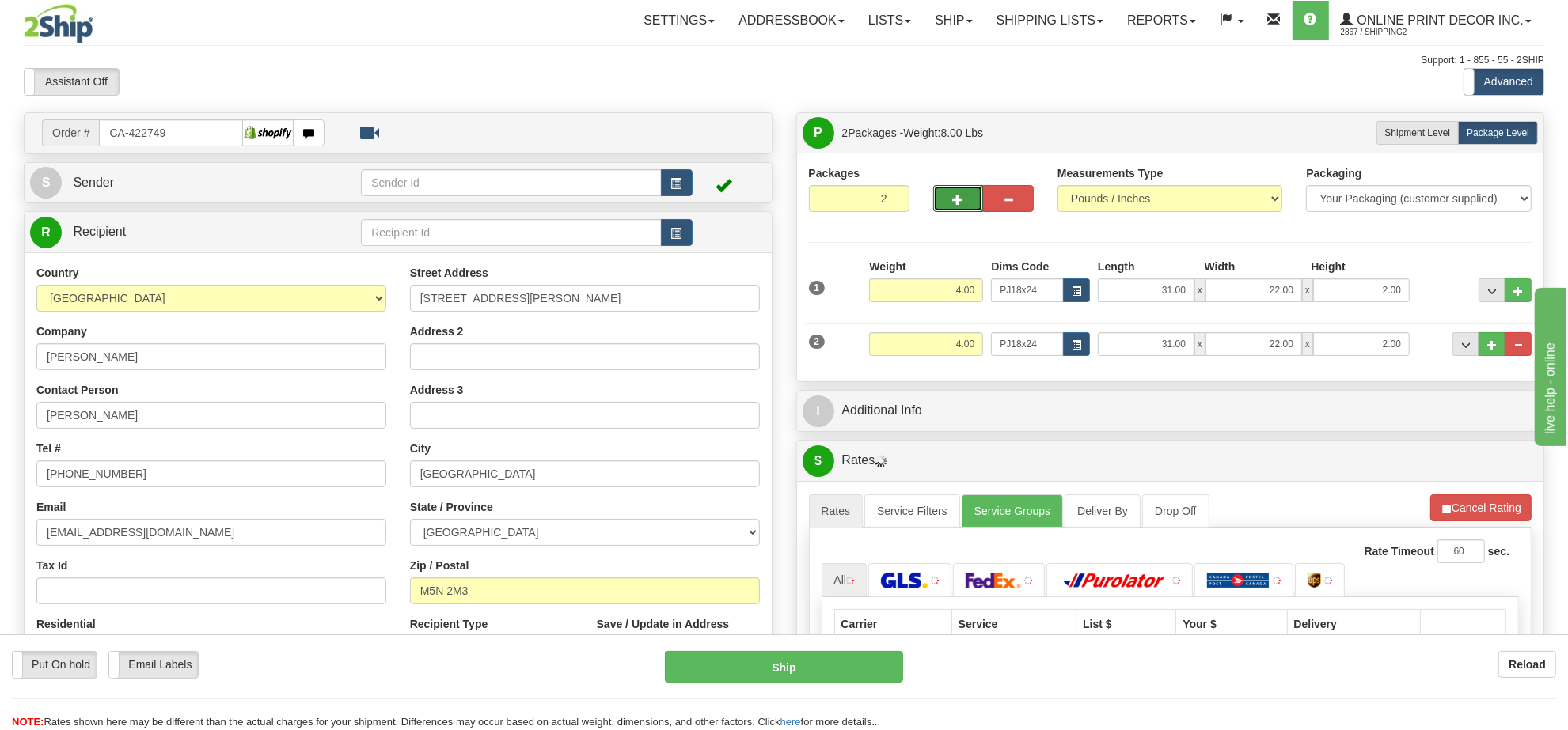
click at [943, 204] on button "button" at bounding box center [958, 198] width 51 height 27
type input "3"
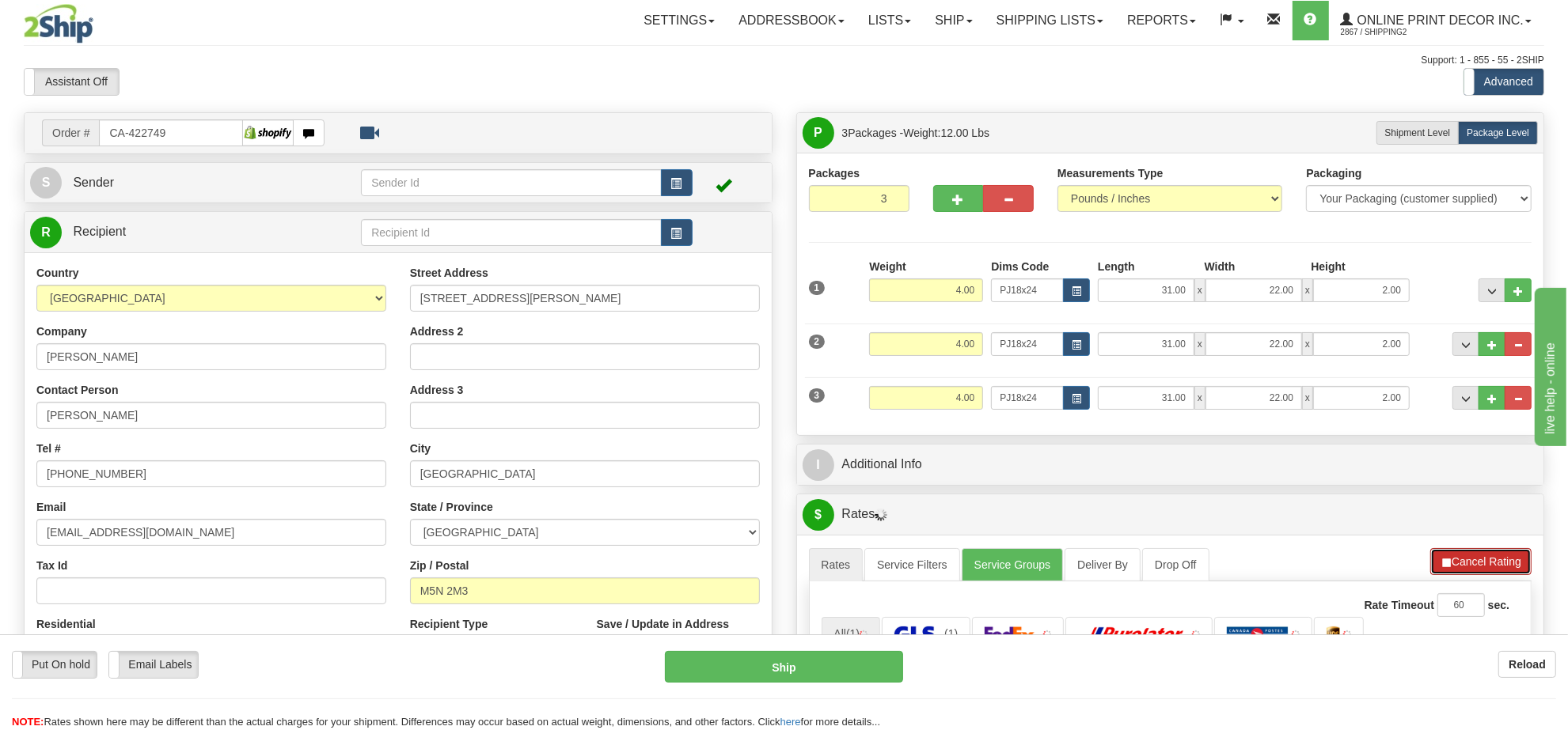
click at [1482, 575] on button "Cancel Rating" at bounding box center [1481, 561] width 101 height 27
click at [1482, 575] on button "Refresh Rates" at bounding box center [1480, 561] width 102 height 27
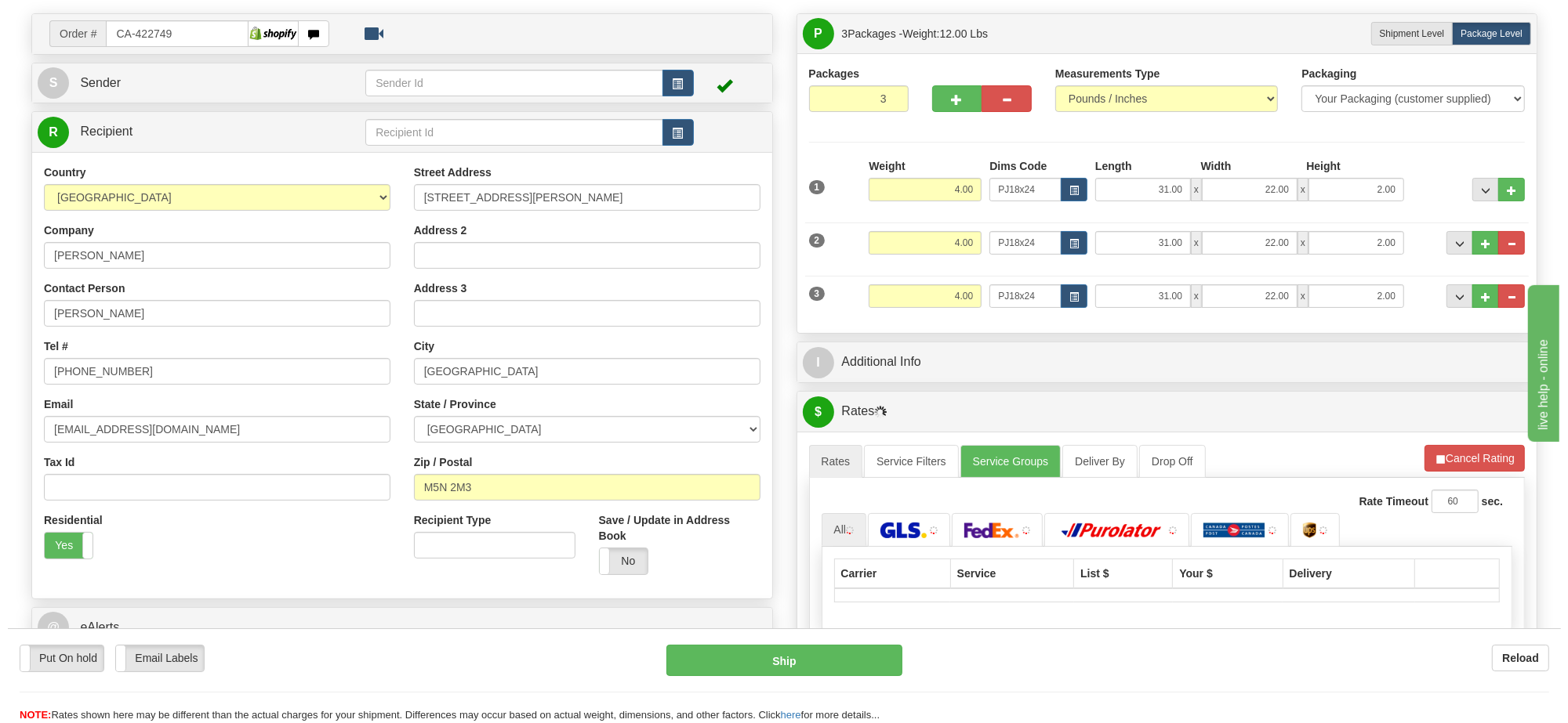
scroll to position [196, 0]
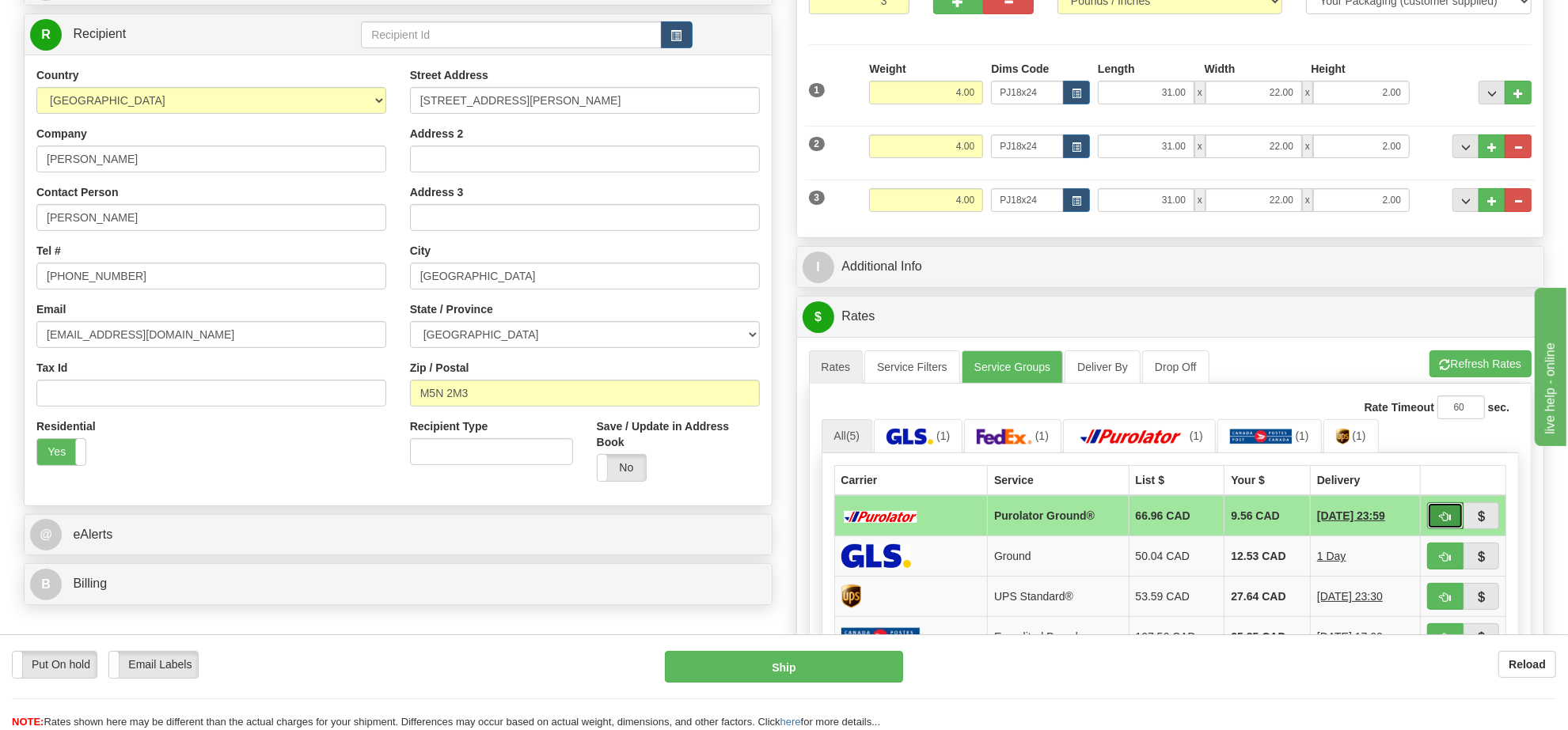
drag, startPoint x: 1441, startPoint y: 525, endPoint x: 1430, endPoint y: 530, distance: 12.1
click at [1441, 522] on span "button" at bounding box center [1445, 517] width 11 height 11
type input "260"
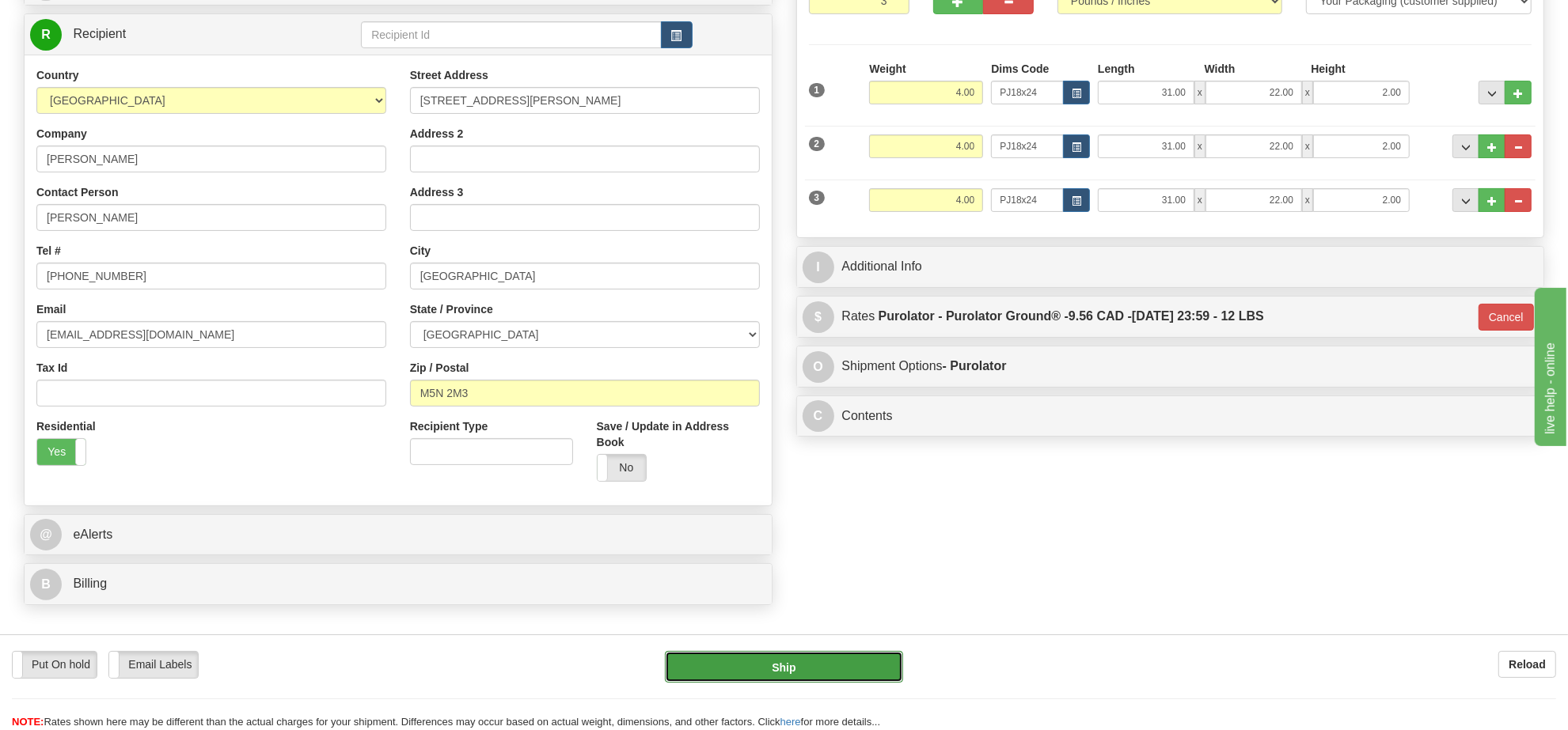
click at [847, 672] on button "Ship" at bounding box center [783, 666] width 237 height 32
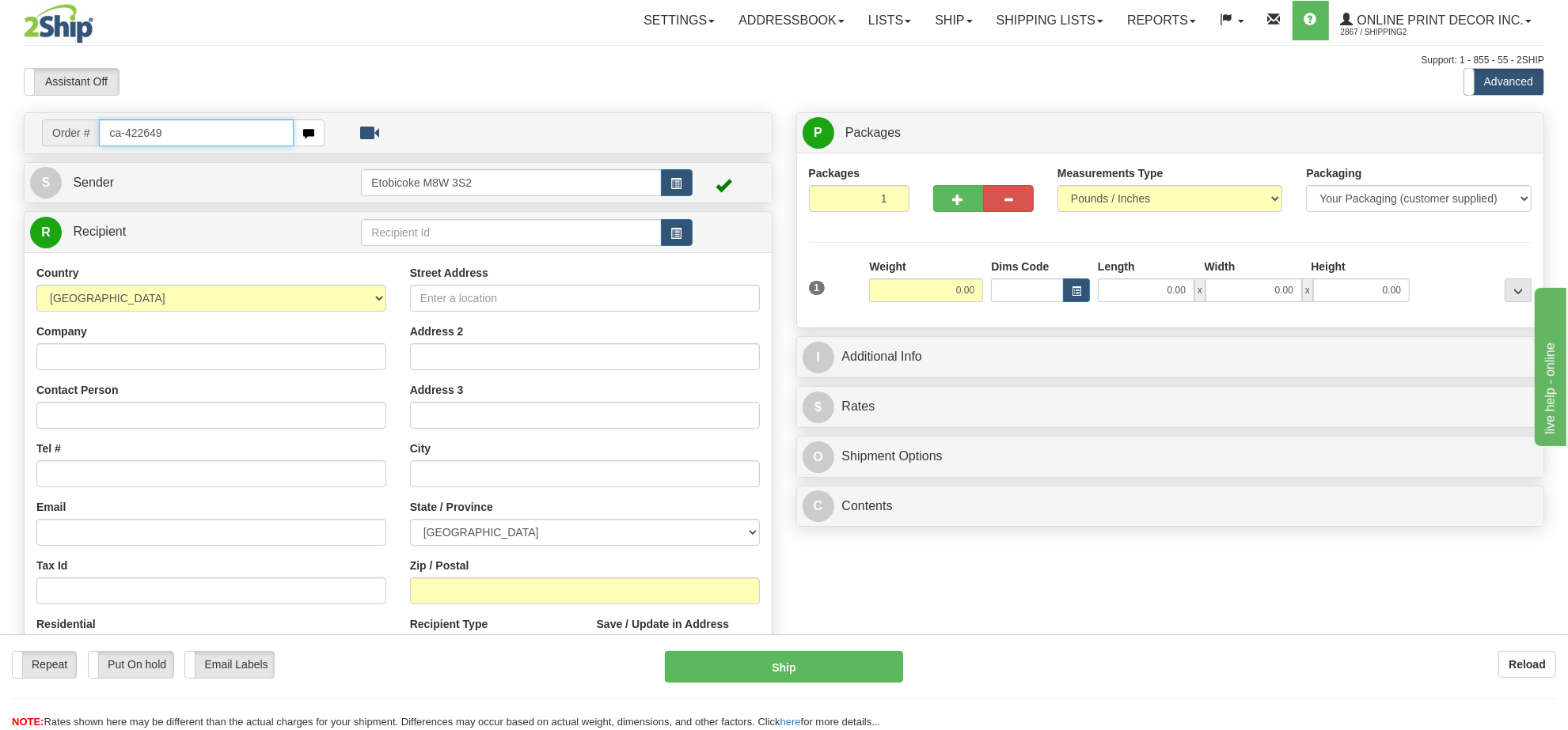
type input "ca-422649"
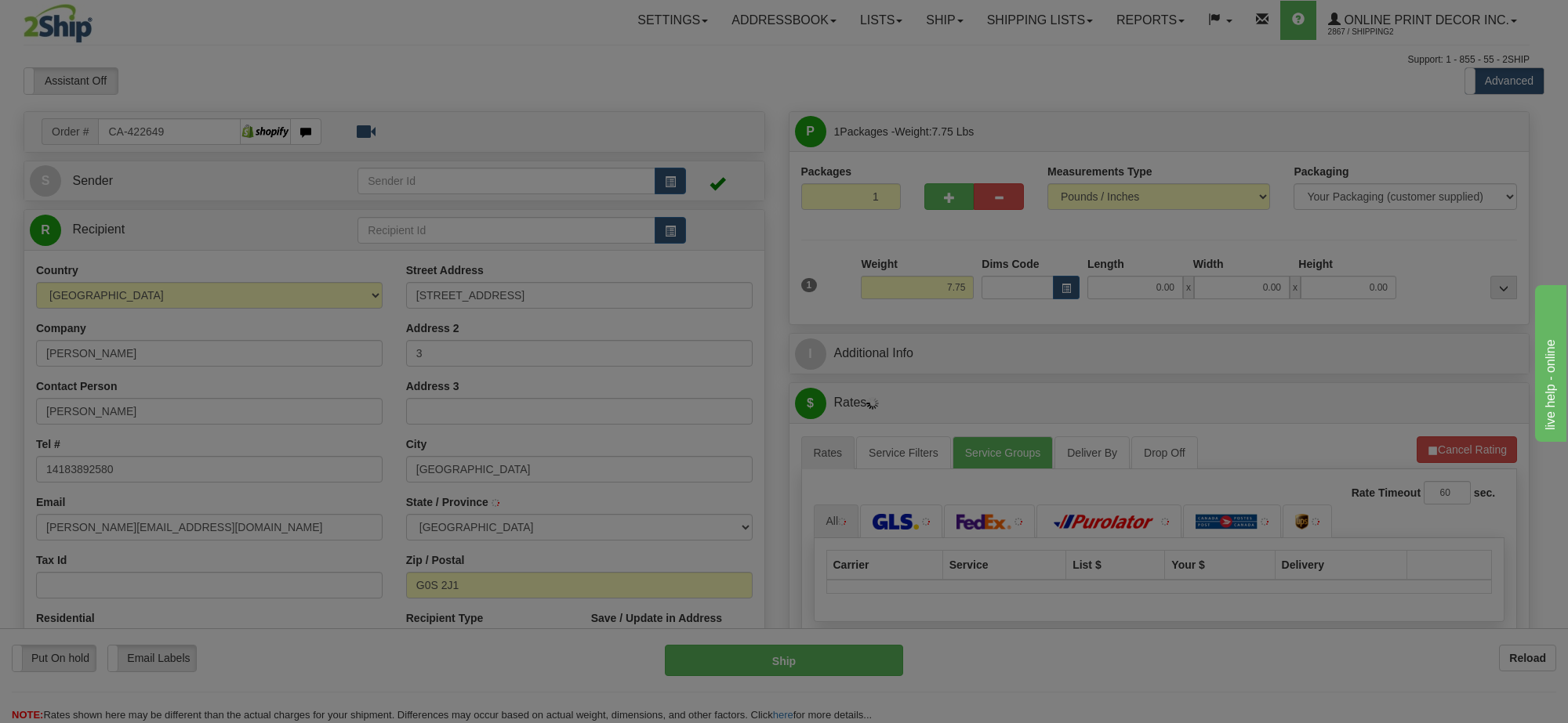
type input "SAINT-ELZEAR"
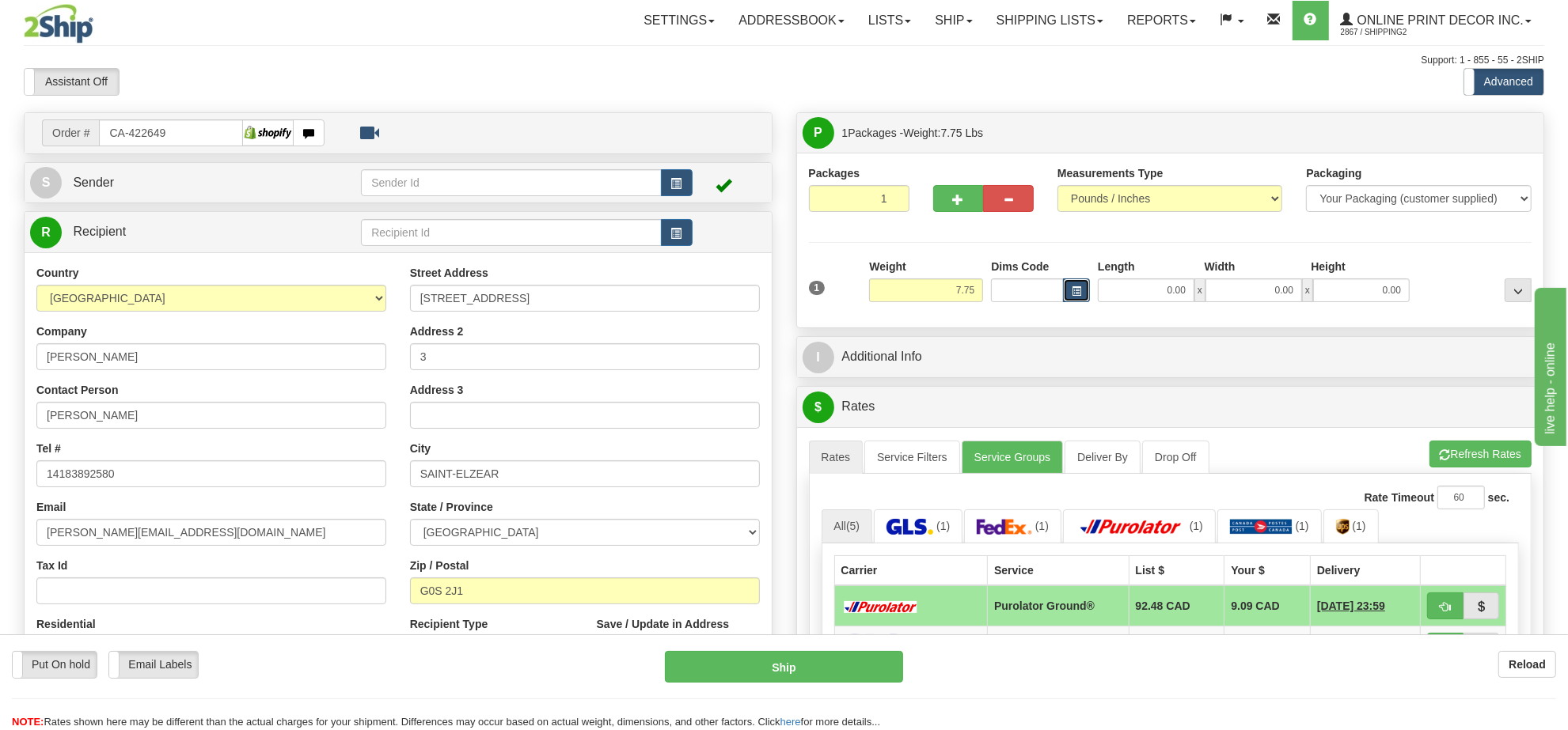
click at [1081, 290] on button "button" at bounding box center [1076, 290] width 27 height 24
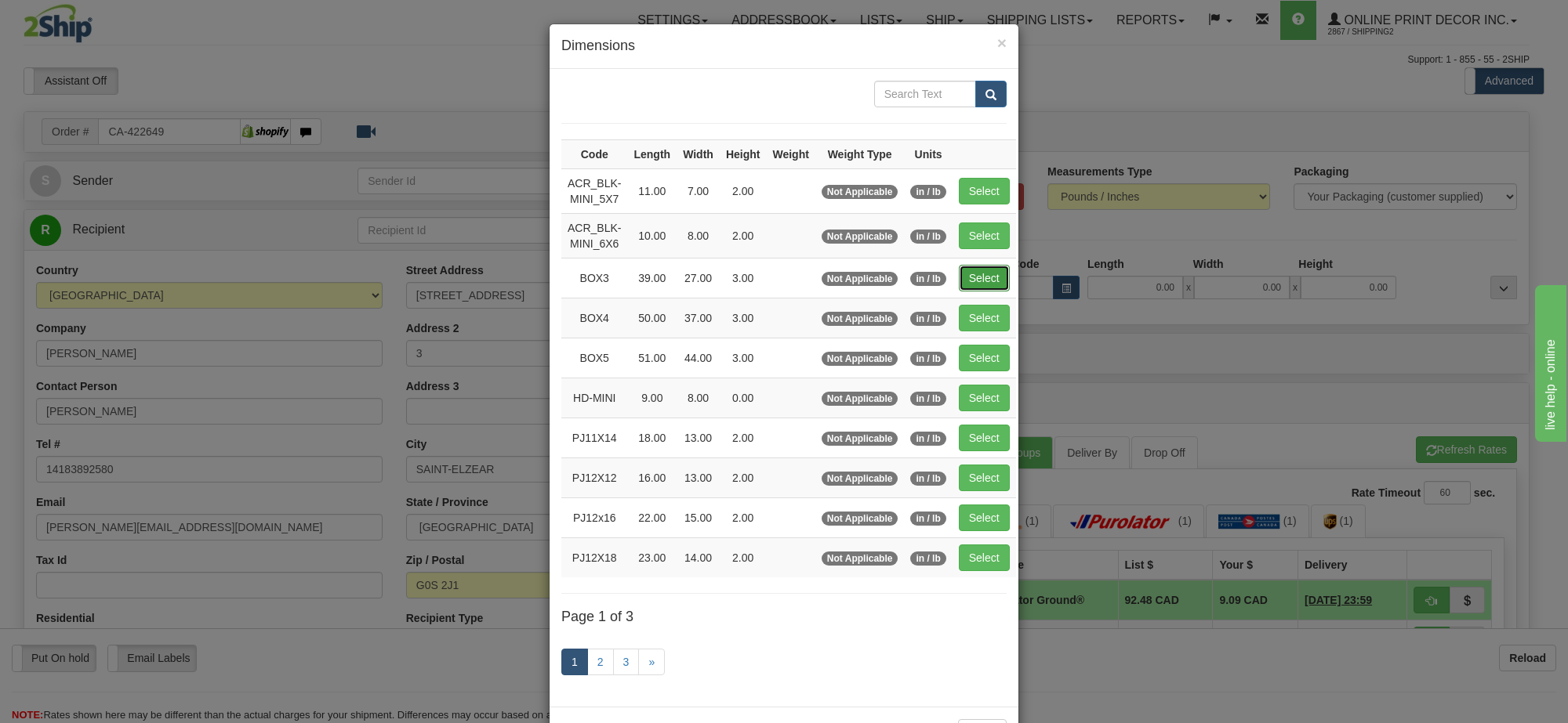
click at [994, 269] on button "Select" at bounding box center [984, 278] width 51 height 27
type input "BOX3"
type input "39.00"
type input "27.00"
type input "3.00"
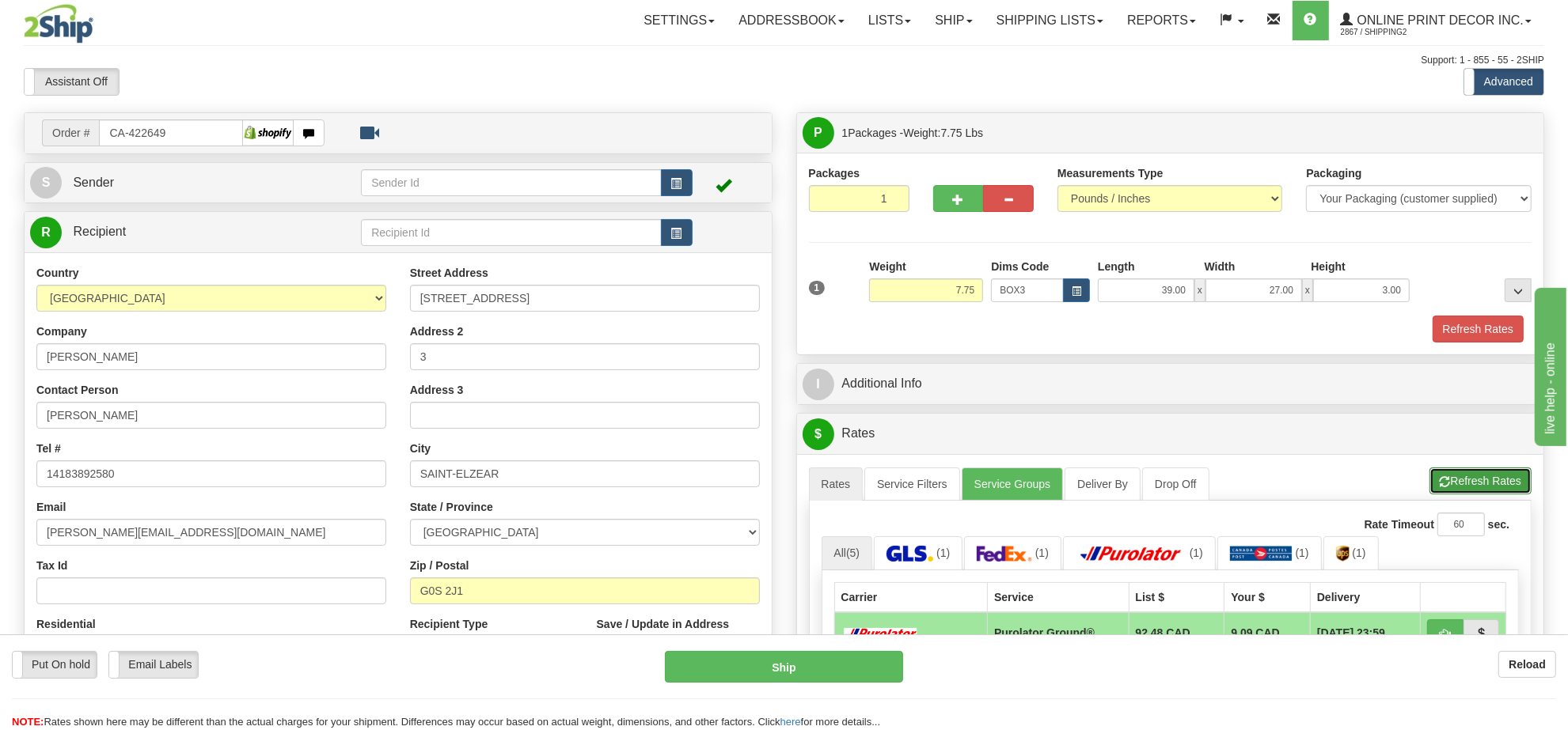
click at [1482, 491] on button "Refresh Rates" at bounding box center [1480, 481] width 102 height 27
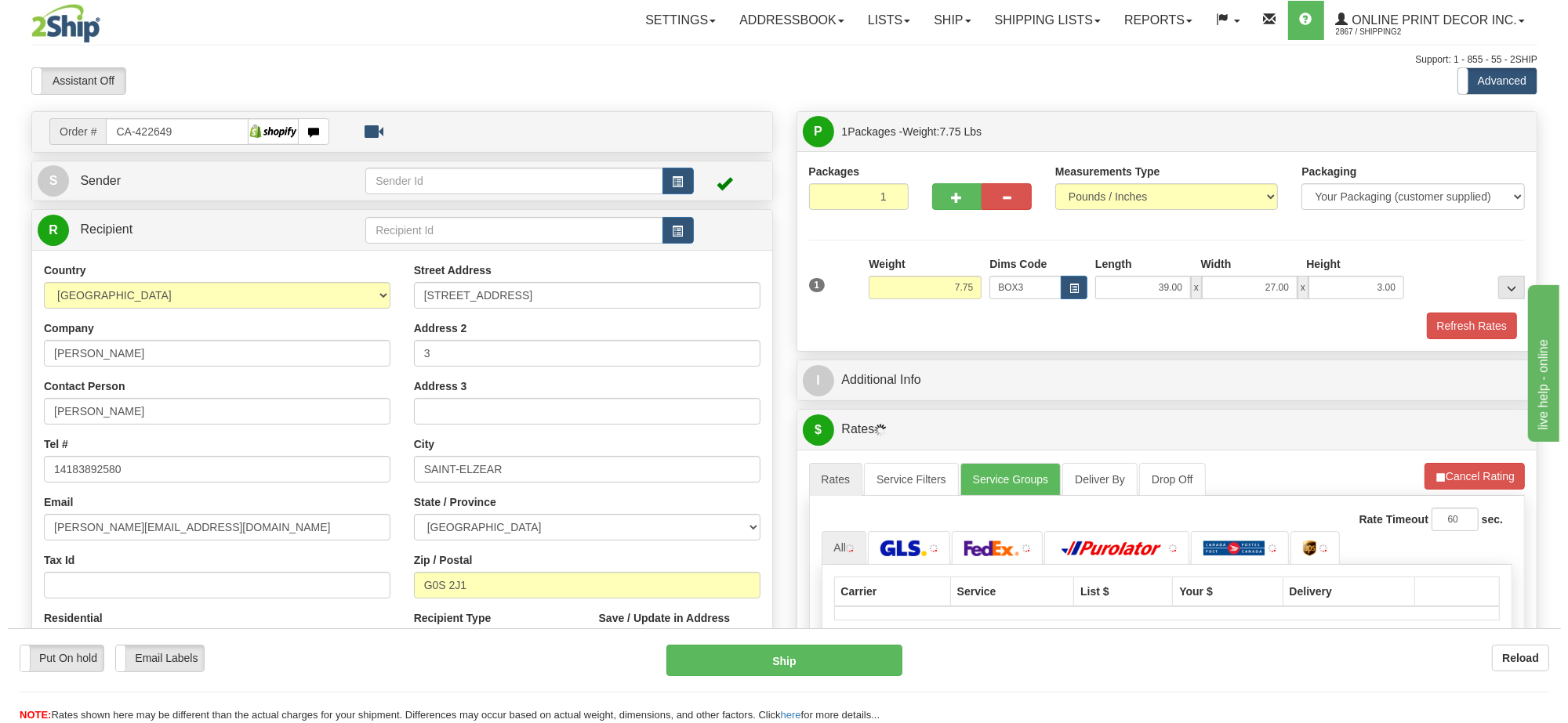
scroll to position [196, 0]
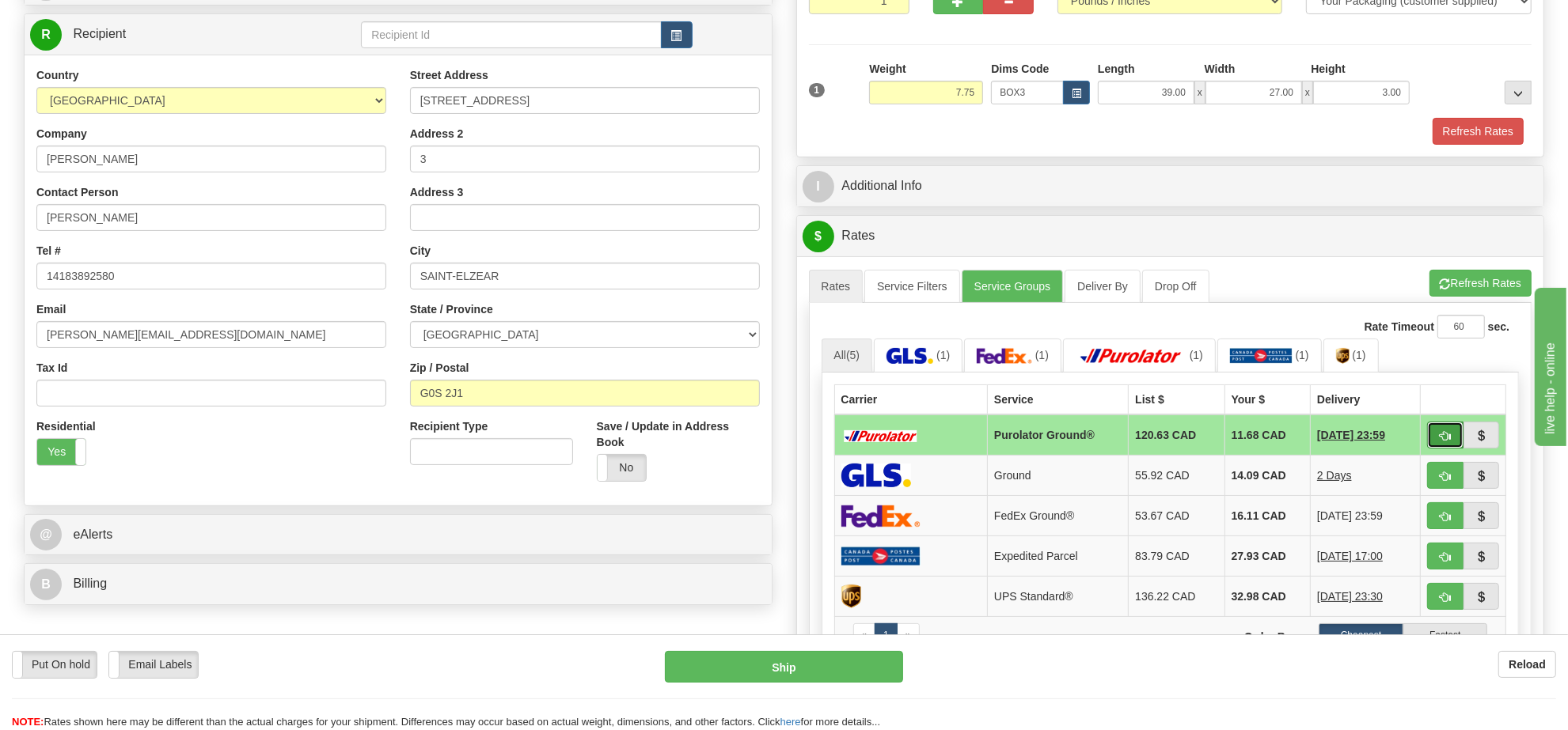
click at [1439, 442] on span "button" at bounding box center [1445, 436] width 11 height 11
type input "260"
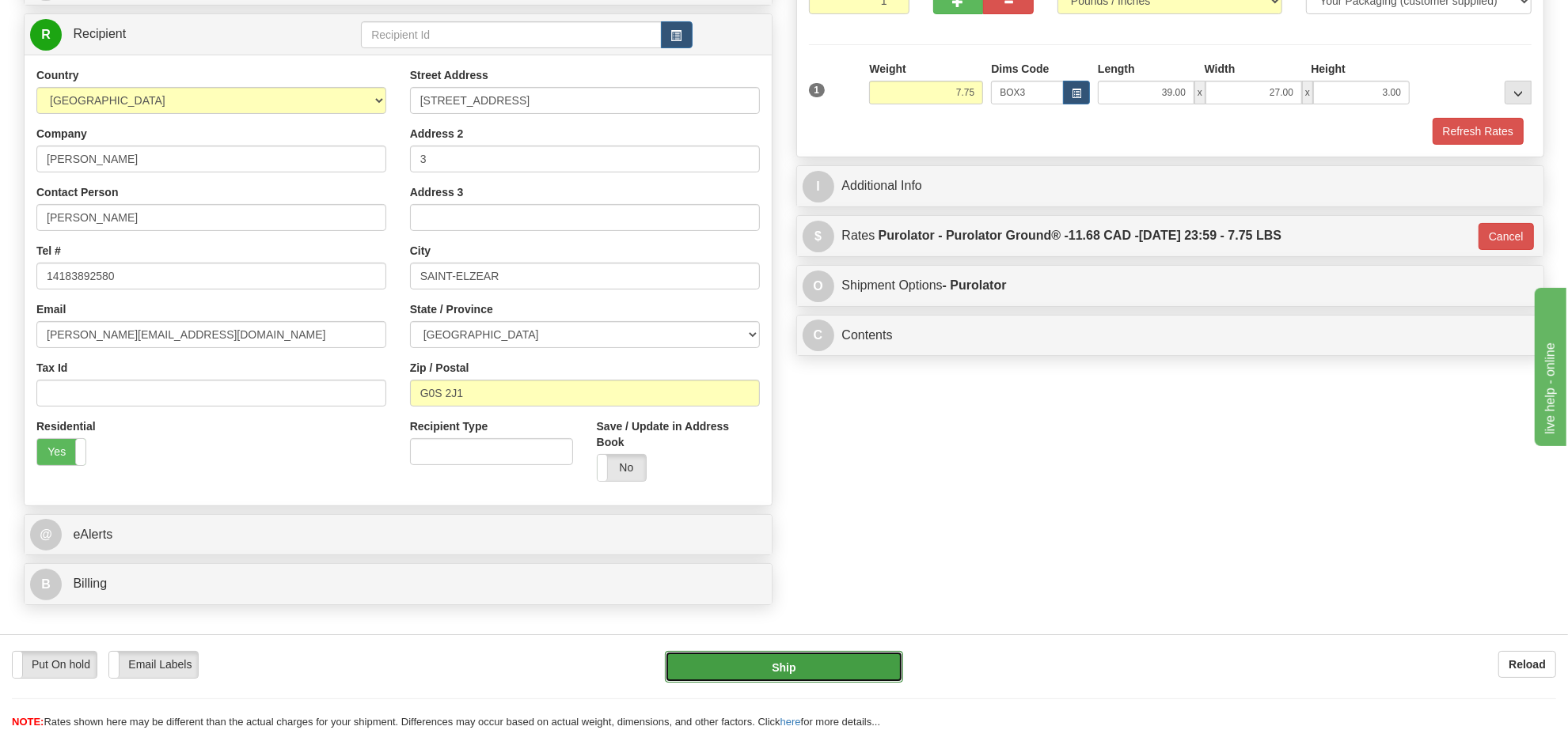
click at [879, 681] on button "Ship" at bounding box center [783, 666] width 237 height 32
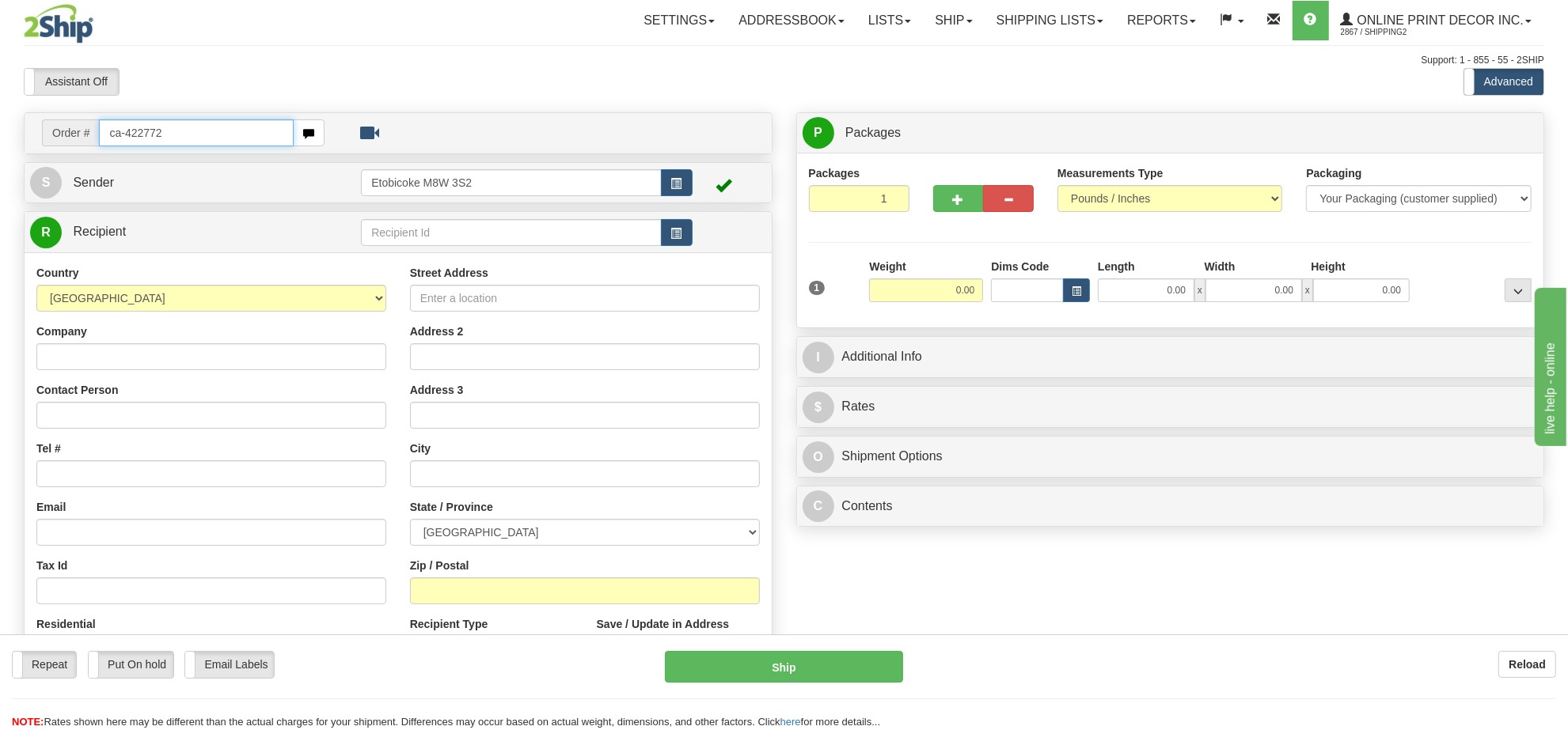
type input "ca-422772"
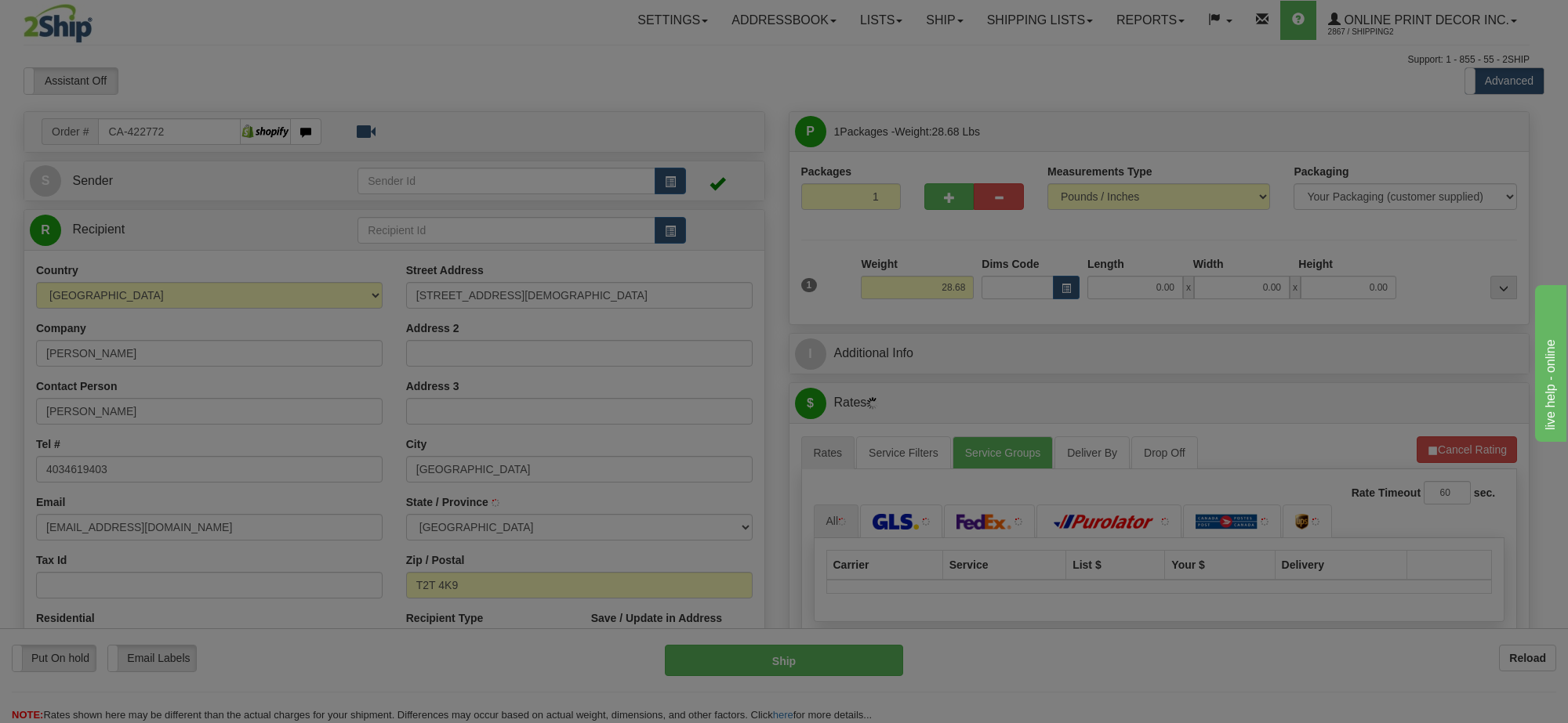
type input "[GEOGRAPHIC_DATA]"
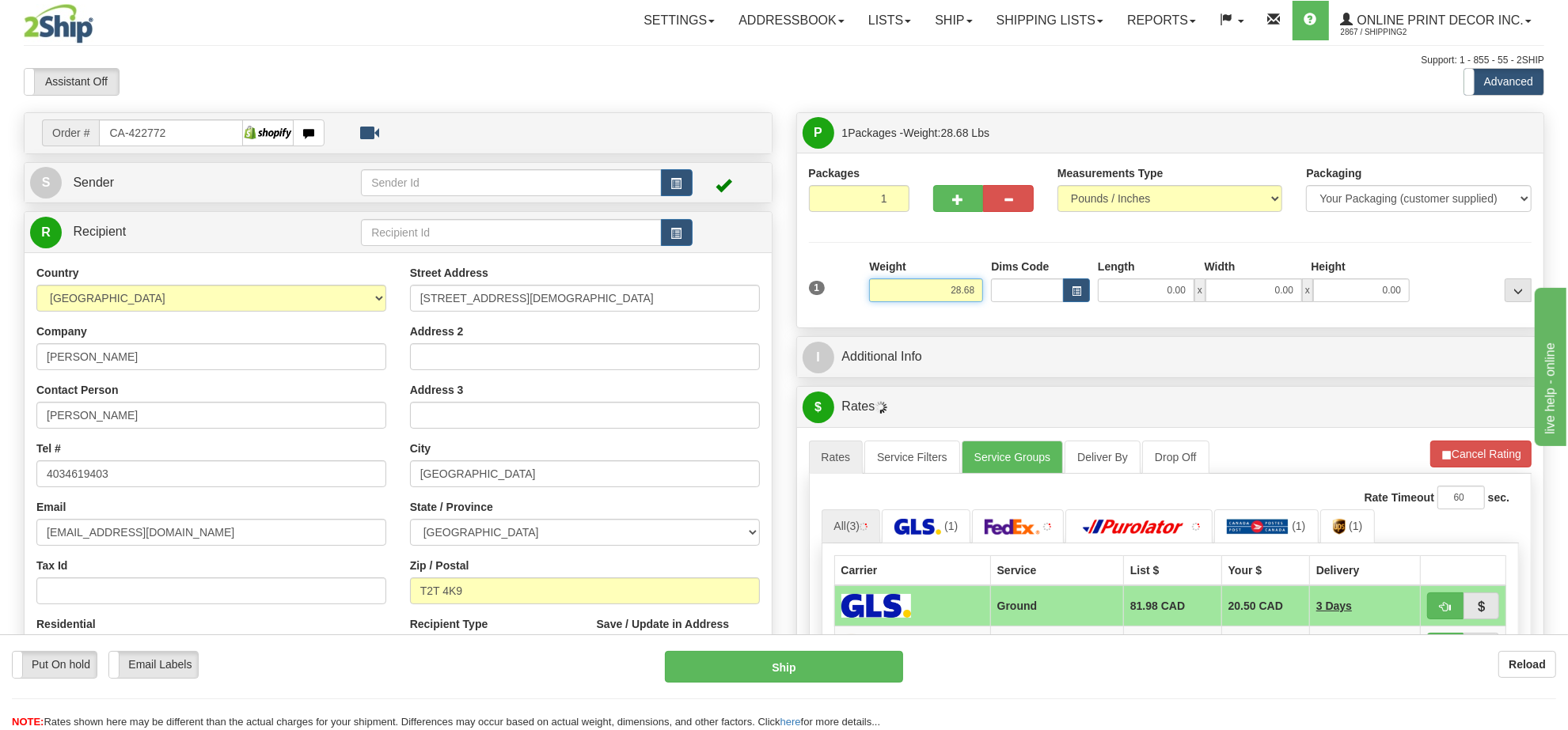
click at [949, 302] on input "28.68" at bounding box center [926, 290] width 114 height 24
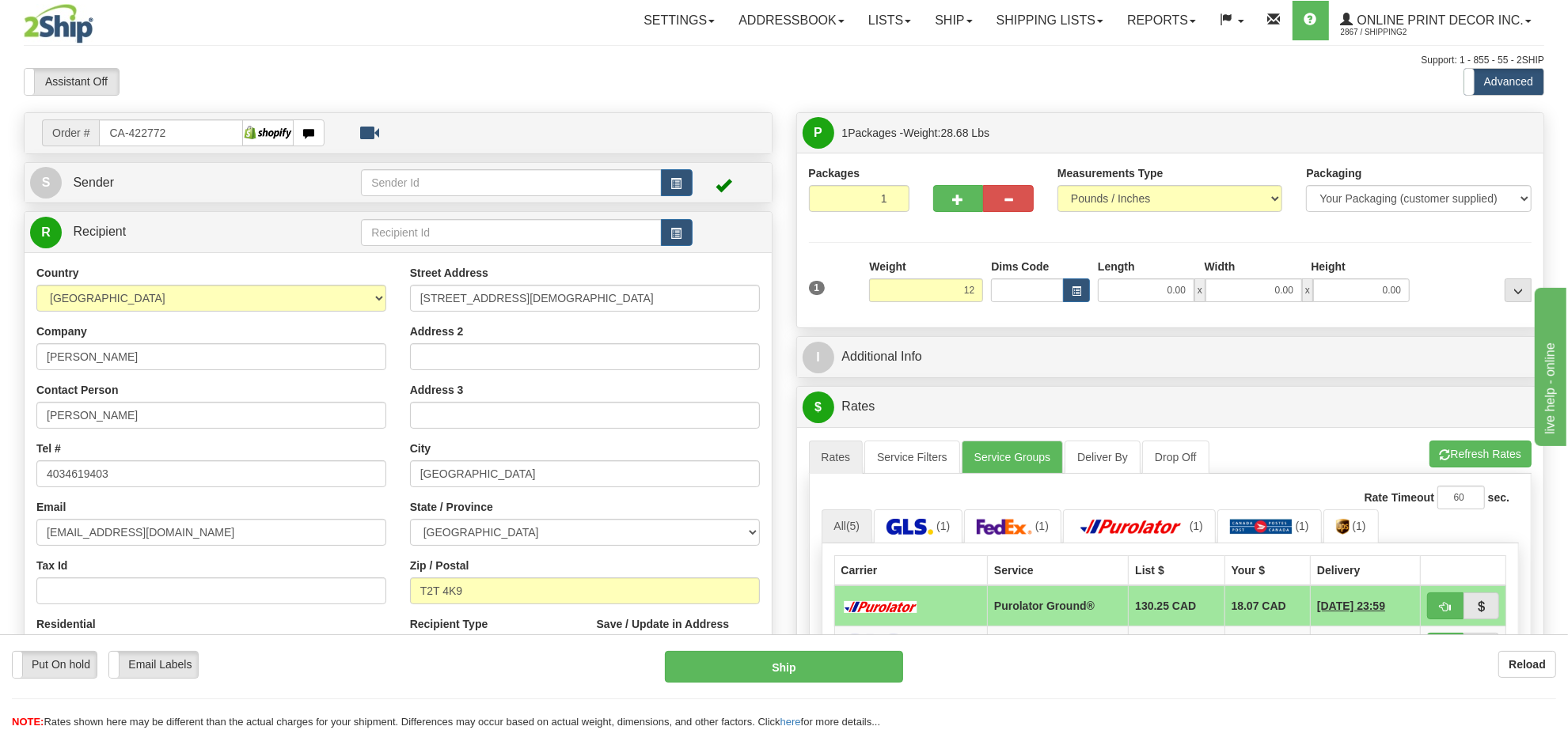
type input "12.00"
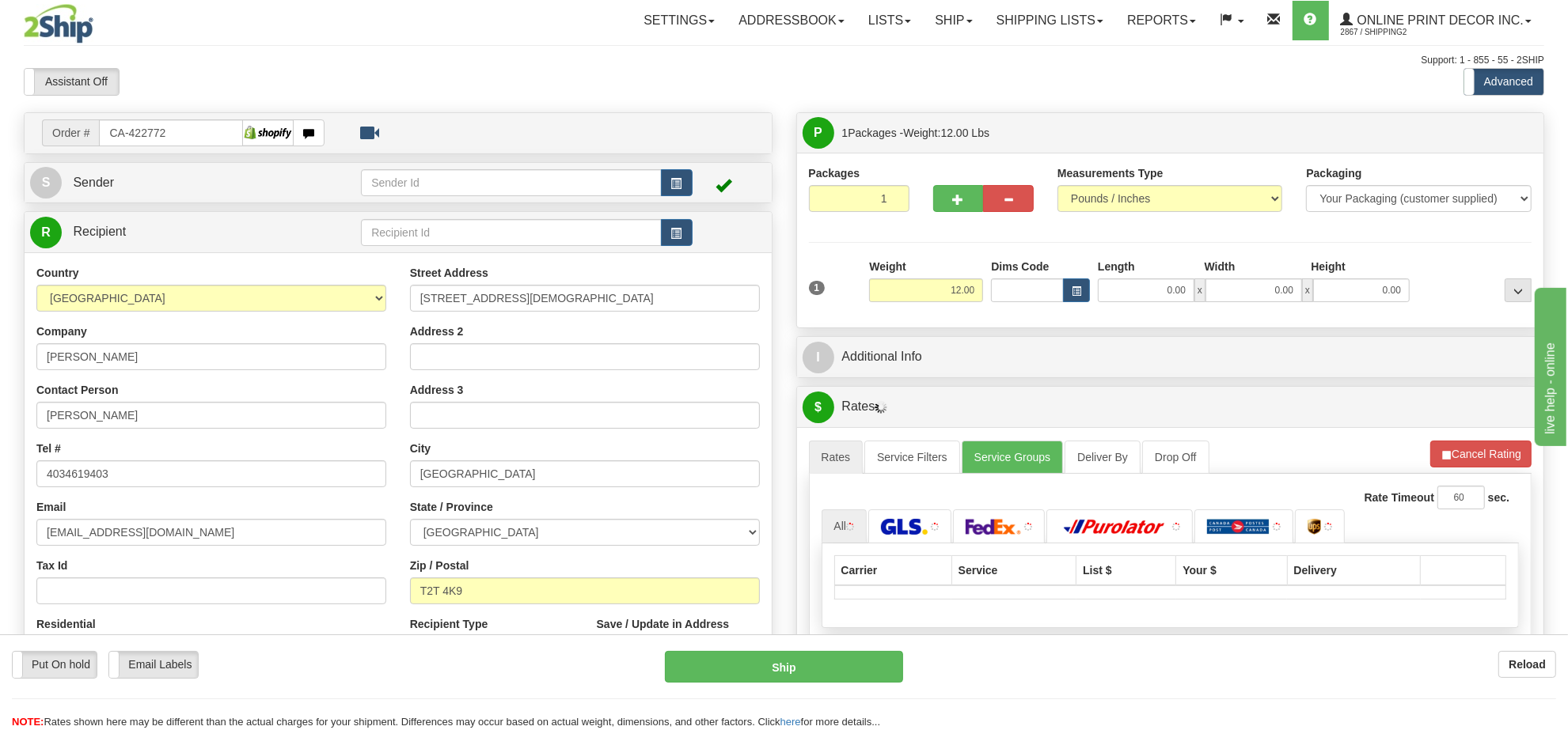
click at [1062, 306] on div "1 Weight 12.00 Dims Code x x" at bounding box center [1170, 287] width 731 height 56
click at [1073, 296] on span "button" at bounding box center [1077, 291] width 10 height 9
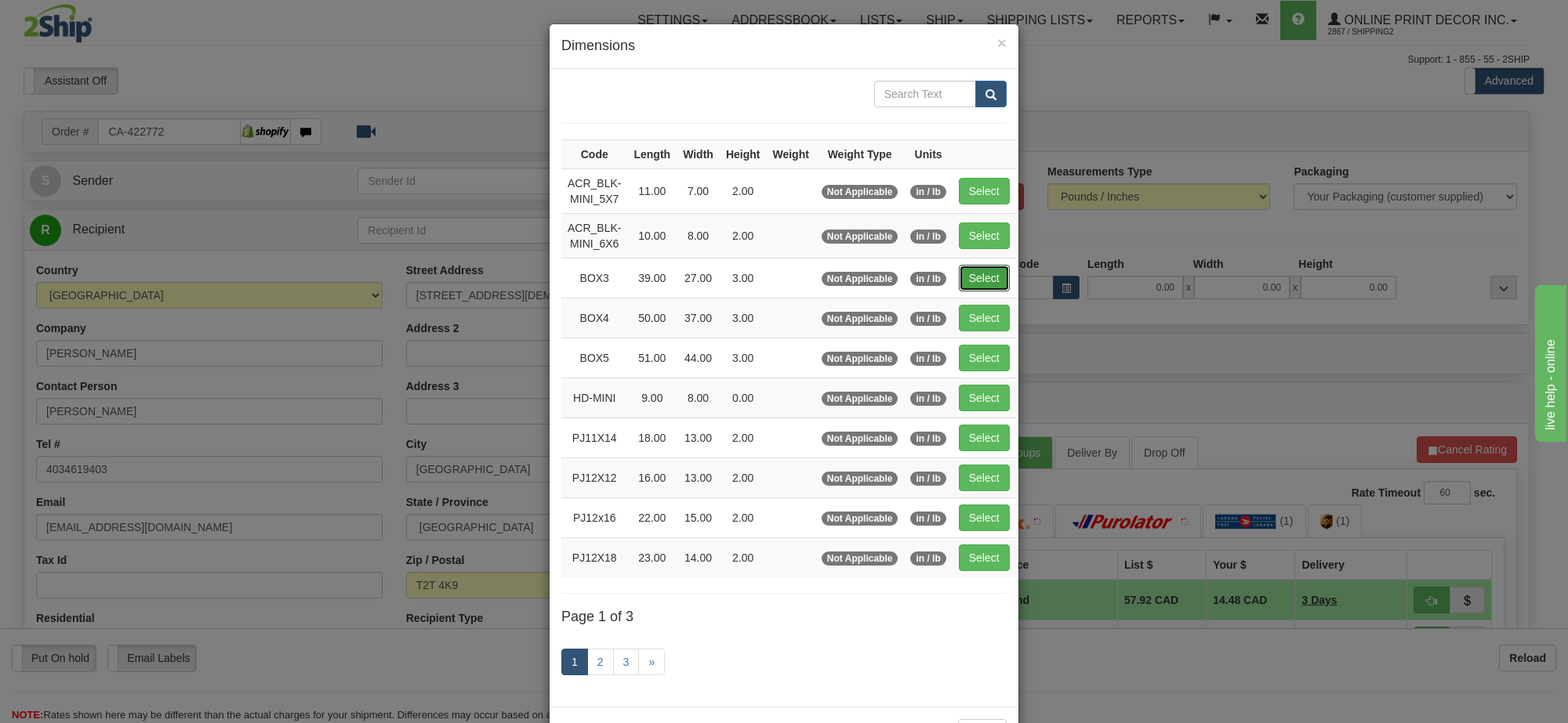
click at [984, 278] on button "Select" at bounding box center [984, 278] width 51 height 27
type input "BOX3"
type input "39.00"
type input "27.00"
type input "3.00"
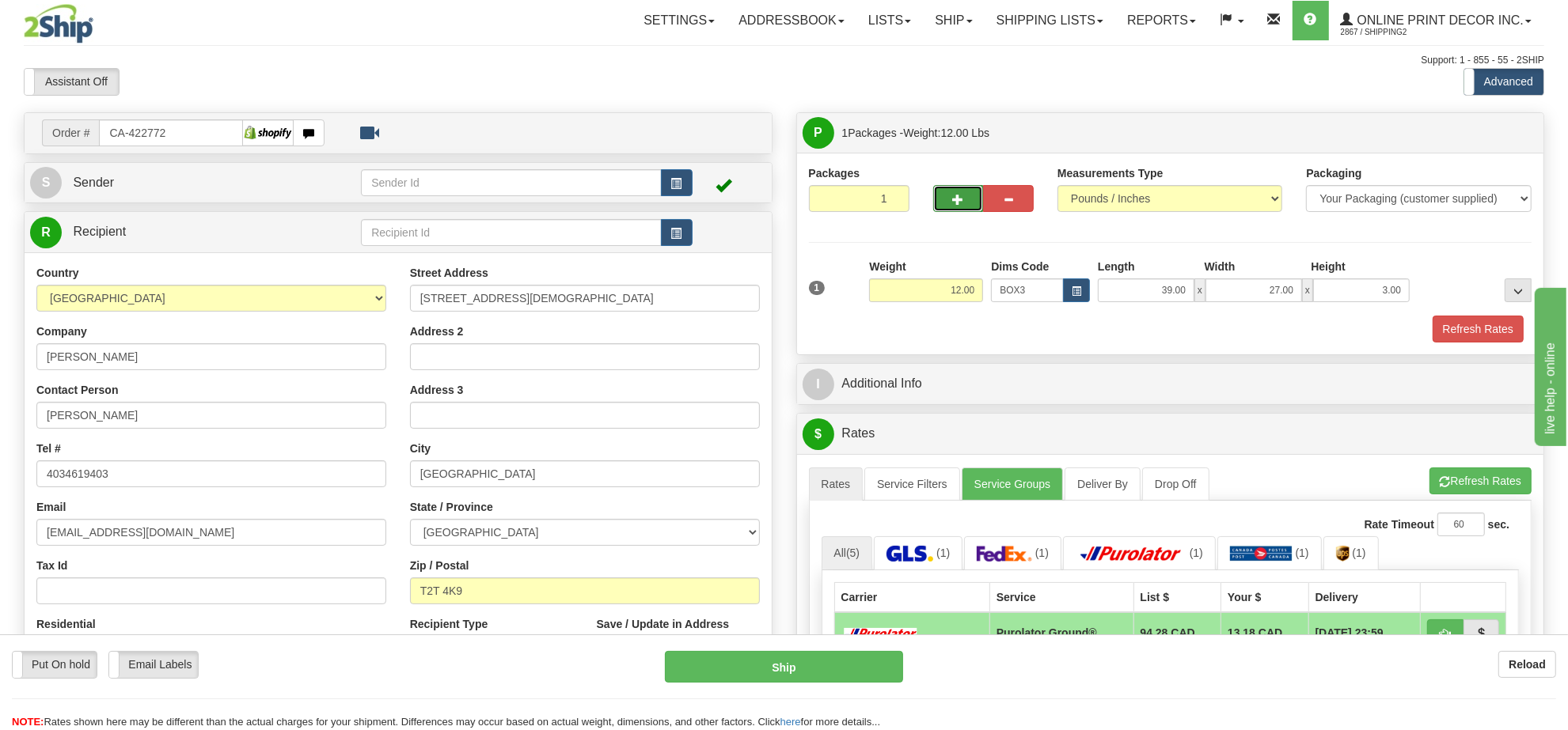
click at [964, 205] on button "button" at bounding box center [958, 198] width 51 height 27
radio input "true"
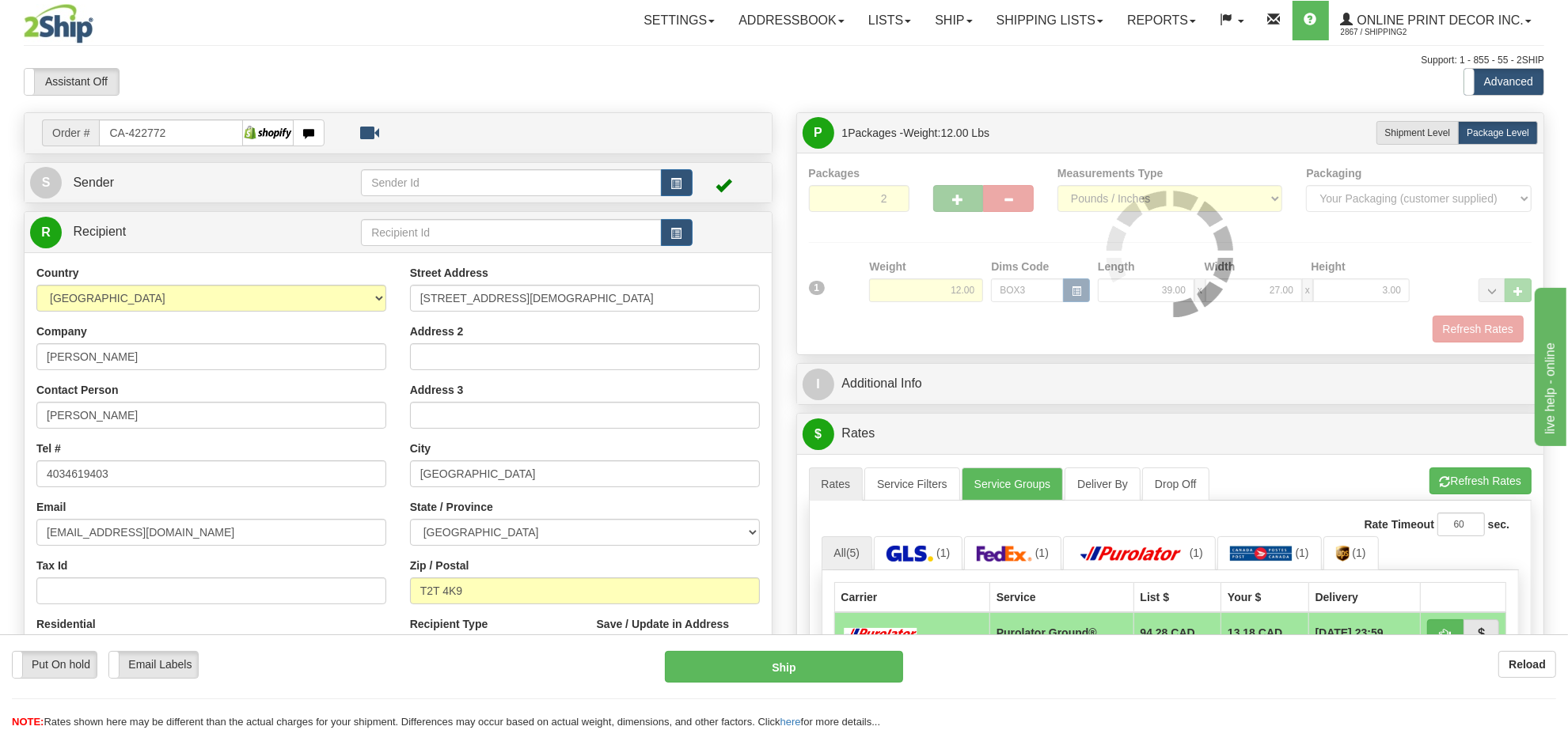
click at [964, 205] on div "Packages 2 1 Measurements Type" at bounding box center [1170, 254] width 724 height 178
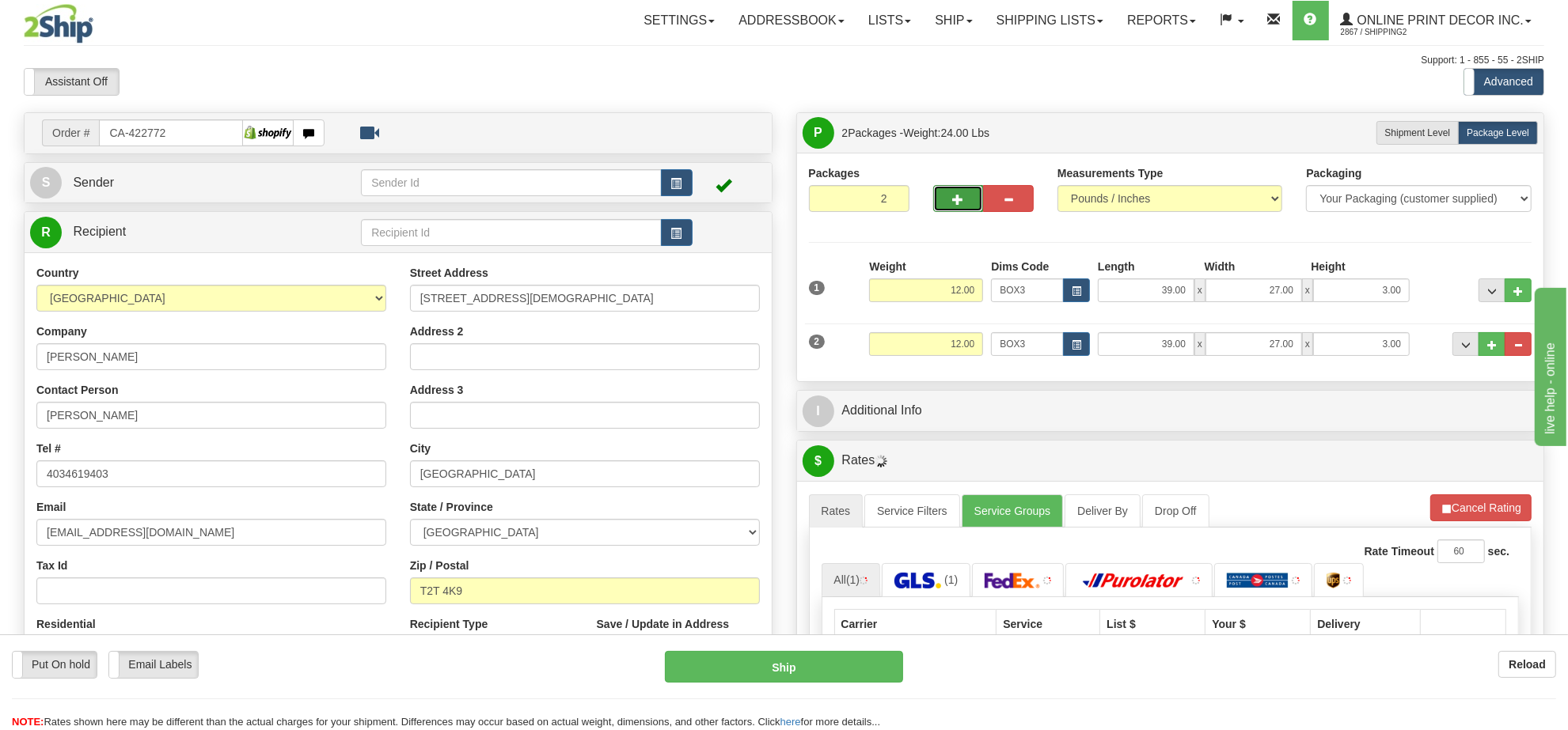
click at [964, 205] on button "button" at bounding box center [958, 198] width 51 height 27
type input "3"
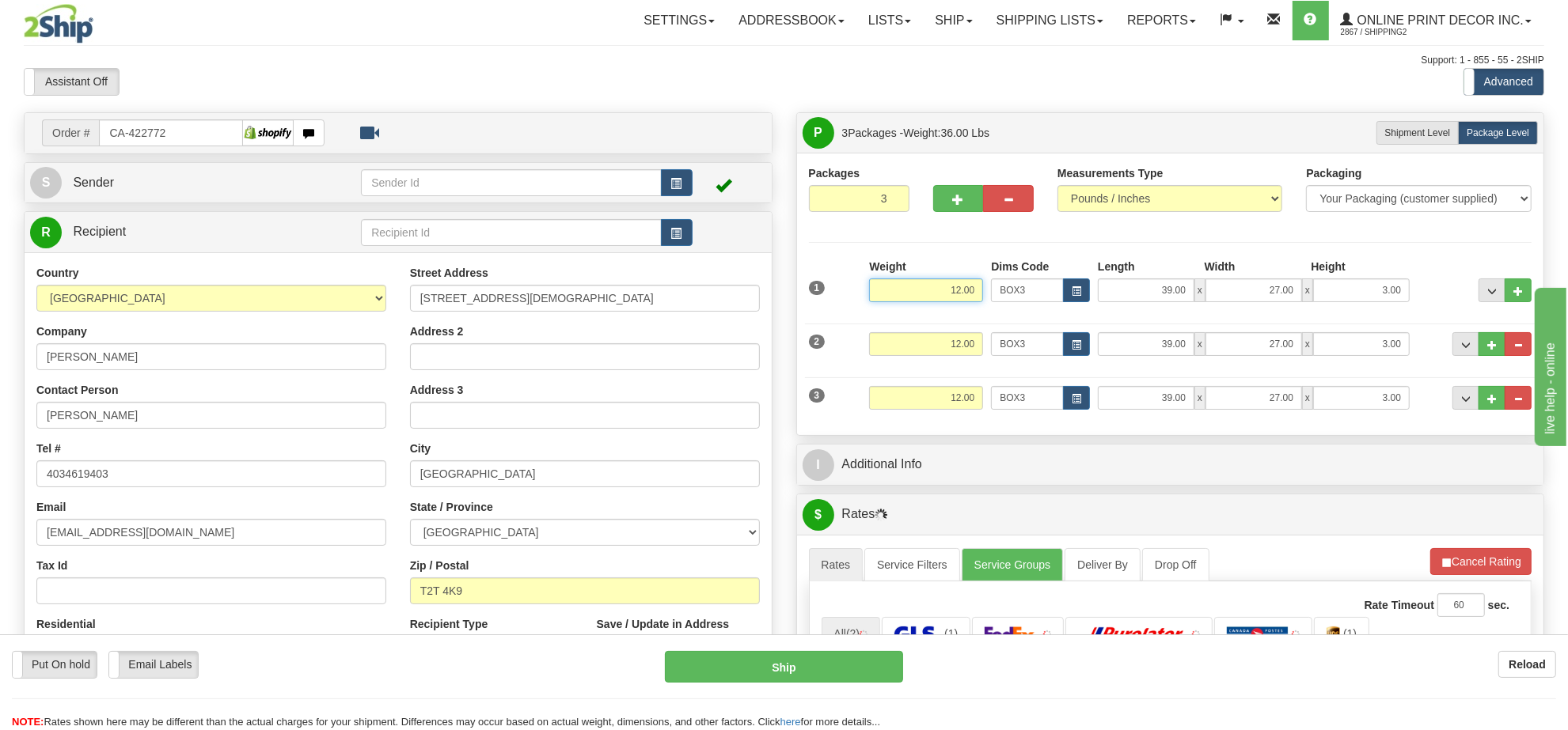
click at [958, 294] on input "12.00" at bounding box center [926, 290] width 114 height 24
click at [971, 345] on input "12.00" at bounding box center [926, 344] width 114 height 24
type input "11.00"
click at [971, 339] on input "12.001" at bounding box center [926, 344] width 114 height 24
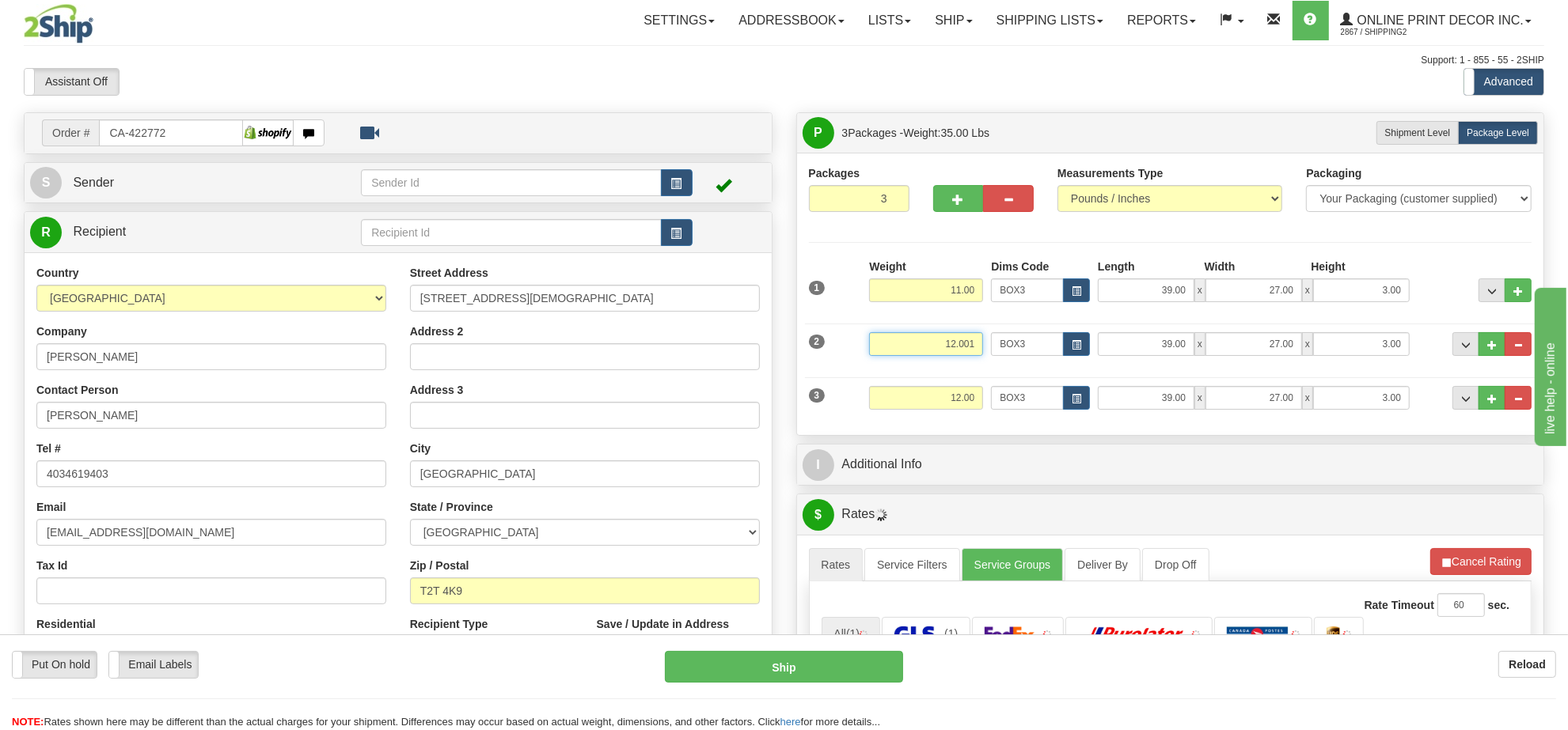
click at [971, 339] on input "12.001" at bounding box center [926, 344] width 114 height 24
type input "11.00"
click at [975, 404] on input "12.00" at bounding box center [926, 398] width 114 height 24
type input "11.00"
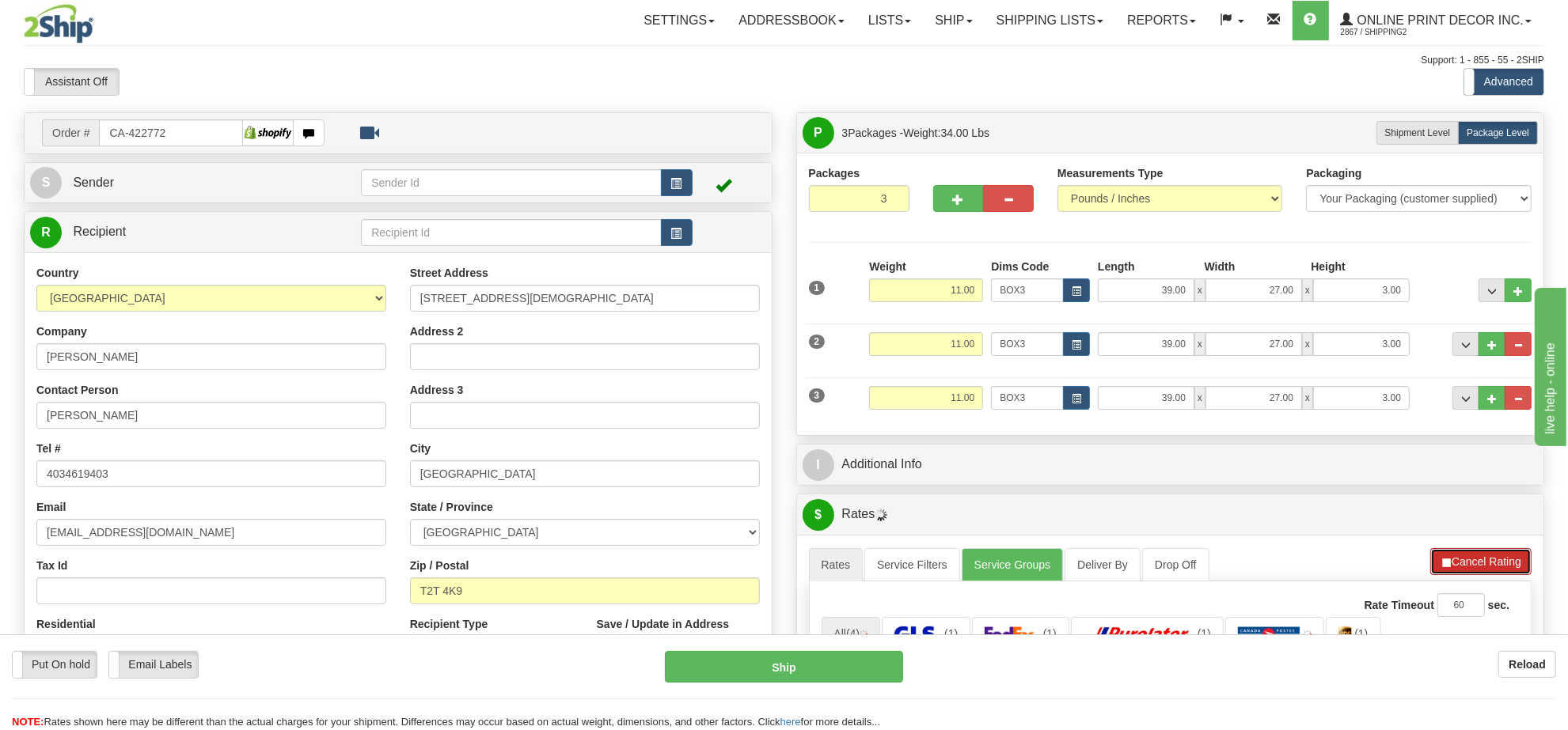
click at [1482, 575] on button "Cancel Rating" at bounding box center [1481, 561] width 101 height 27
click at [1476, 574] on button "Refresh Rates" at bounding box center [1480, 561] width 102 height 27
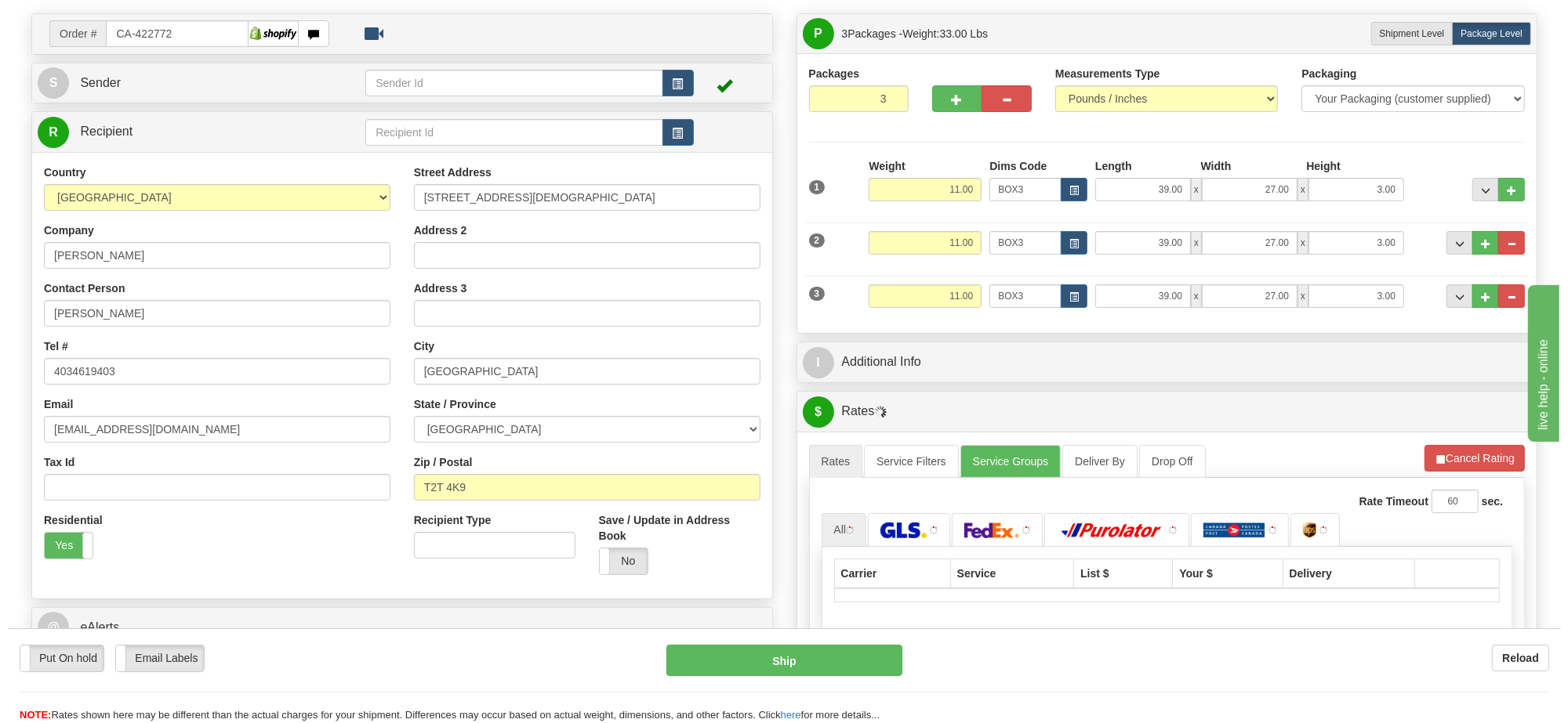
scroll to position [196, 0]
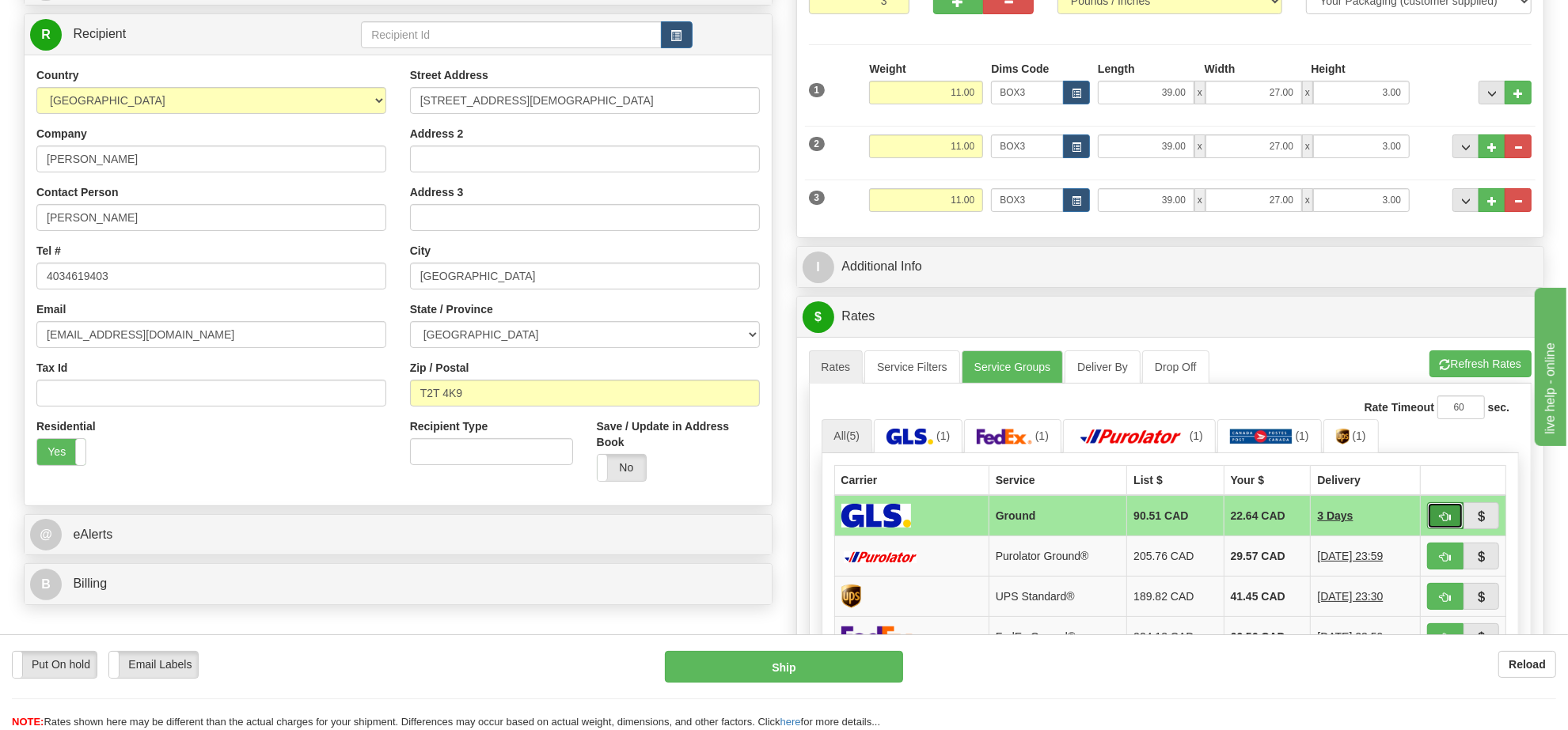
click at [1436, 519] on button "button" at bounding box center [1445, 516] width 37 height 27
type input "1"
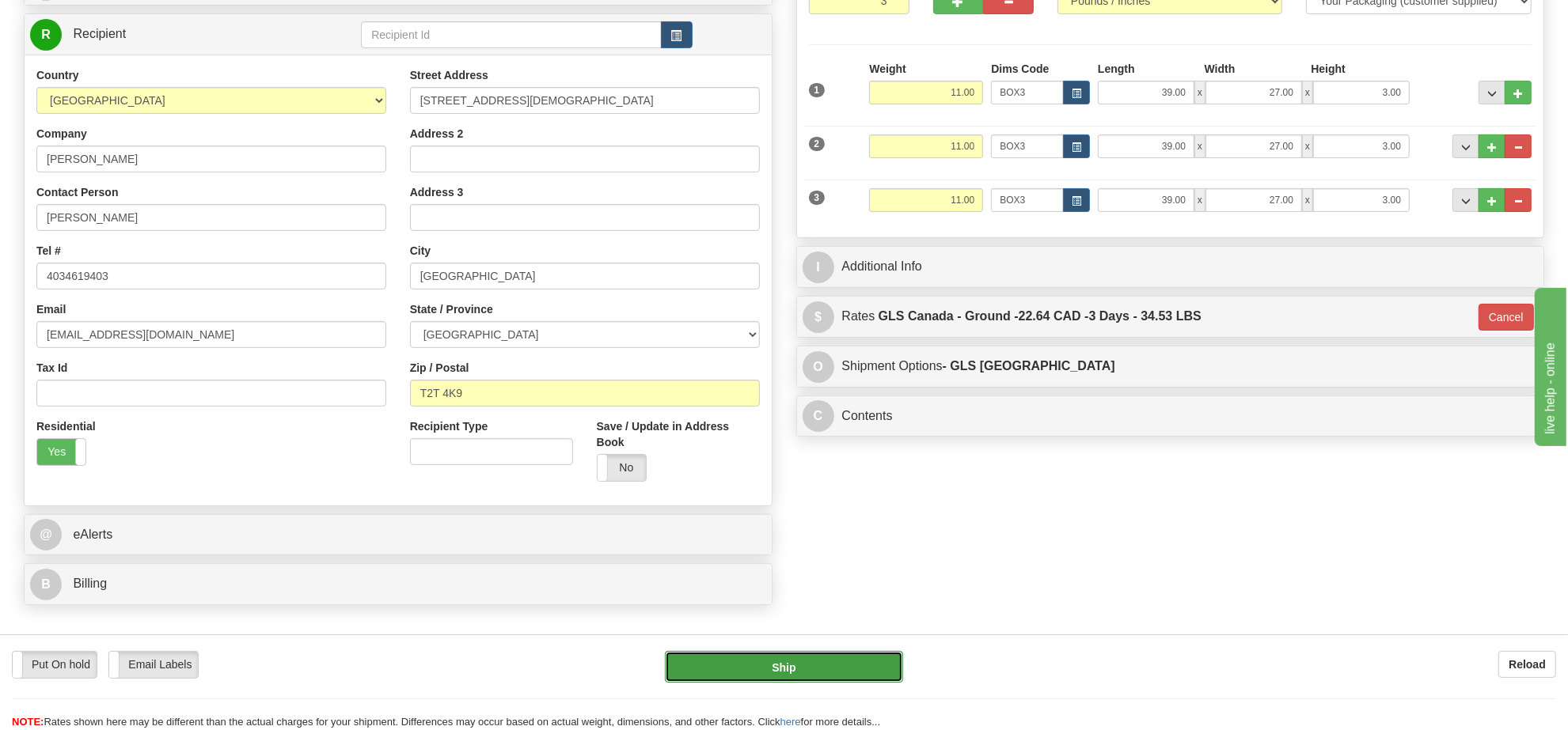
click at [859, 671] on button "Ship" at bounding box center [783, 666] width 237 height 32
